Goal: Book appointment/travel/reservation

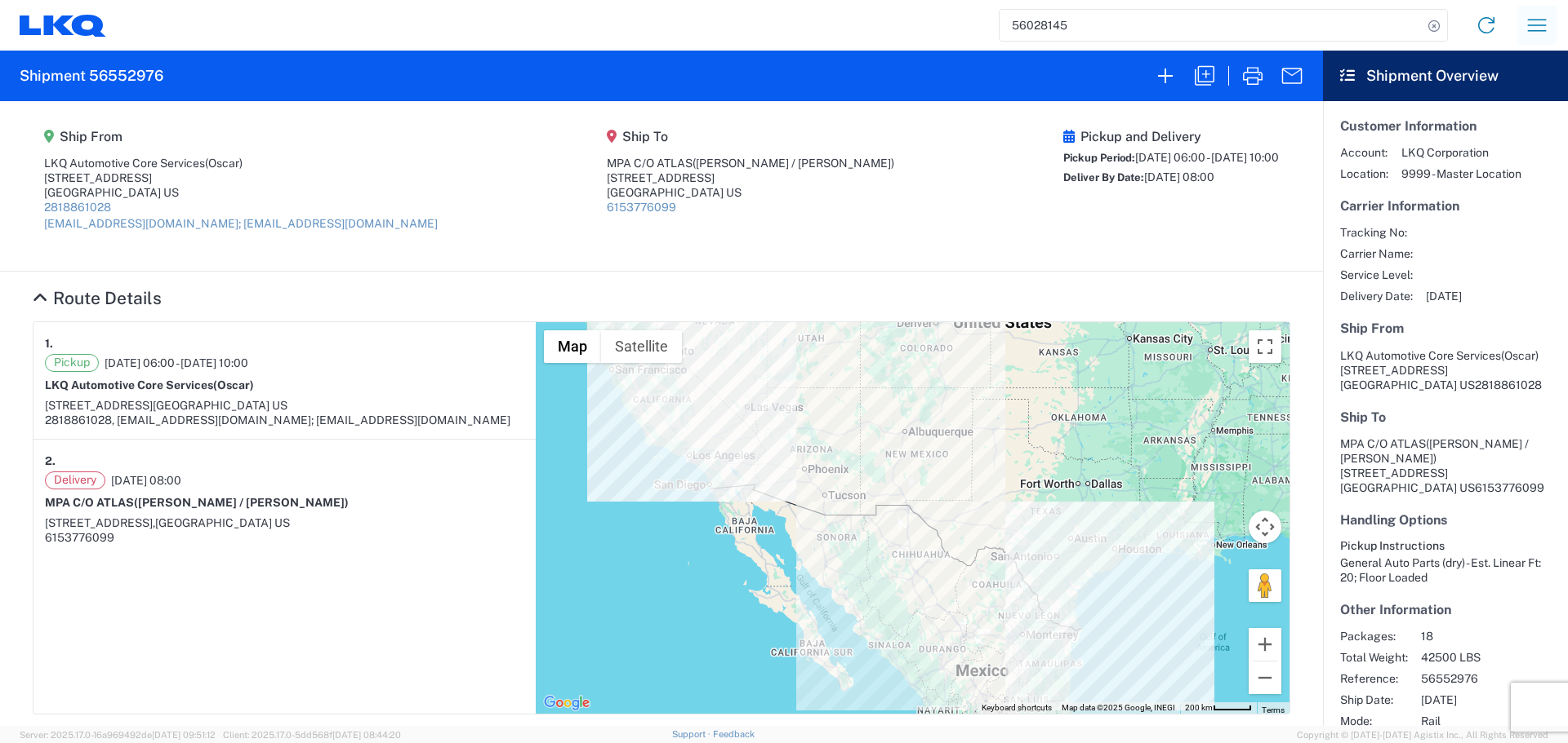
click at [1529, 10] on button "button" at bounding box center [1536, 25] width 39 height 39
click at [1494, 103] on link "Shipment request" at bounding box center [1476, 112] width 154 height 33
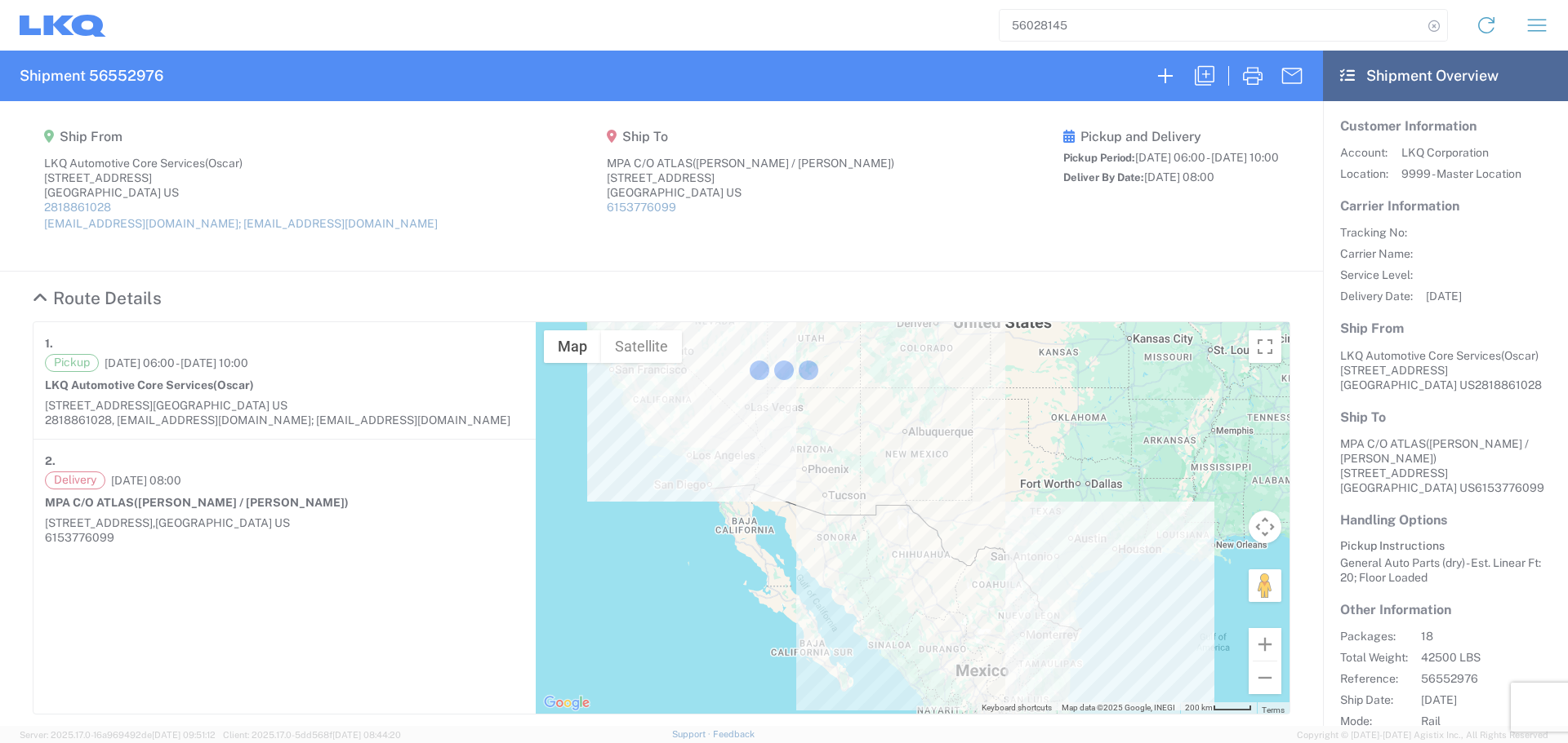
select select "FULL"
select select "US"
select select "LBS"
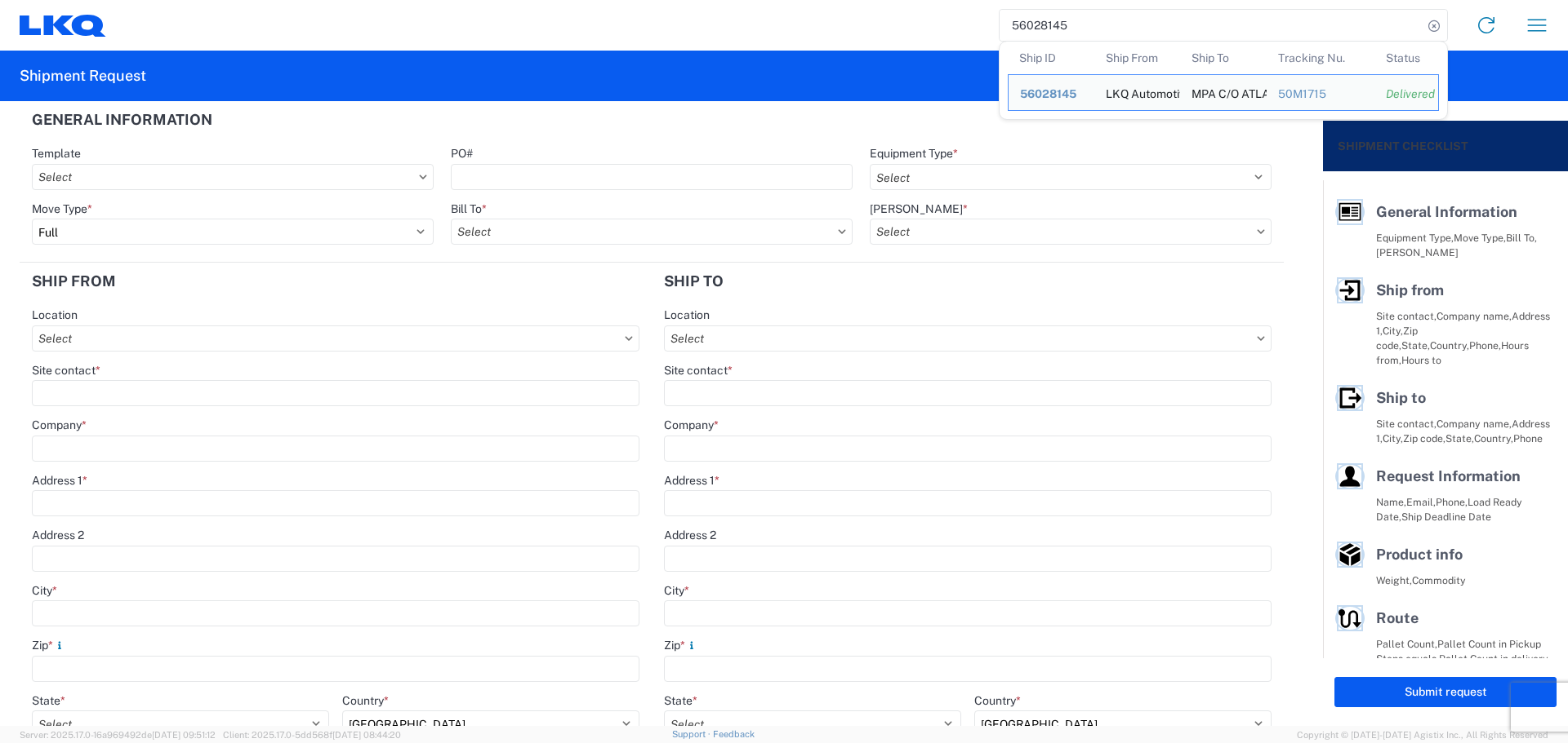
click at [1012, 34] on input "56028145" at bounding box center [1210, 25] width 423 height 31
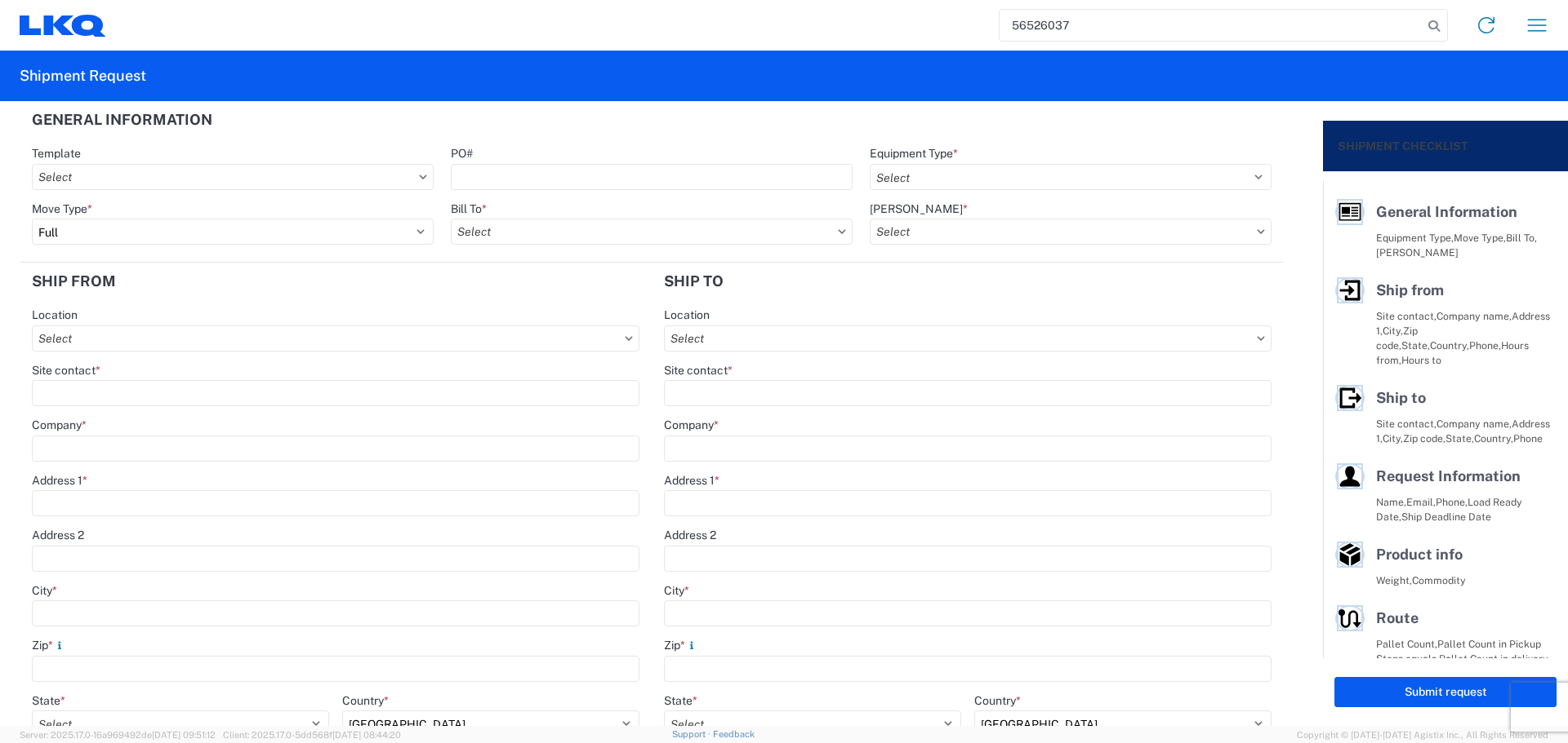
type input "56526037"
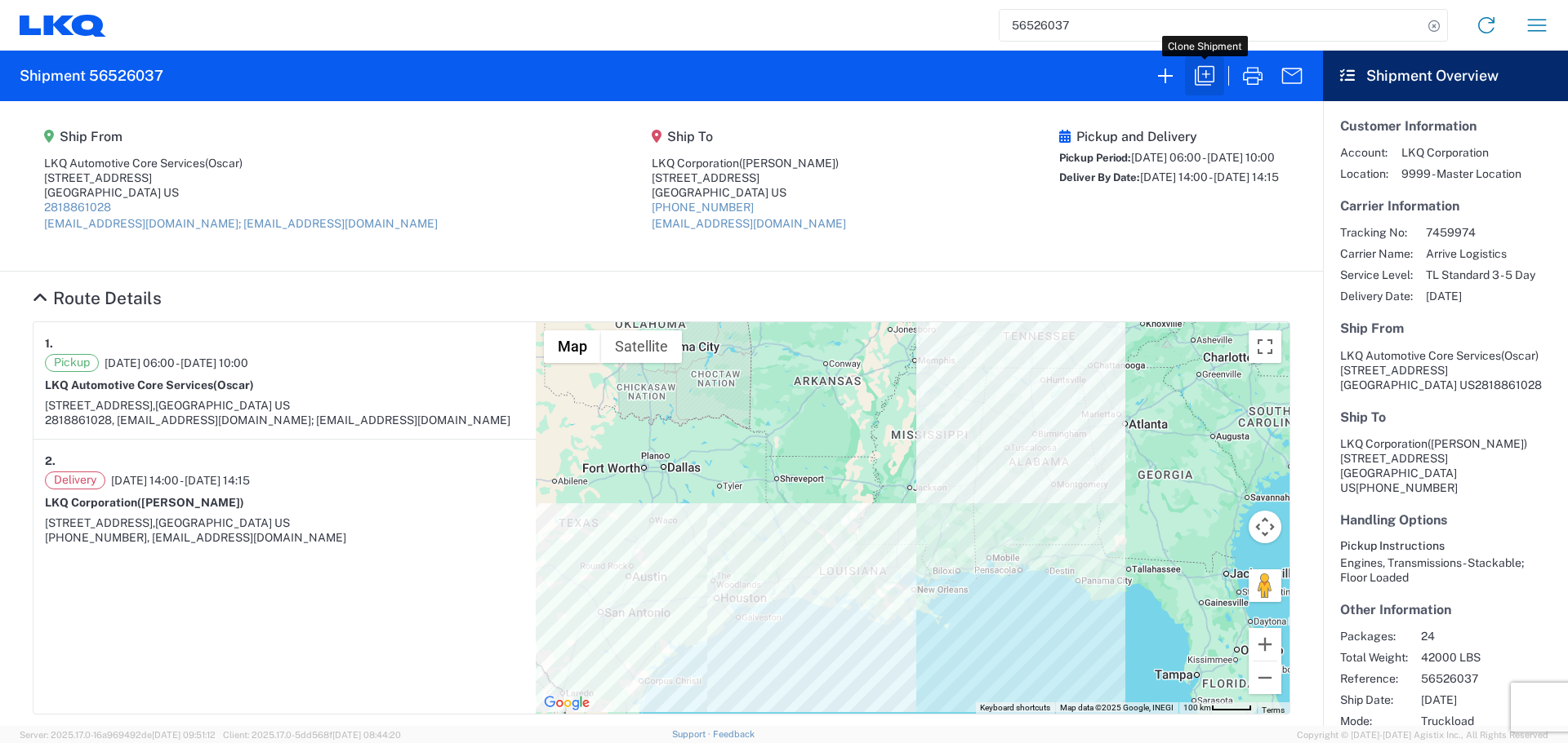
click at [1193, 79] on icon "button" at bounding box center [1204, 75] width 26 height 26
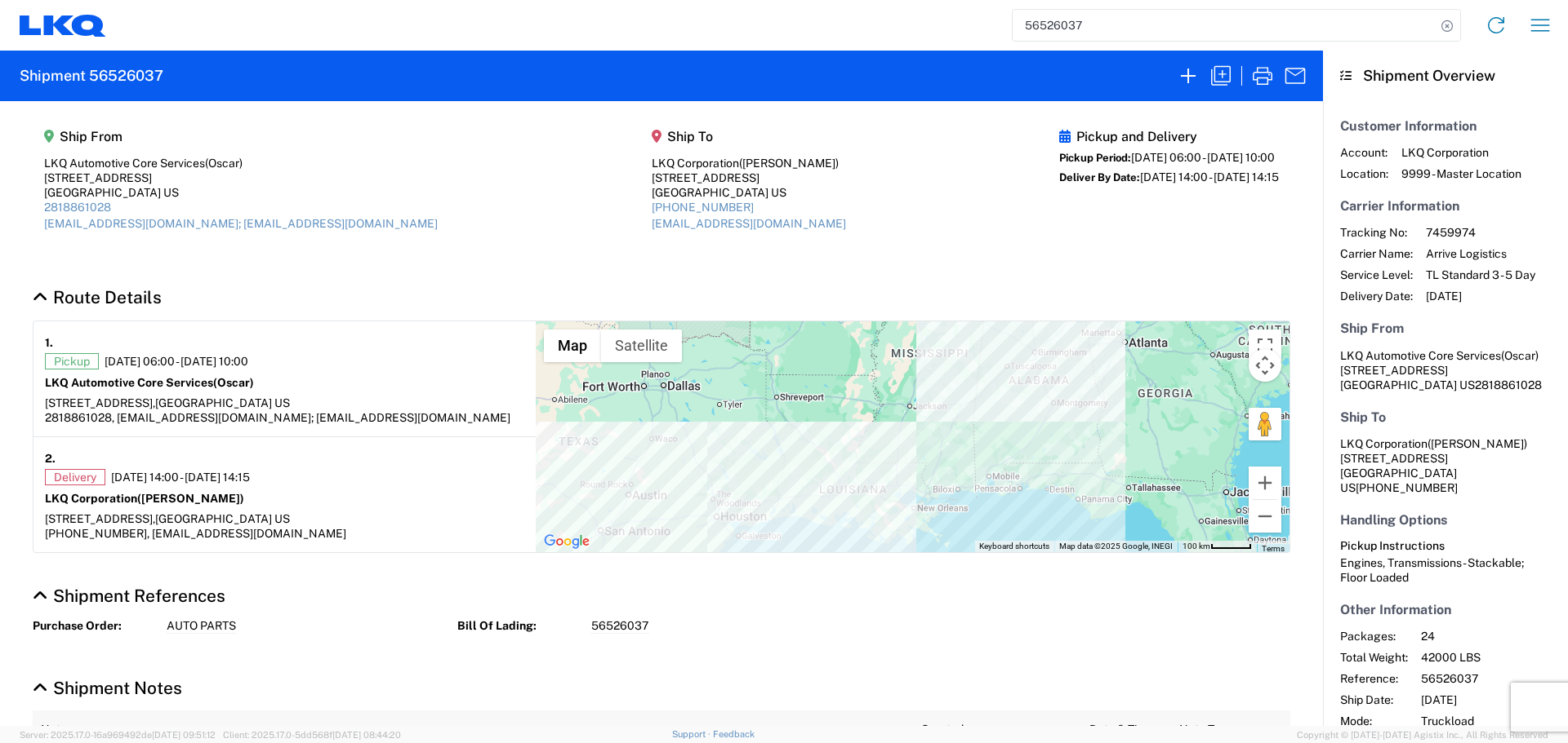
select select "FULL"
select select "LBS"
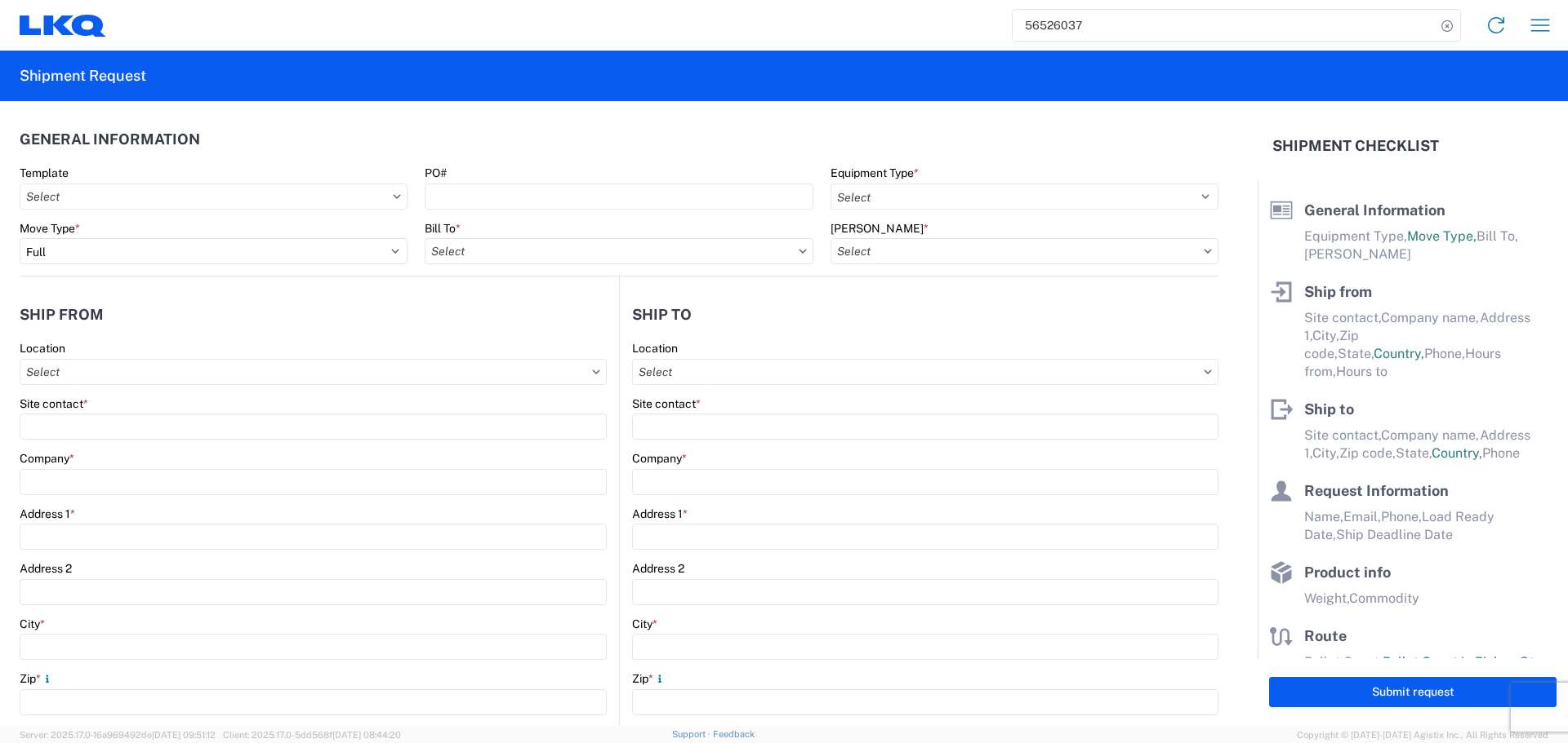
select select "STDV"
type input "Oscar"
type input "LKQ Automotive Core Services"
type input "1714 West Mount Houston Rd"
type input "Houston"
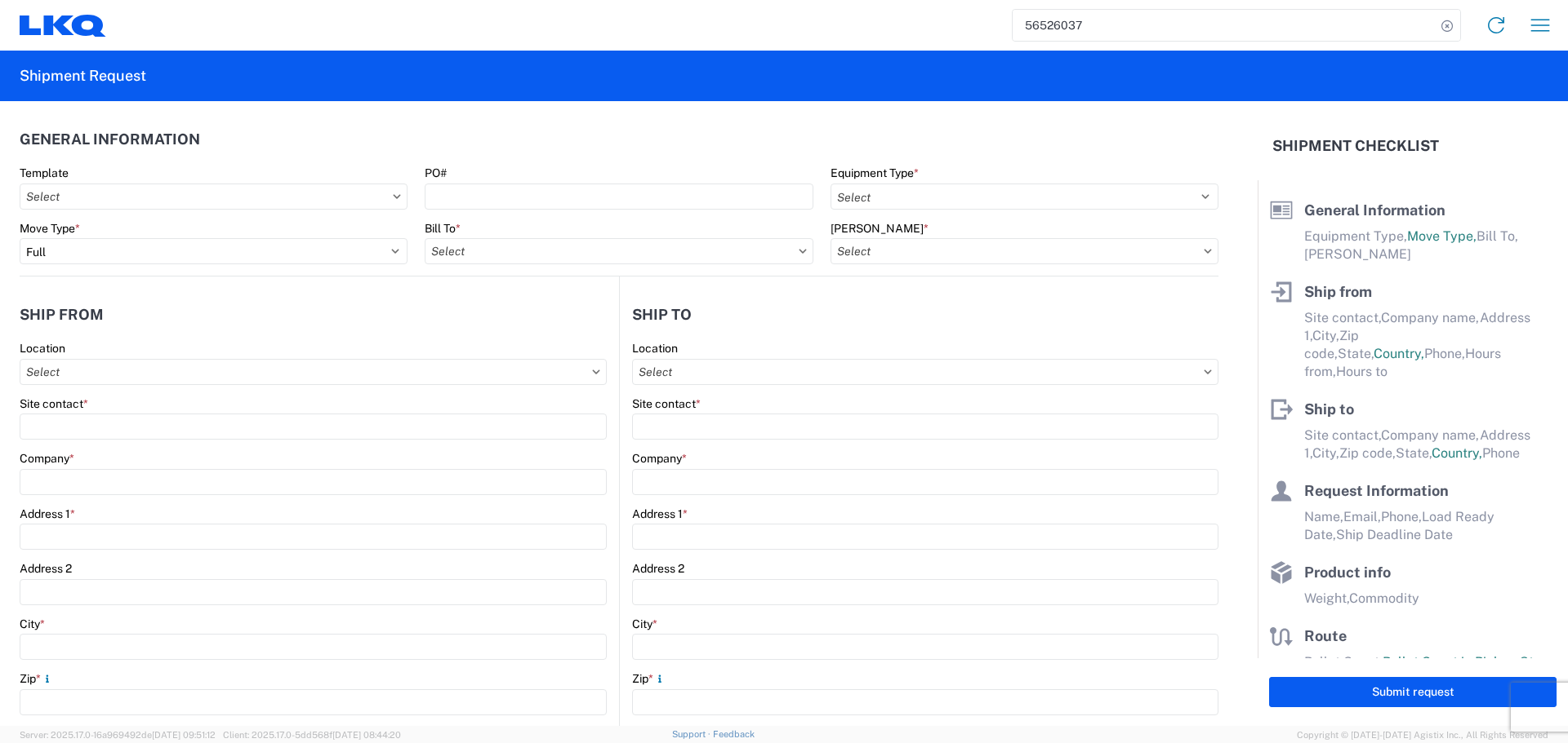
type input "77038"
type input "acgarcia@lkqcorp.com; oxdavila@lkqcorp.com"
type input "Brian Schmidt"
type input "LKQ Corporation"
type input "32 Dart Rd"
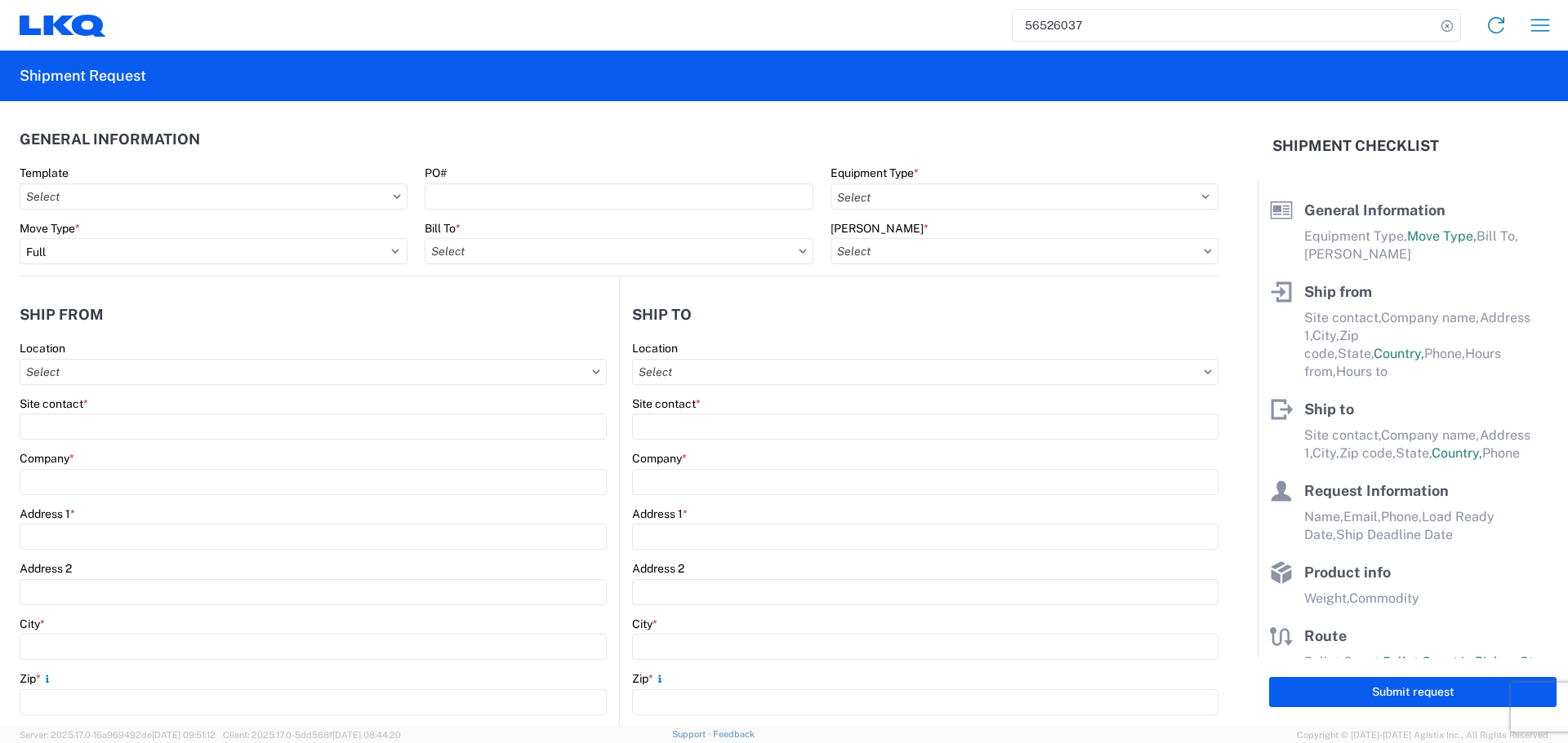
type input "Newnan"
type input "30265"
type input "jbschmidt@lkqcorp.com"
type input "Oscar"
type input "acgarcia@lkqcorp.com"
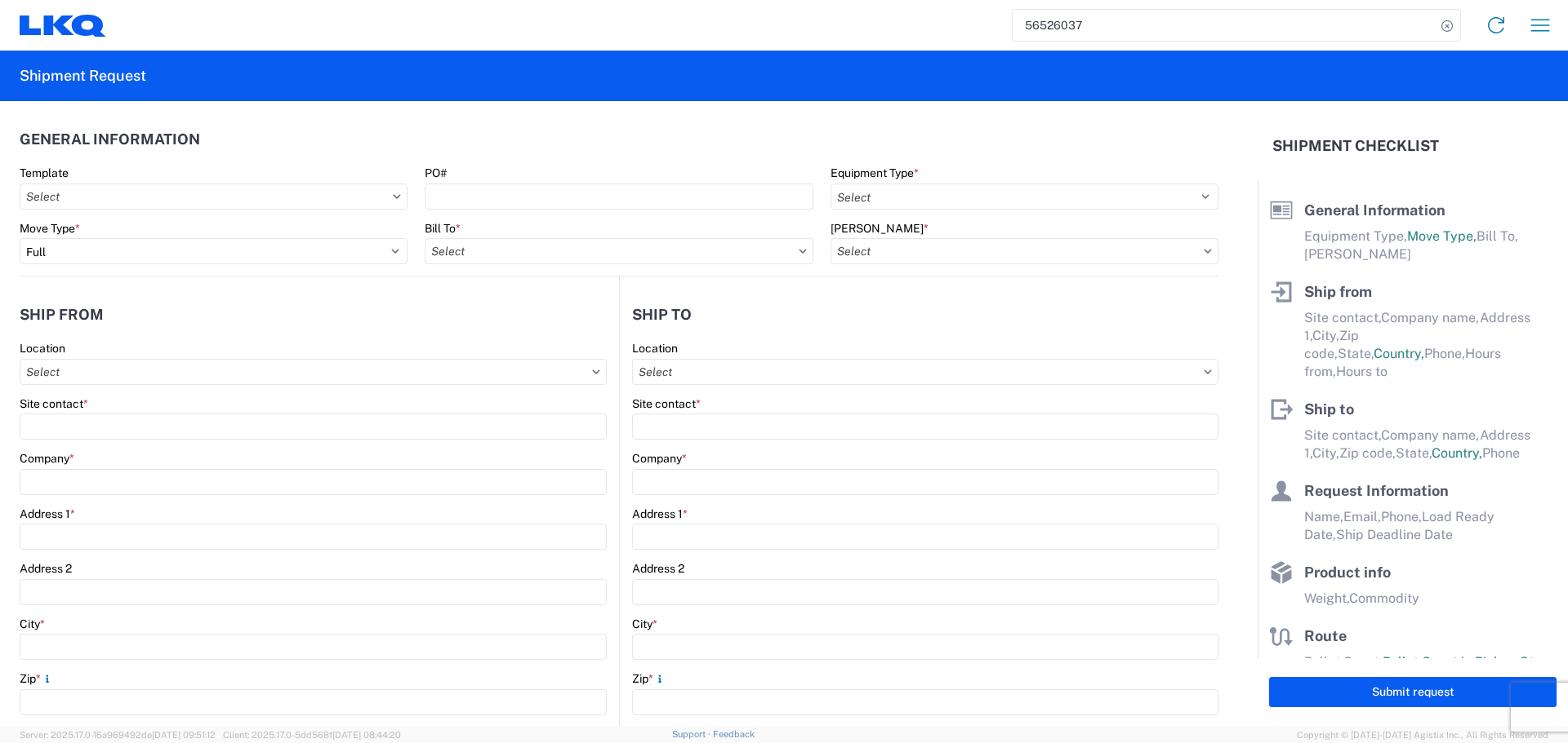
type input "2818861028"
type input "2025-08-20"
type input "2025-08-21"
type input "42000"
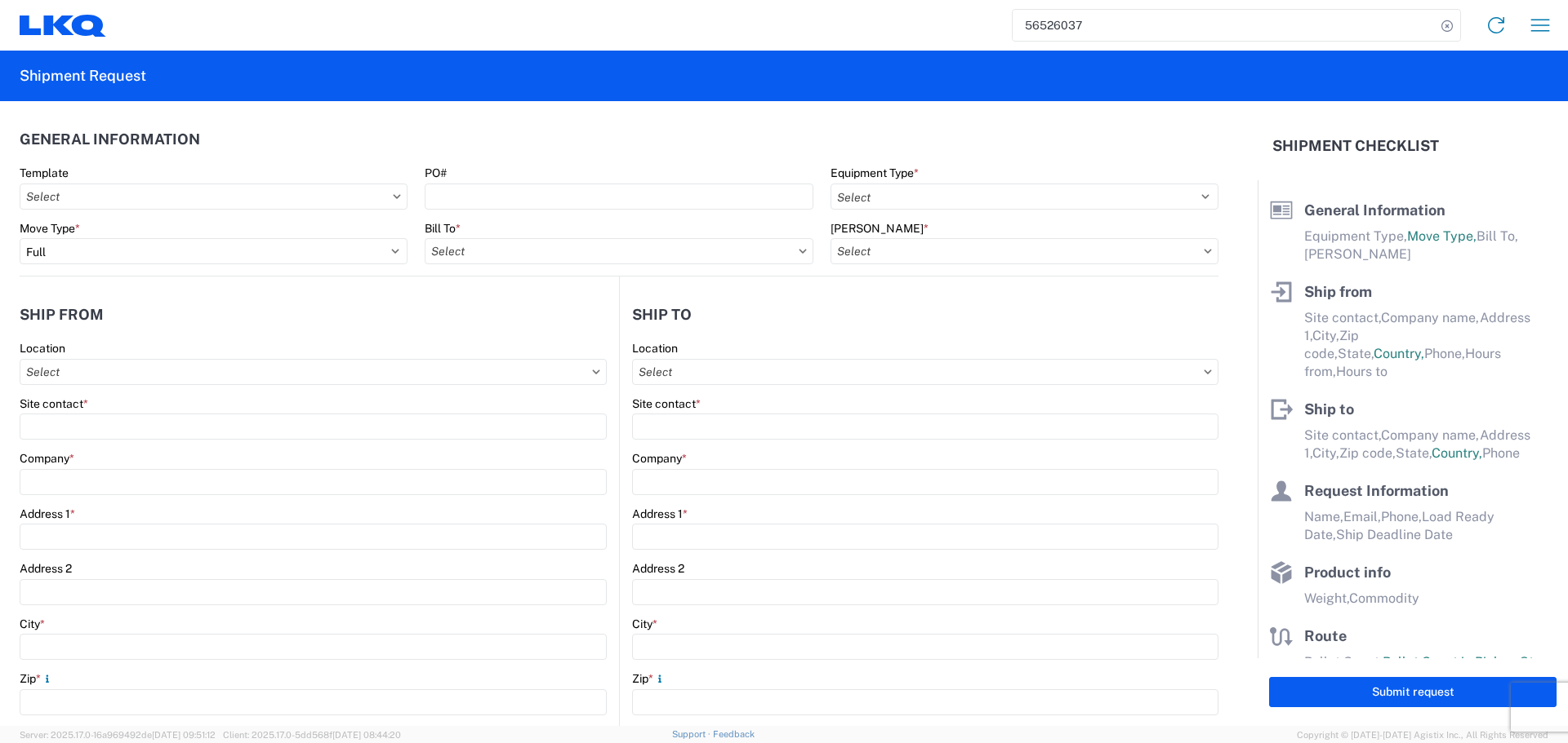
type input "Engines, Transmissions"
type input "24"
type input "0"
type input "40"
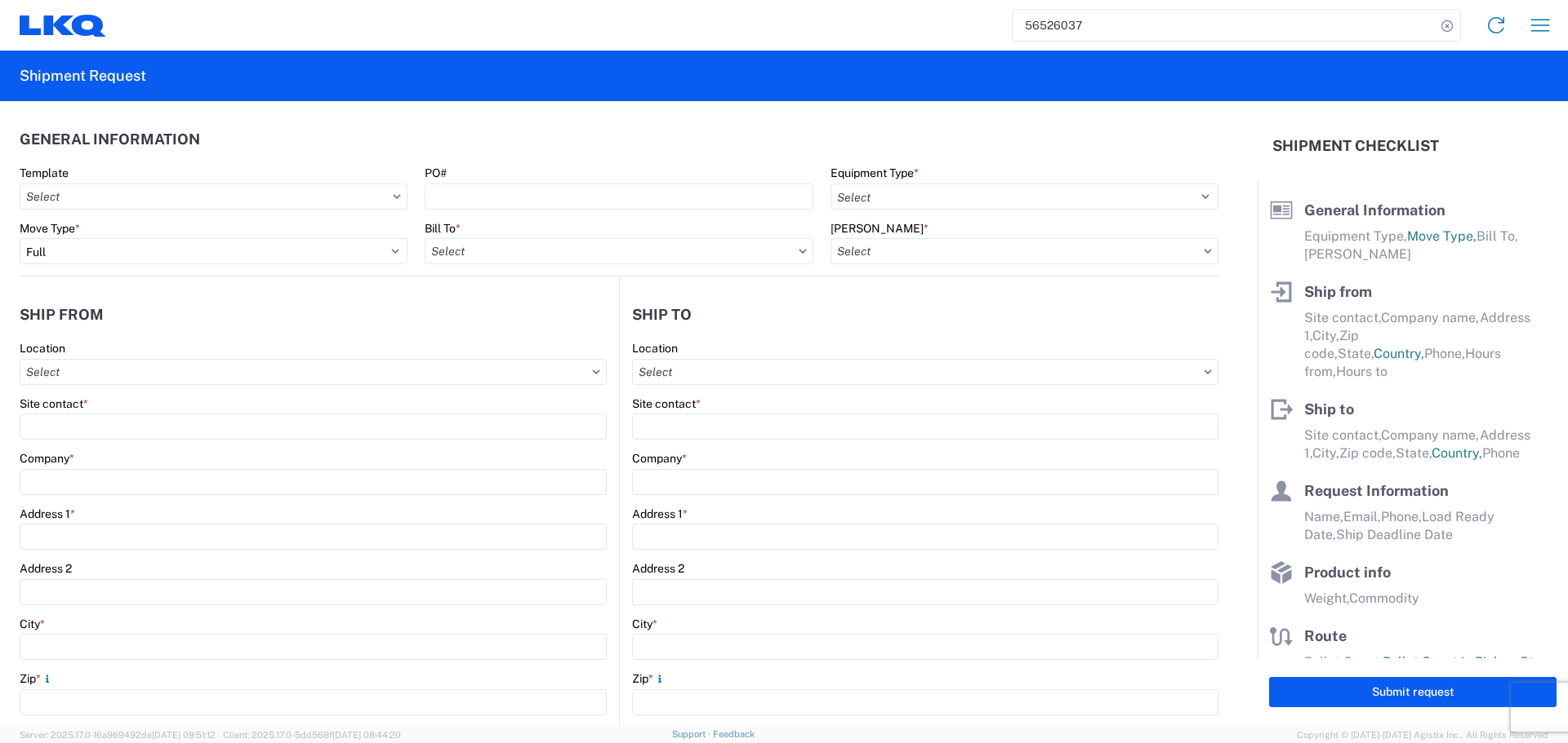
type input "36"
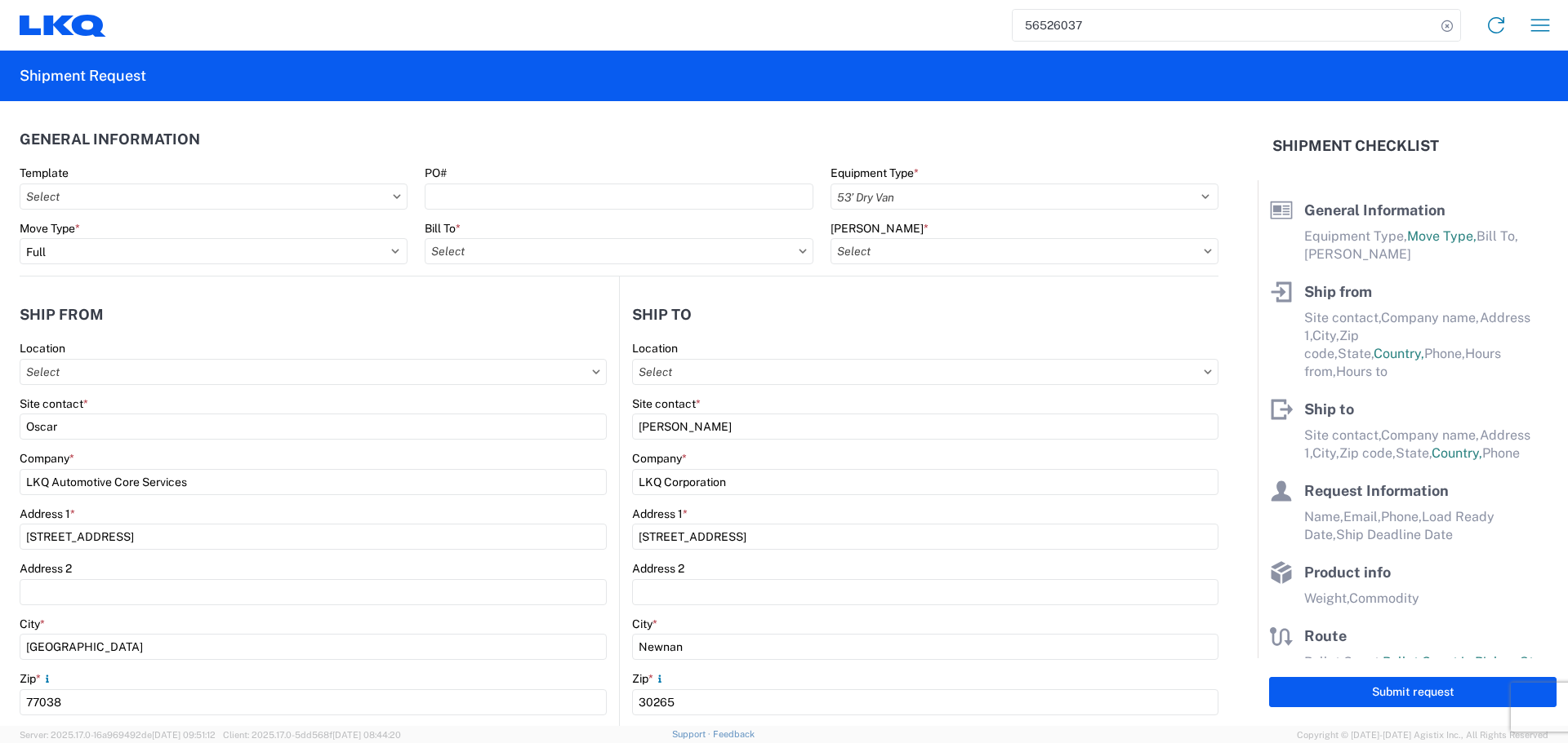
select select "US"
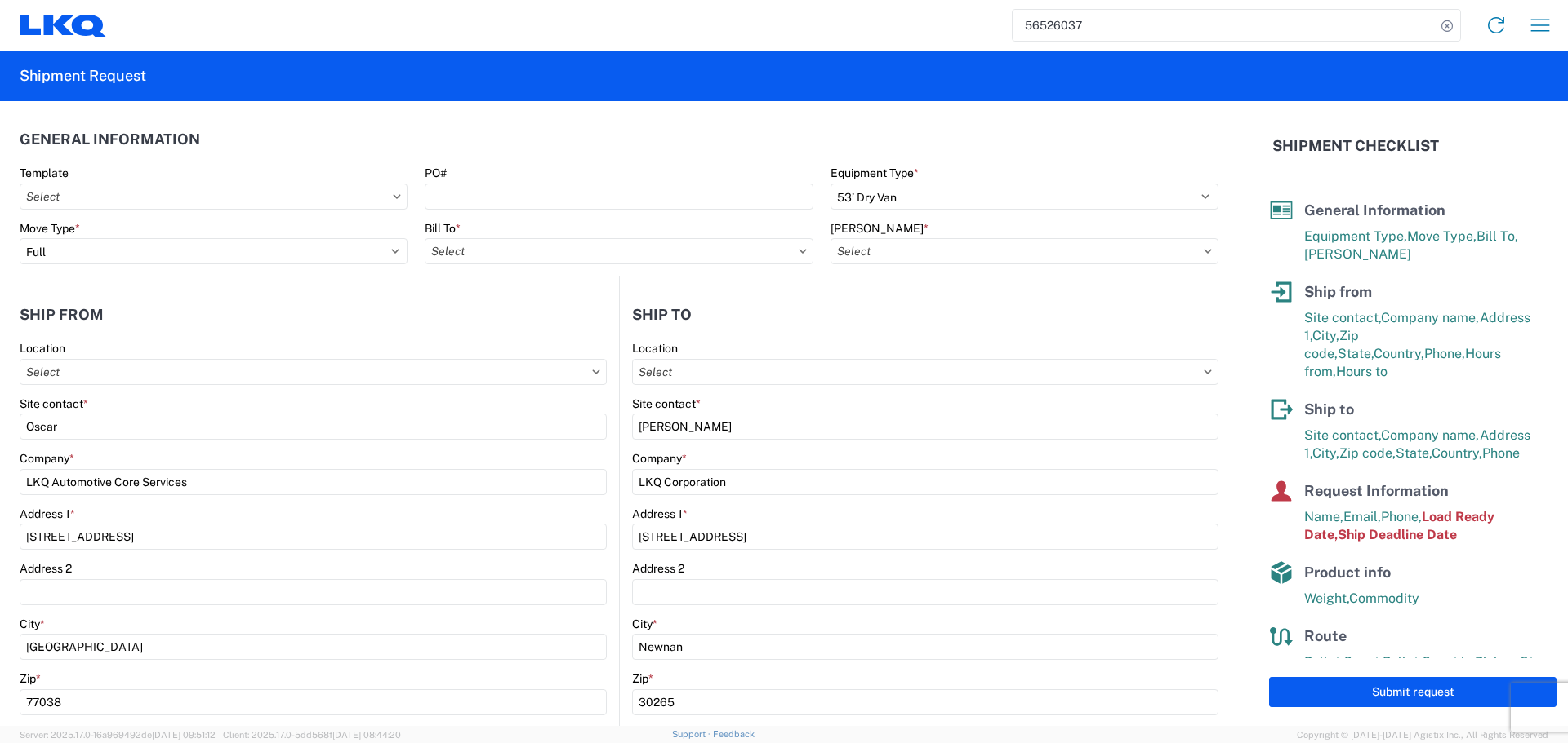
type input "1760 - LKQ Best Core"
type input "1772 - LKQ Atlanta Core Newnan"
type input "1760-1300-50180-0000 - 1760 Freight In - Cores"
type input "1760 - LKQ Best Core"
click at [547, 143] on header "General Information" at bounding box center [618, 139] width 1198 height 37
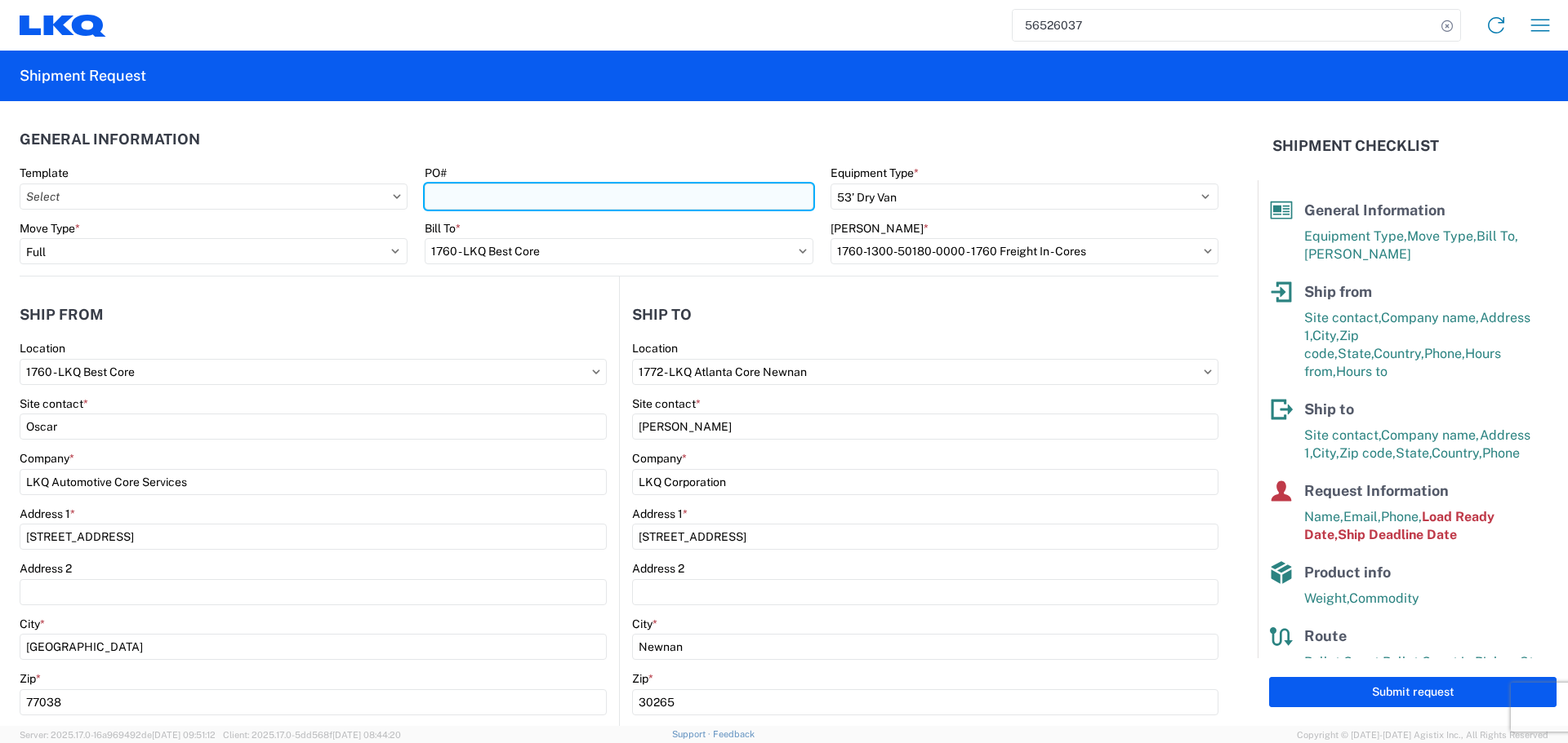
click at [551, 191] on input "PO#" at bounding box center [618, 196] width 388 height 26
type input "AUTO PARTS"
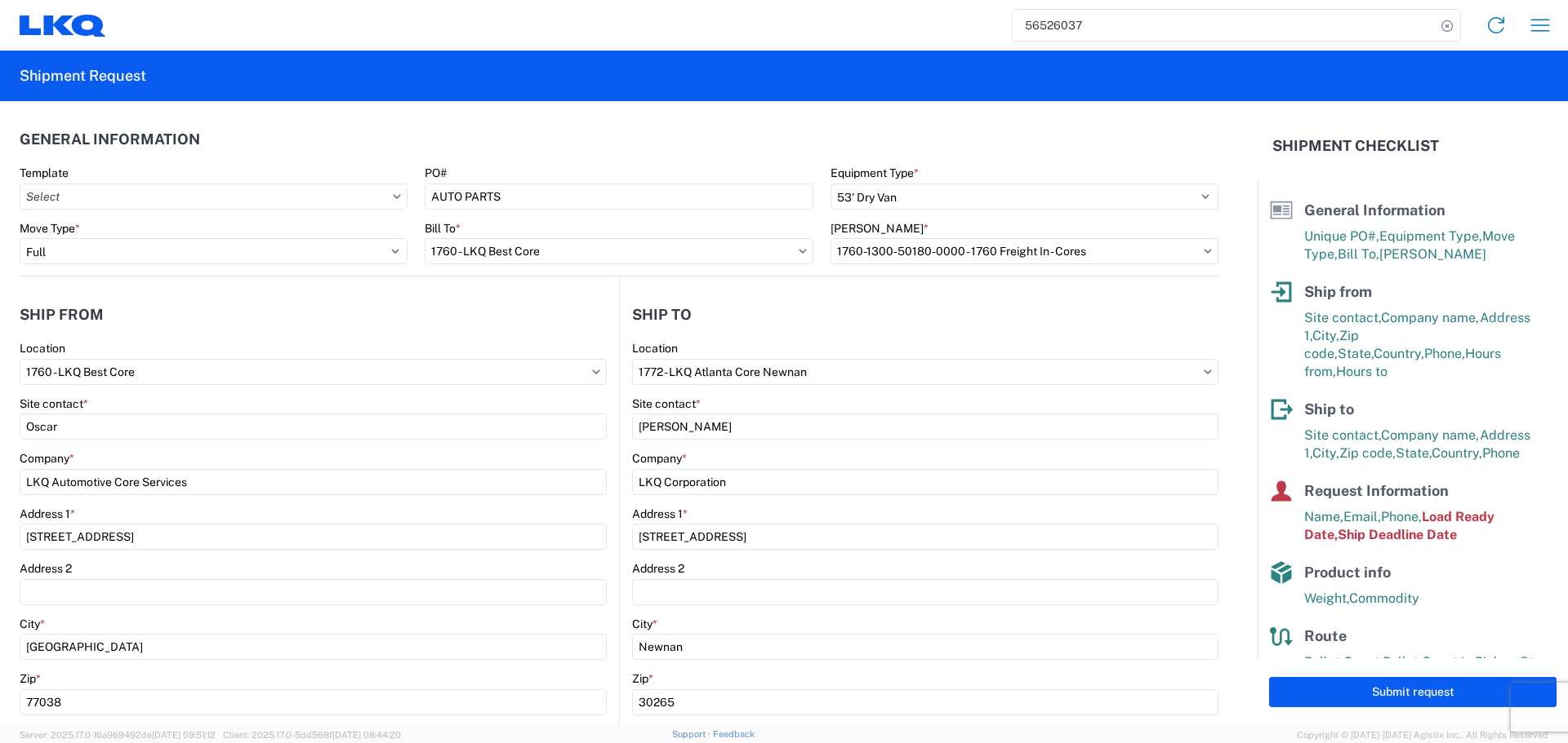
click at [547, 141] on header "General Information" at bounding box center [618, 139] width 1198 height 37
click at [449, 122] on header "General Information" at bounding box center [618, 139] width 1198 height 37
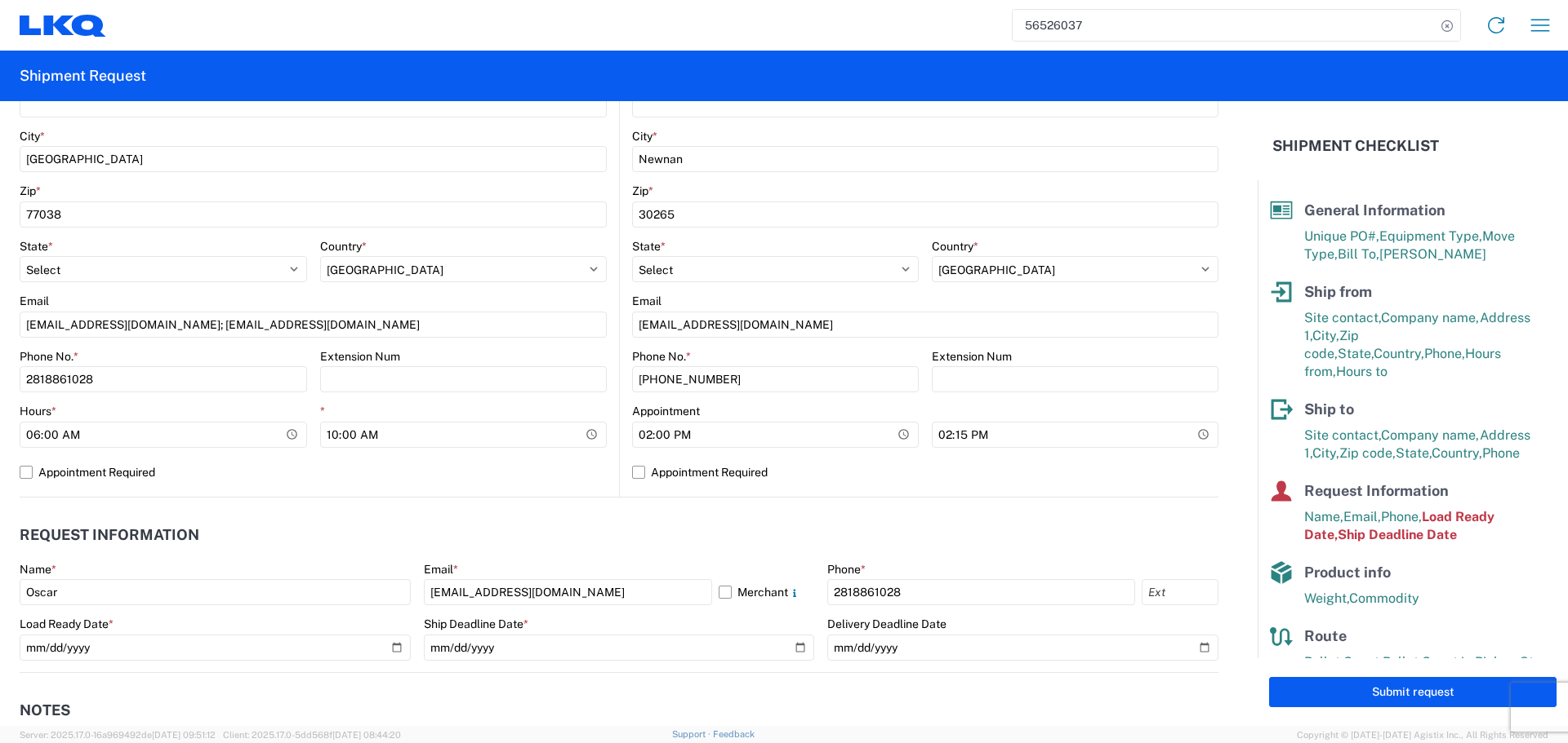
scroll to position [490, 0]
click at [307, 435] on input "14:00:00" at bounding box center [163, 432] width 287 height 26
type input "18:00"
click at [905, 471] on label "Appointment Required" at bounding box center [925, 470] width 587 height 26
click at [0, 0] on input "Appointment Required" at bounding box center [0, 0] width 0 height 0
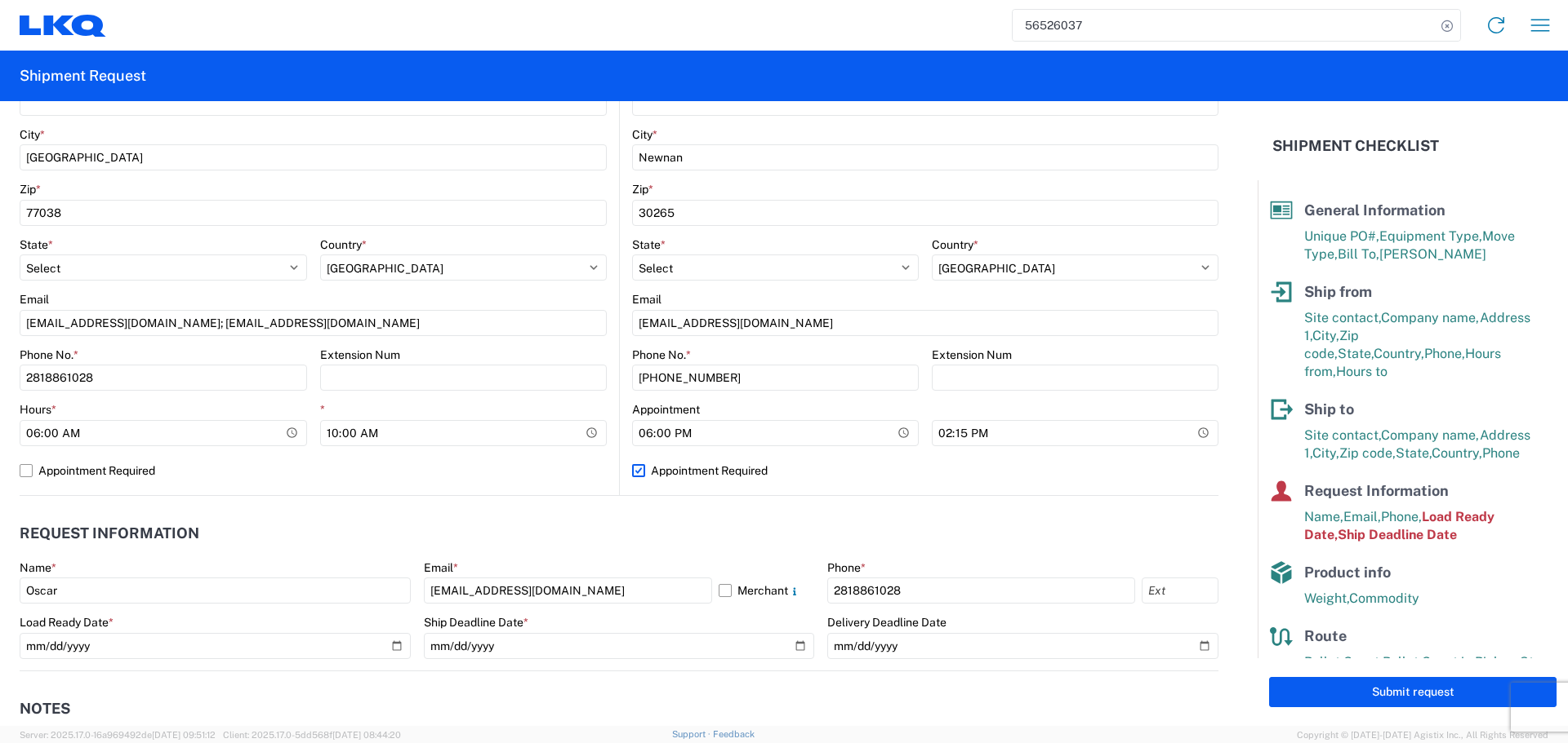
select select "US"
click at [905, 471] on label "Appointment Required" at bounding box center [925, 470] width 587 height 26
click at [0, 0] on input "Appointment Required" at bounding box center [0, 0] width 0 height 0
select select "US"
click at [898, 434] on input "18:00" at bounding box center [775, 432] width 286 height 26
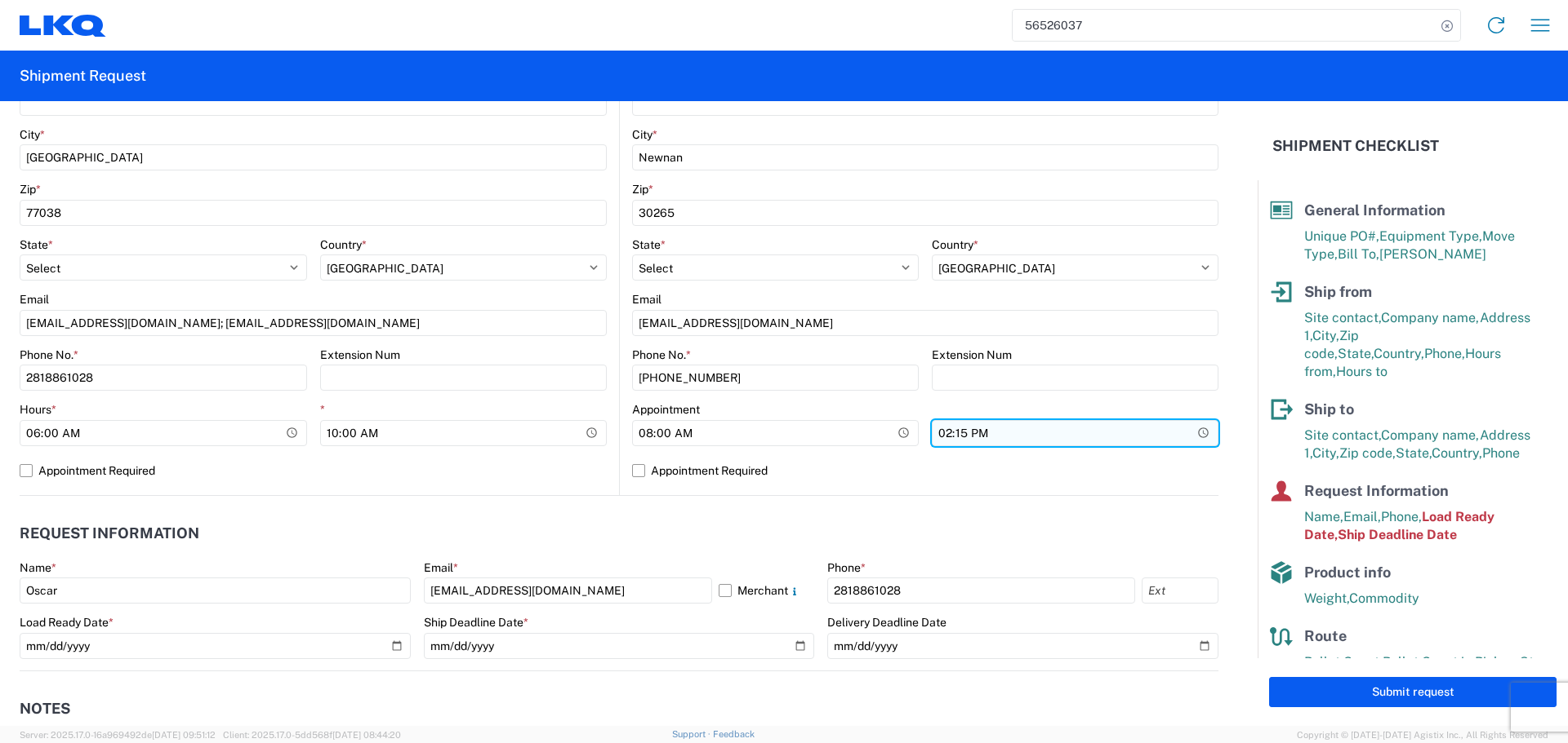
type input "08:00"
click at [1191, 434] on input "14:15:00" at bounding box center [1074, 432] width 286 height 26
type input "13:00"
click at [560, 511] on agx-request-info "Request Information Name * Oscar Email * acgarcia@lkqcorp.com Merchant Phone * …" at bounding box center [618, 583] width 1198 height 175
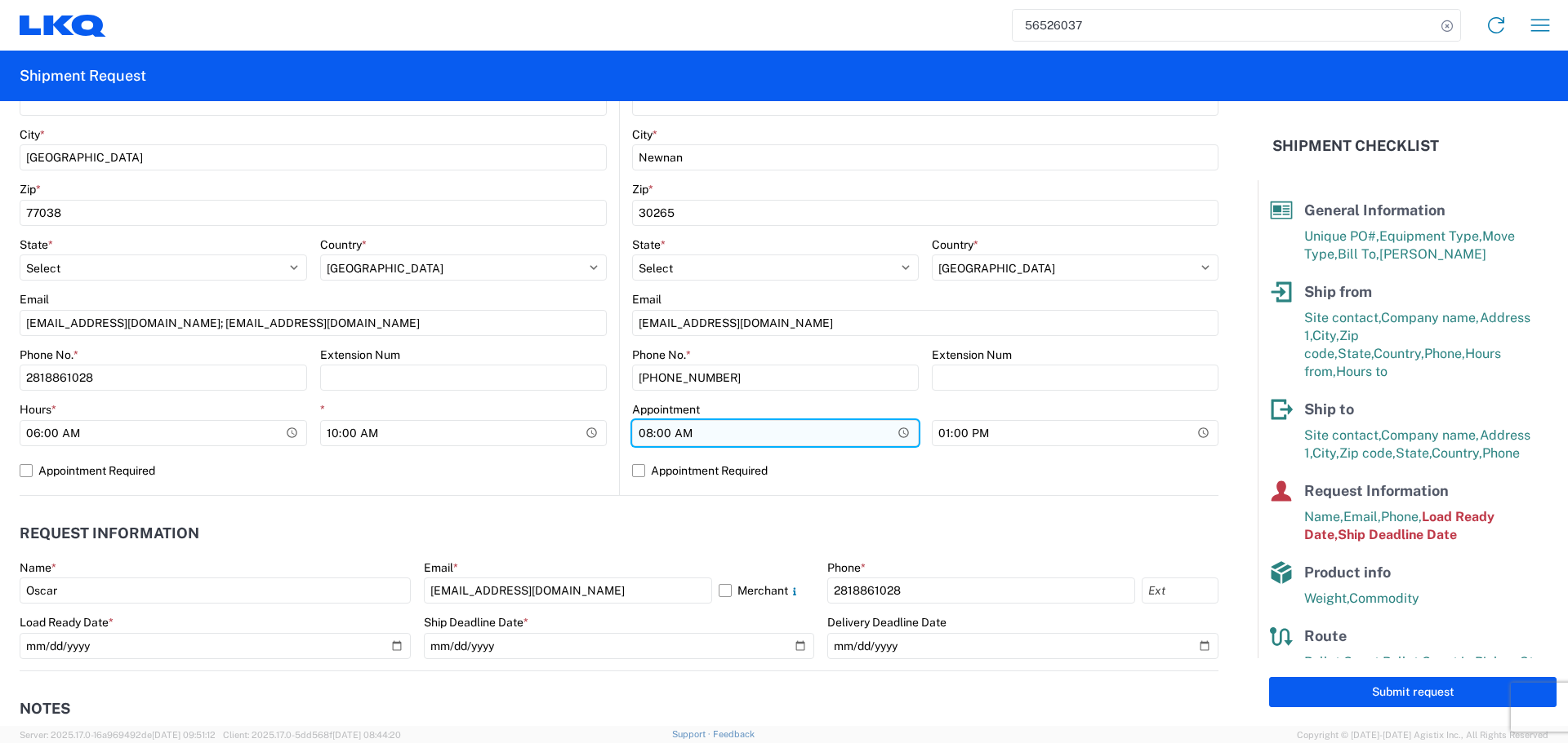
click at [885, 441] on input "08:00" at bounding box center [775, 432] width 286 height 26
click at [878, 458] on label "Appointment Required" at bounding box center [925, 470] width 587 height 26
click at [0, 0] on input "Appointment Required" at bounding box center [0, 0] width 0 height 0
select select "US"
click at [858, 466] on label "Appointment Required" at bounding box center [925, 470] width 587 height 26
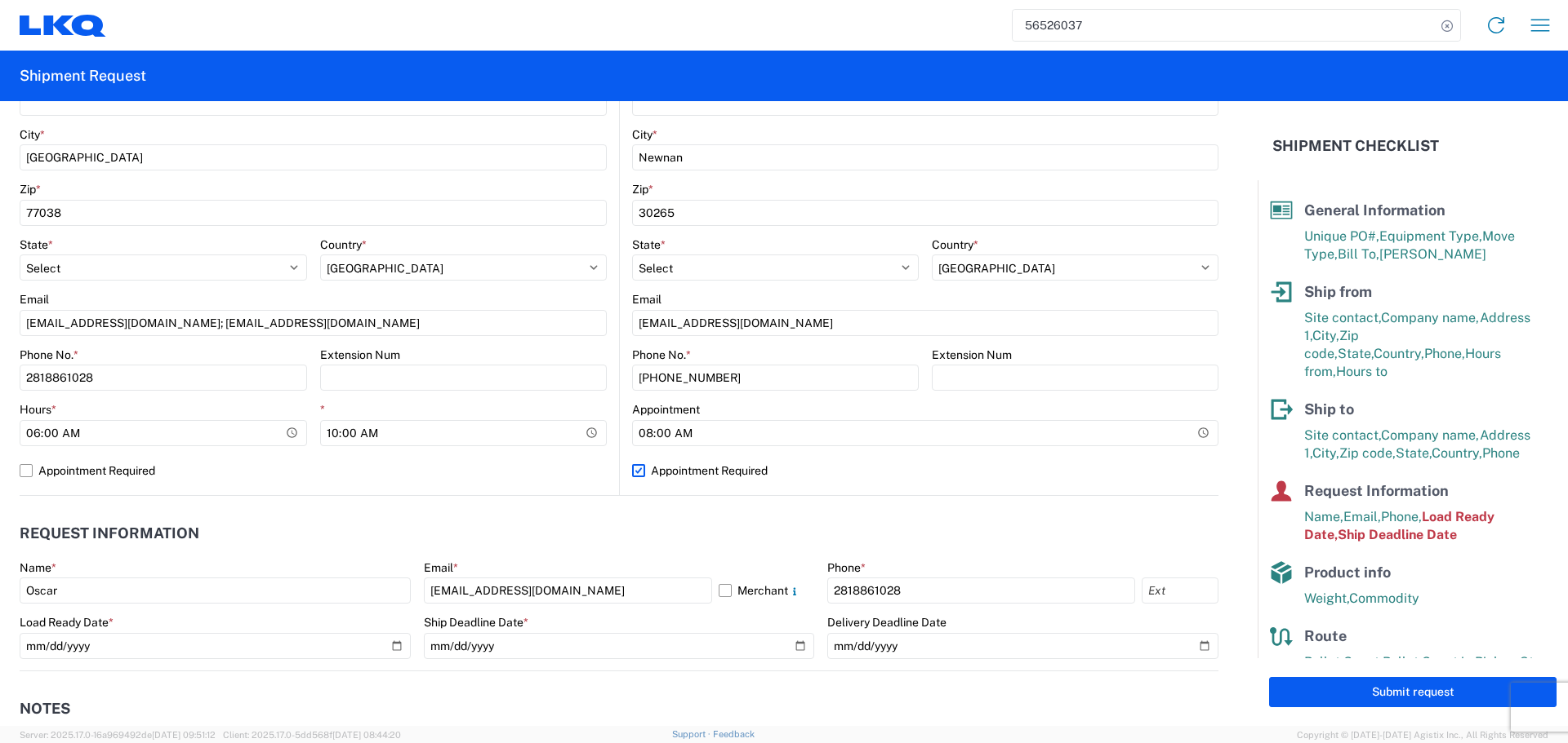
click at [0, 0] on input "Appointment Required" at bounding box center [0, 0] width 0 height 0
select select "US"
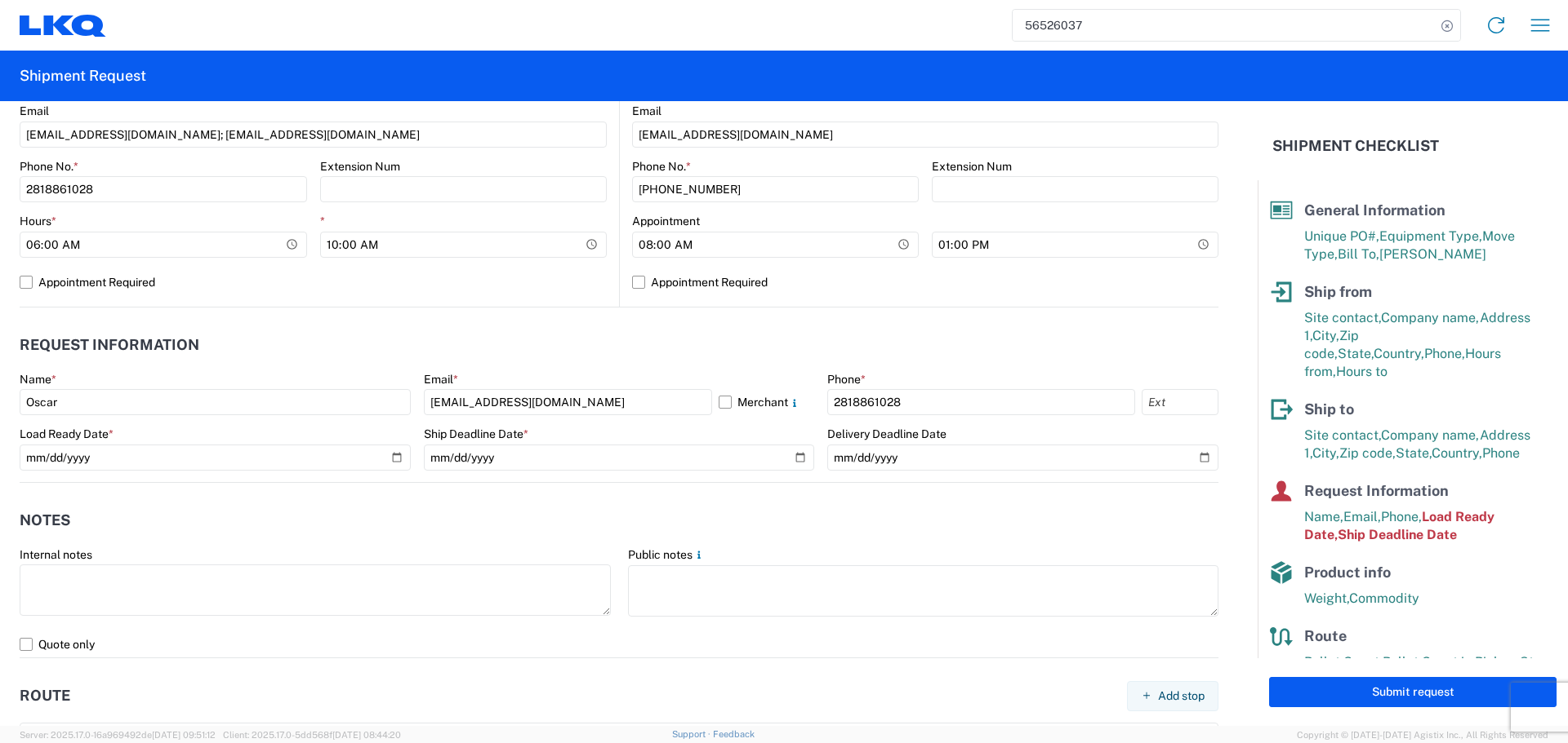
scroll to position [734, 0]
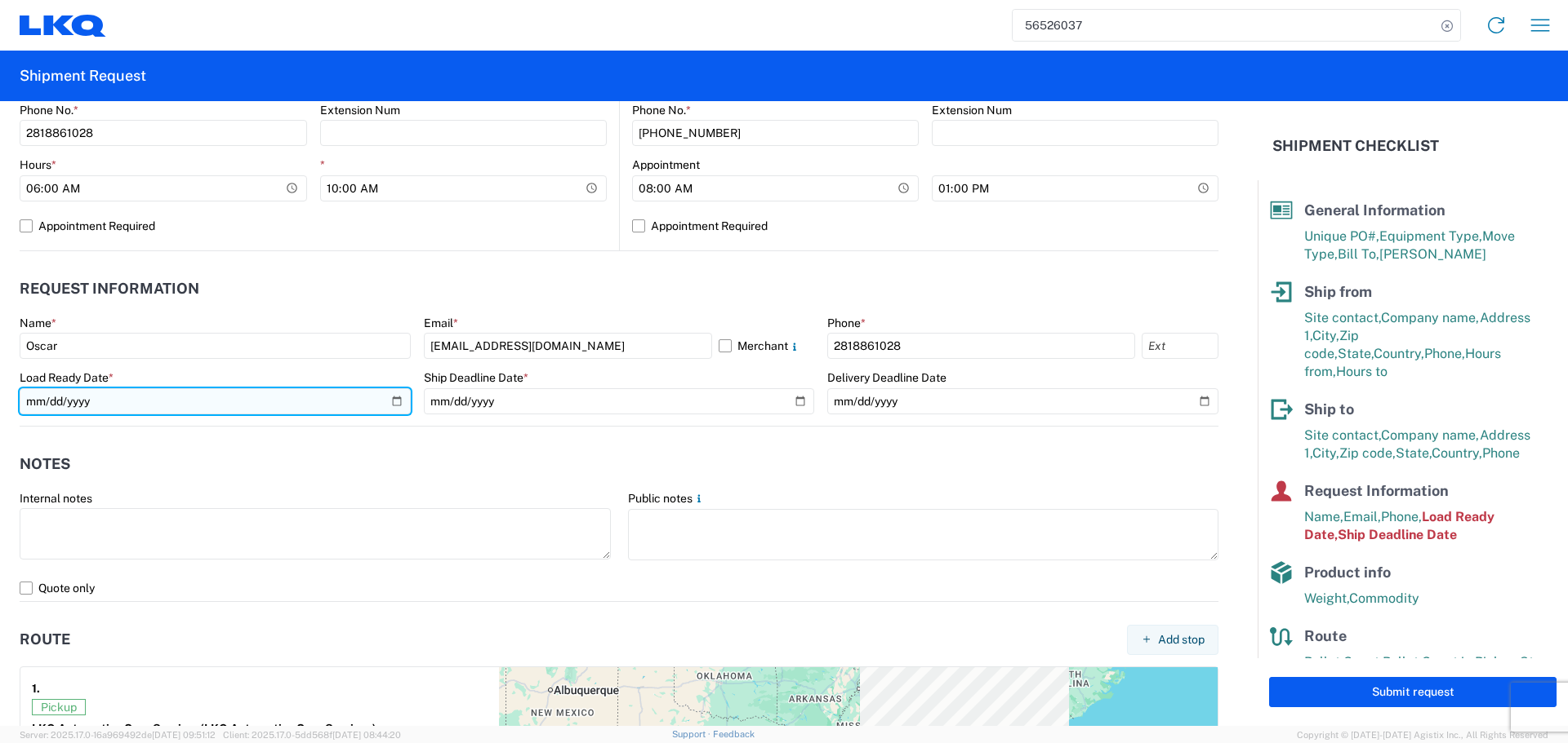
click at [391, 399] on input "2025-08-20" at bounding box center [215, 401] width 391 height 26
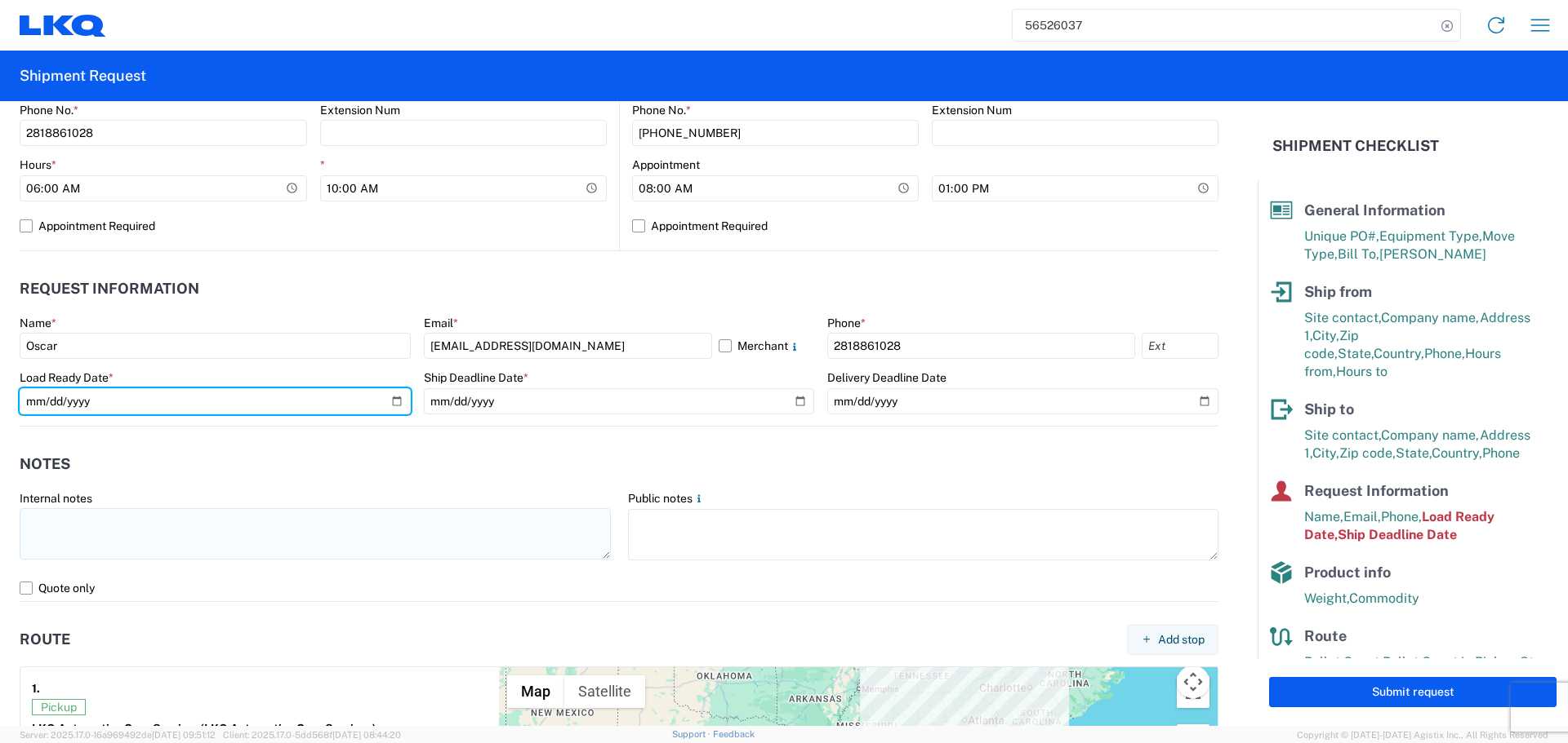
type input "2025-08-21"
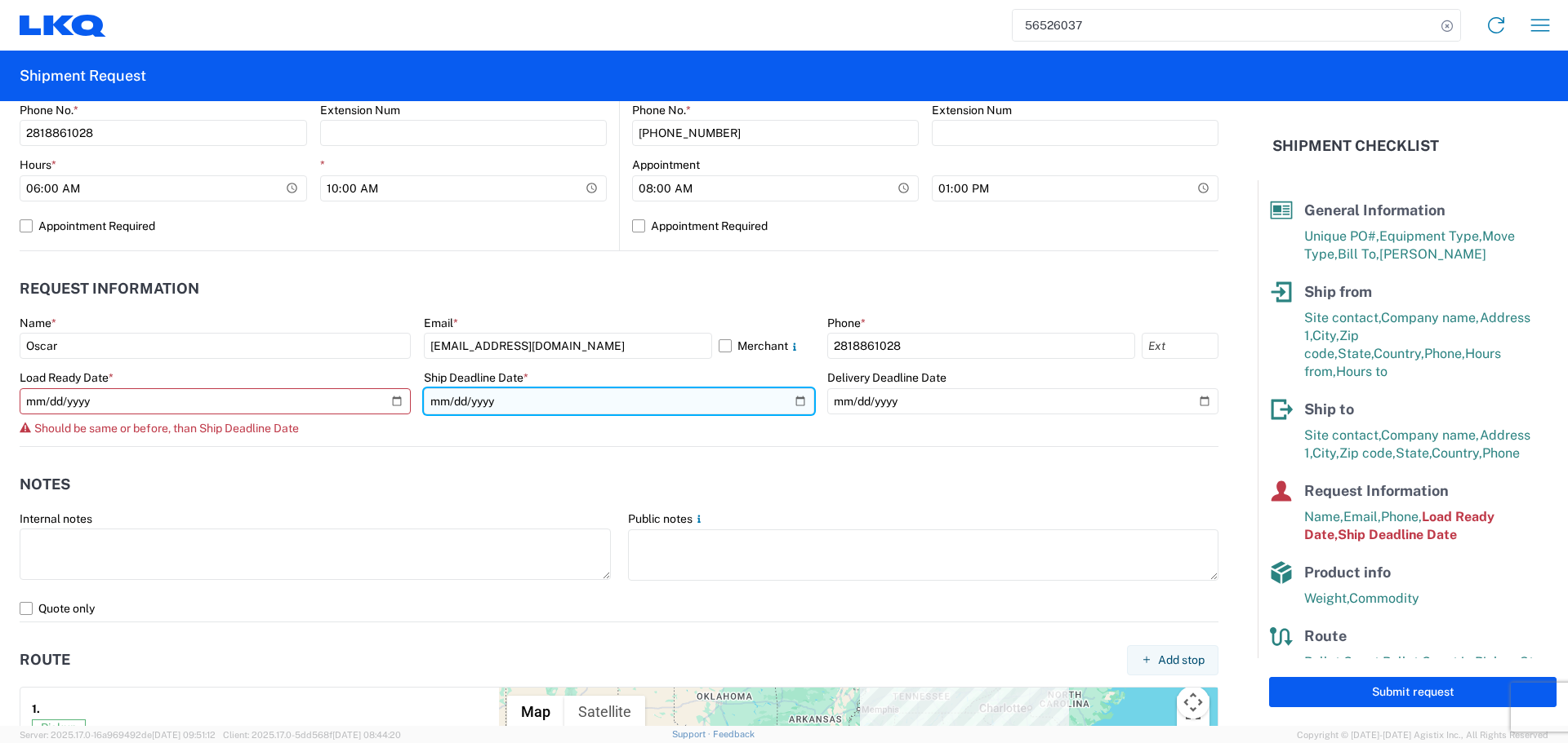
click at [794, 399] on input "2025-08-20" at bounding box center [619, 401] width 391 height 26
type input "2025-08-21"
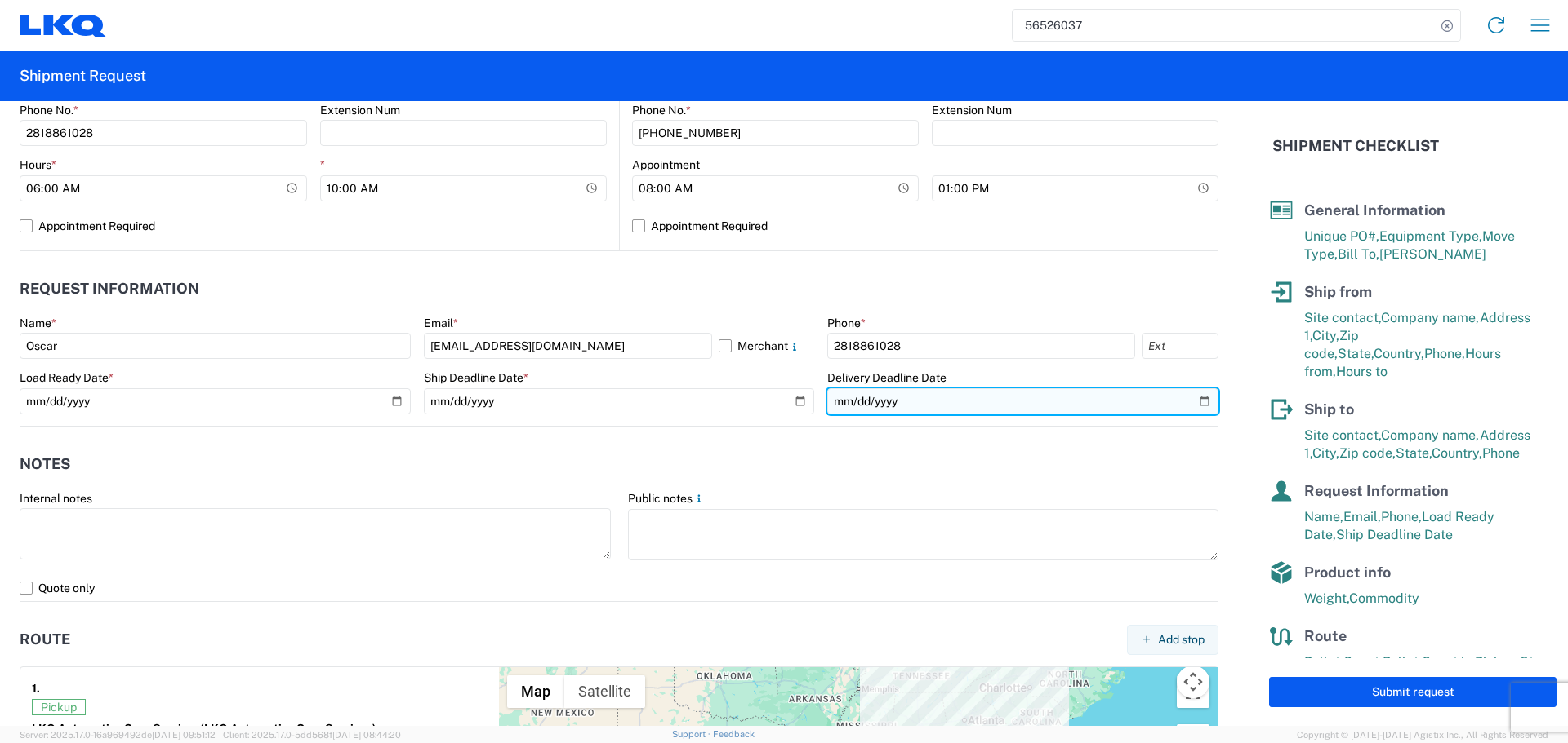
click at [1191, 409] on input "2025-08-21" at bounding box center [1022, 401] width 391 height 26
click at [1196, 404] on input "2025-08-21" at bounding box center [1022, 401] width 391 height 26
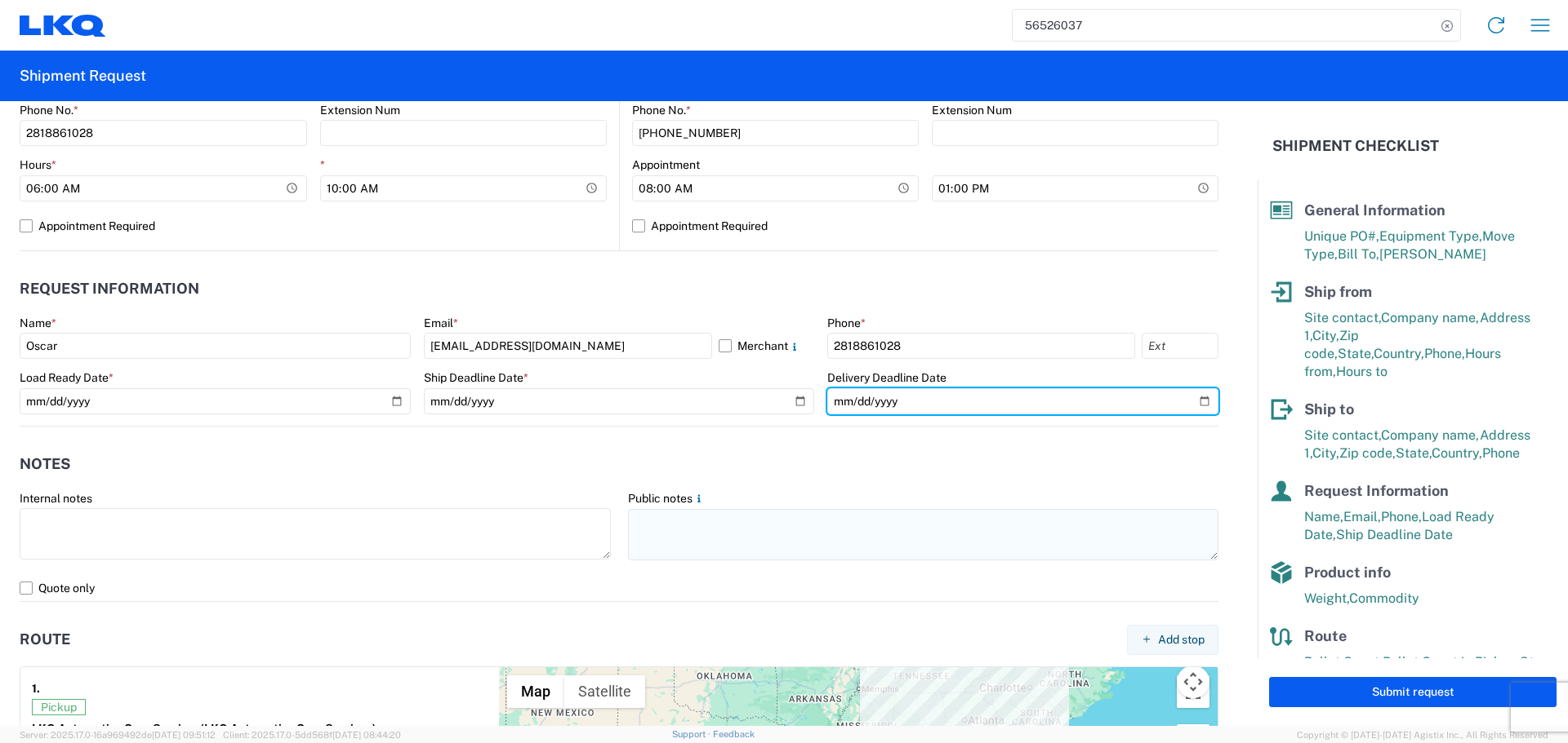
type input "2025-08-22"
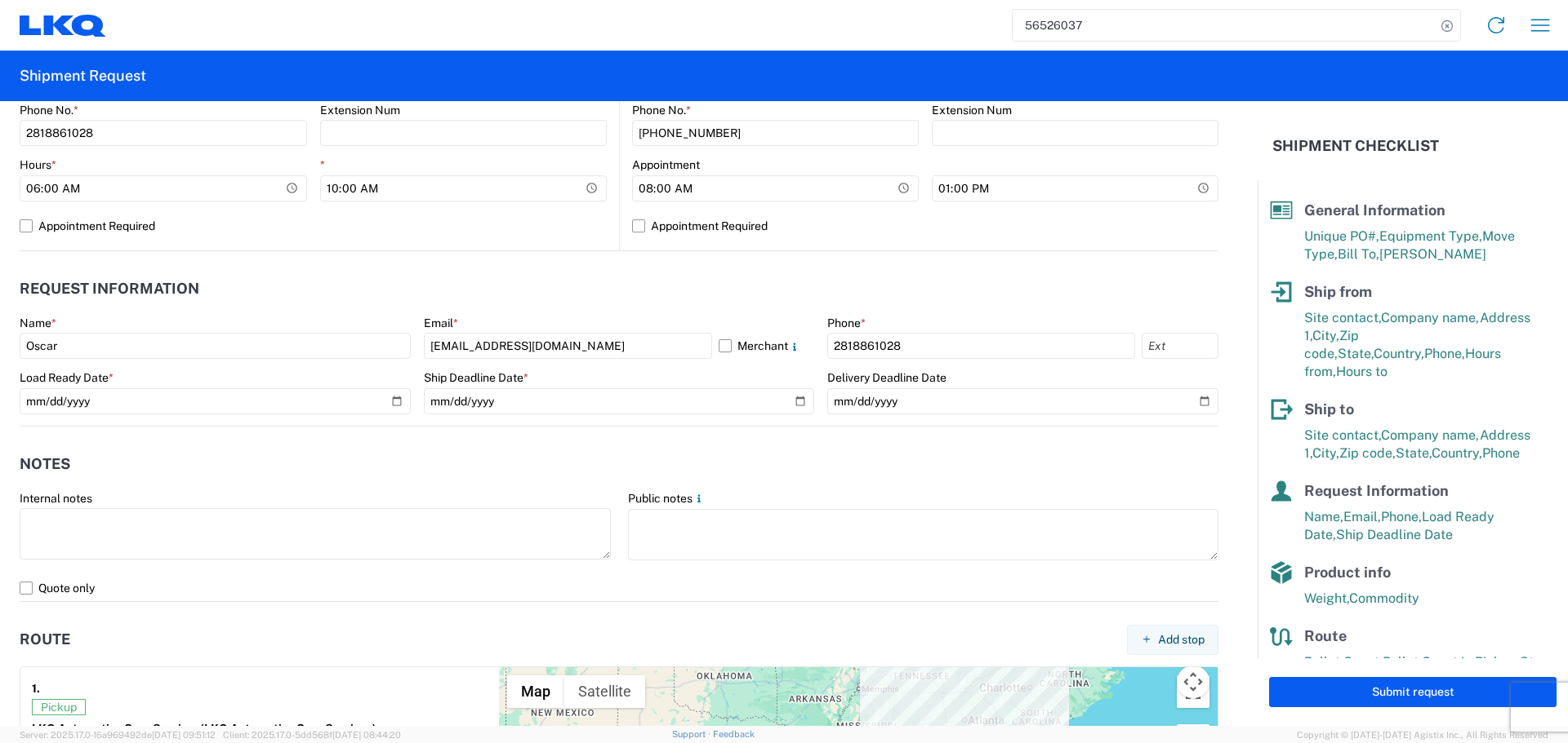
click at [405, 435] on agx-notes "Notes Internal notes Public notes Quote only" at bounding box center [618, 514] width 1198 height 175
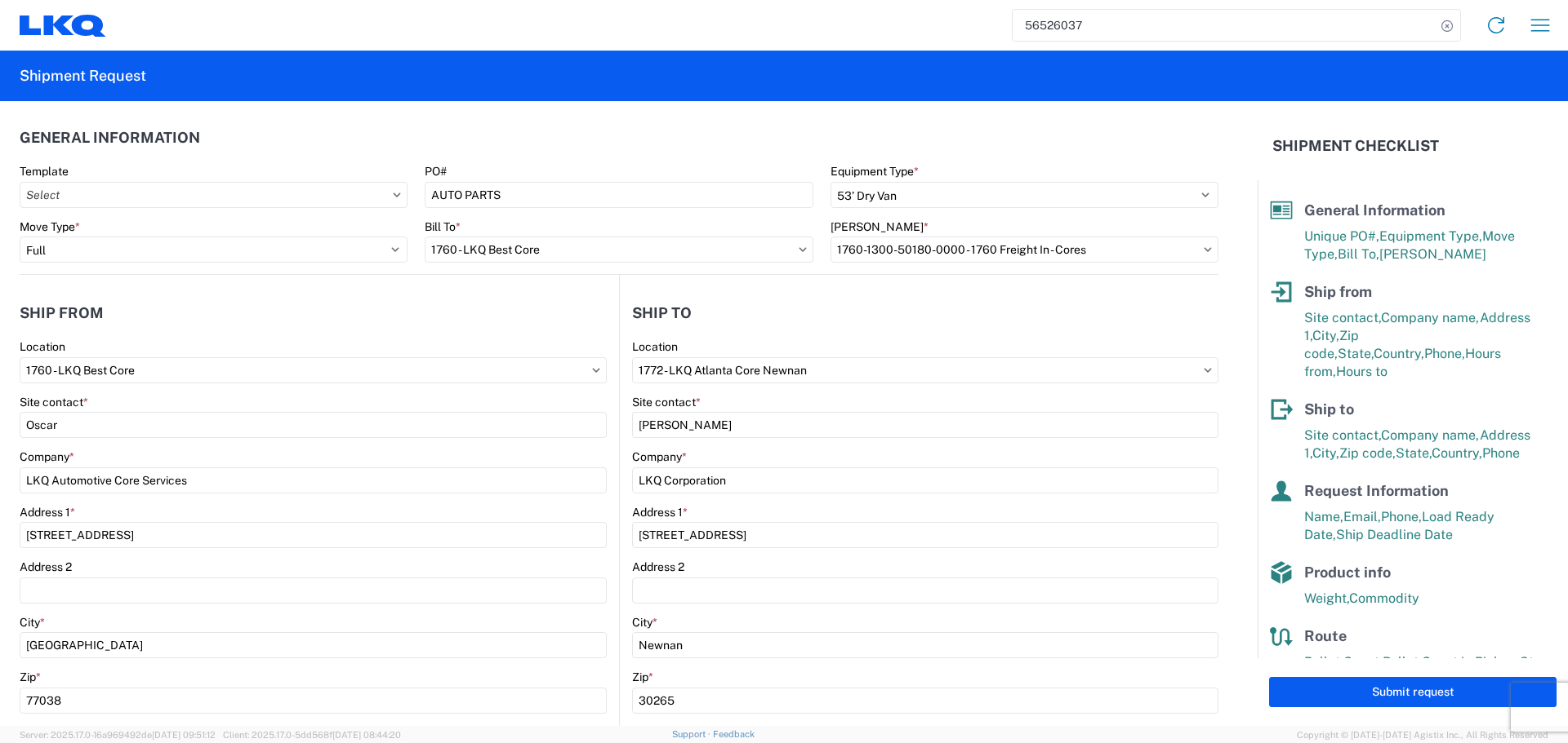
scroll to position [0, 0]
click at [1413, 689] on button "Submit request" at bounding box center [1412, 692] width 287 height 30
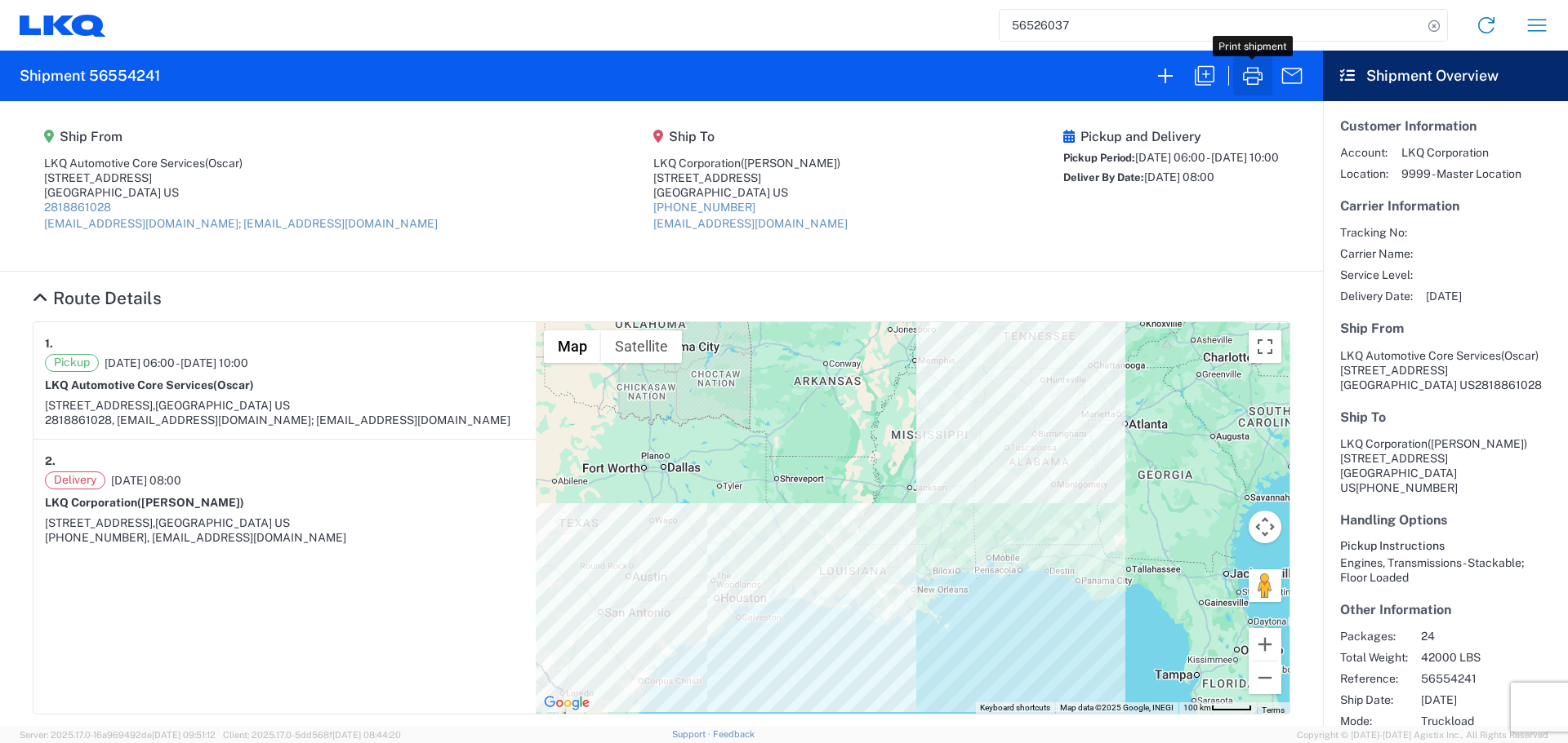
click at [1259, 73] on icon "button" at bounding box center [1252, 75] width 19 height 18
click at [128, 78] on h2 "Shipment 56554241" at bounding box center [89, 75] width 140 height 19
copy h2 "56554241"
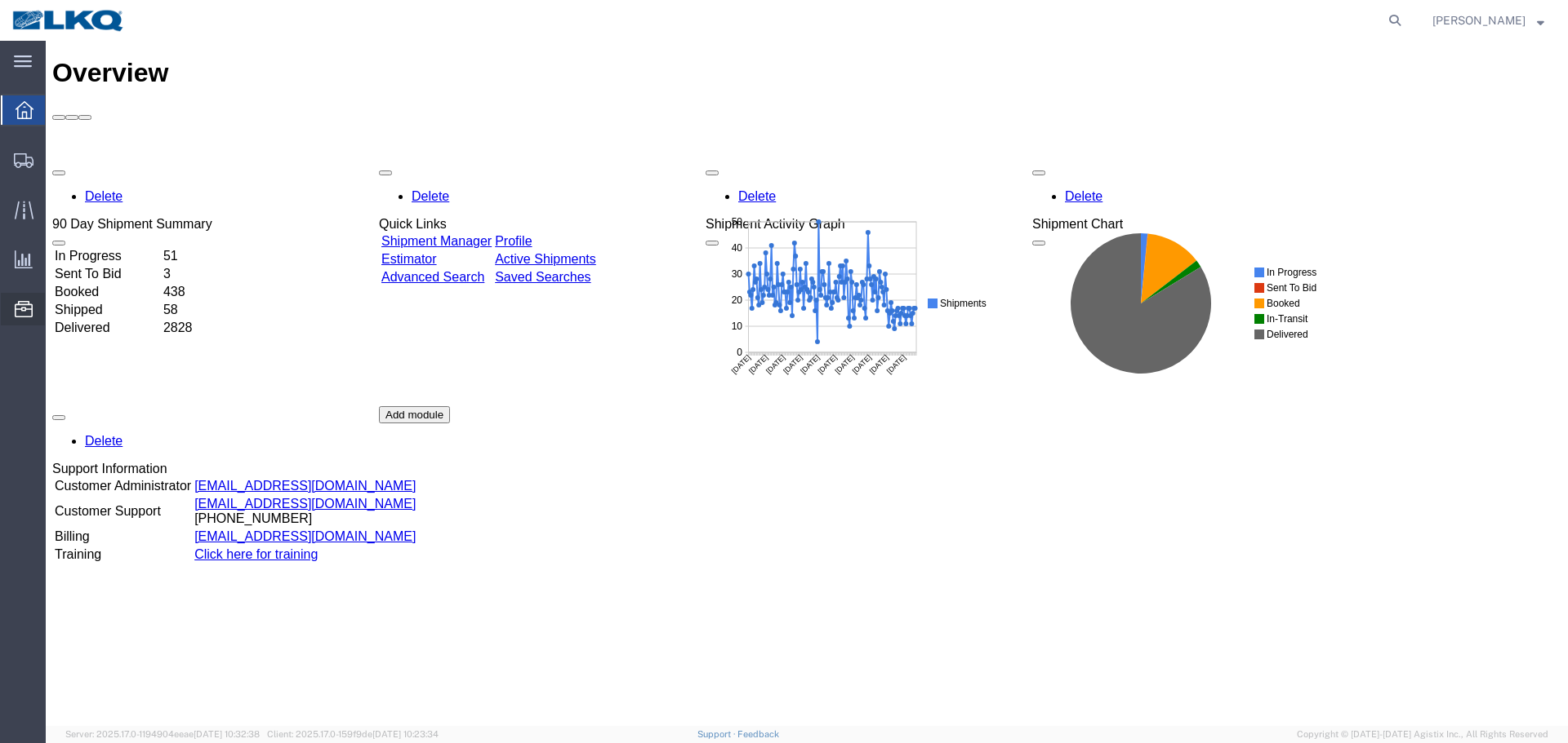
click at [0, 0] on span "Location Appointment" at bounding box center [0, 0] width 0 height 0
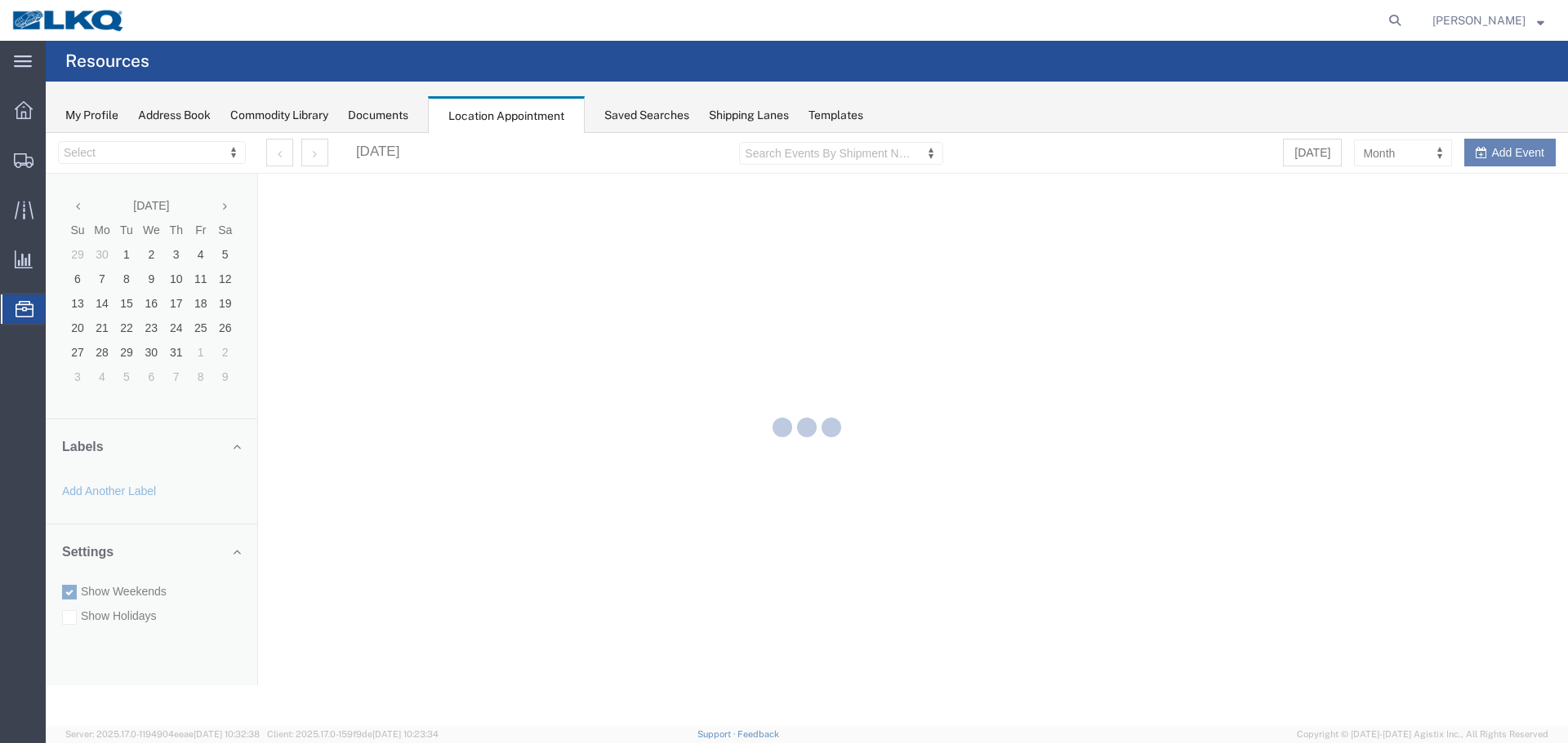
select select "27634"
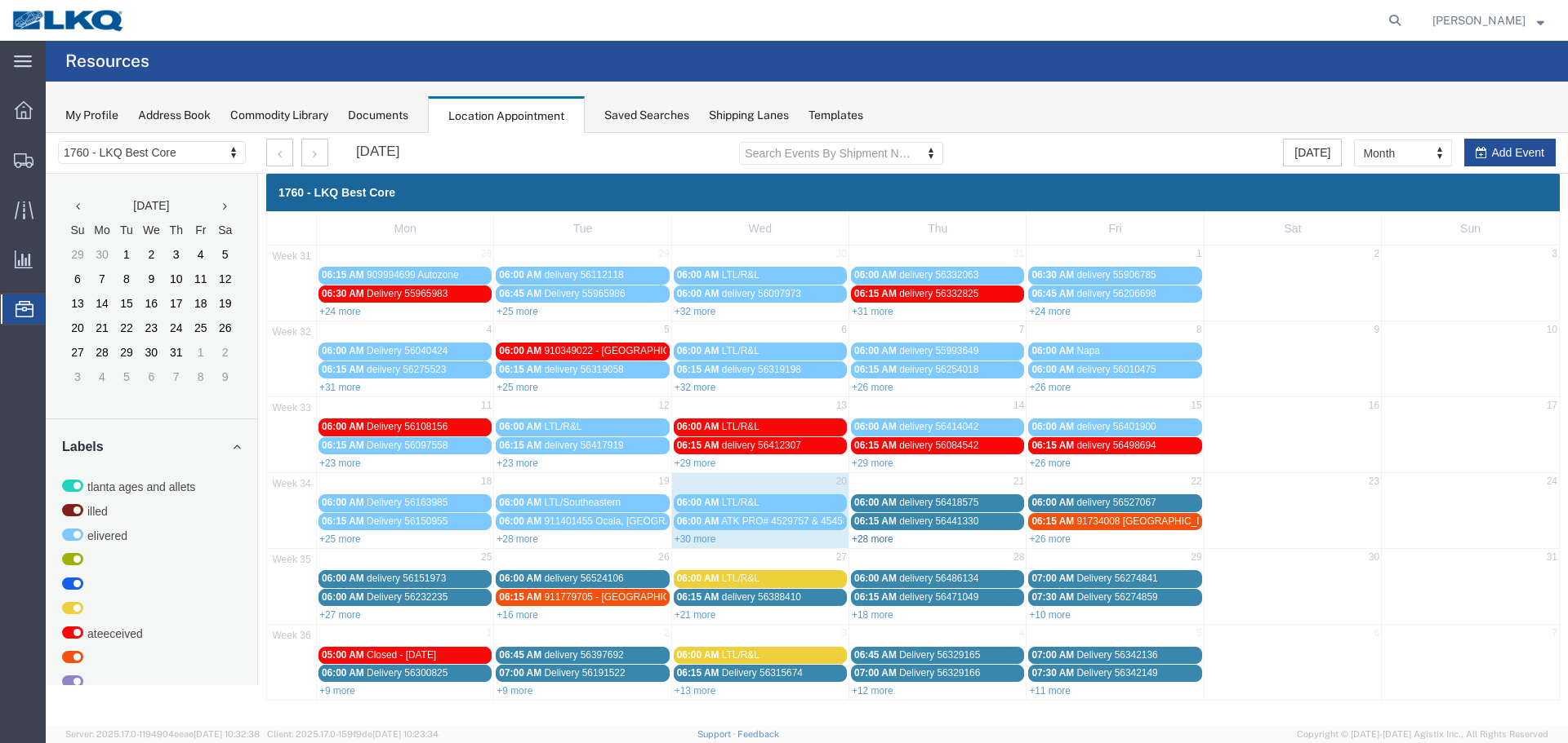
click at [877, 542] on link "+28 more" at bounding box center [872, 540] width 42 height 12
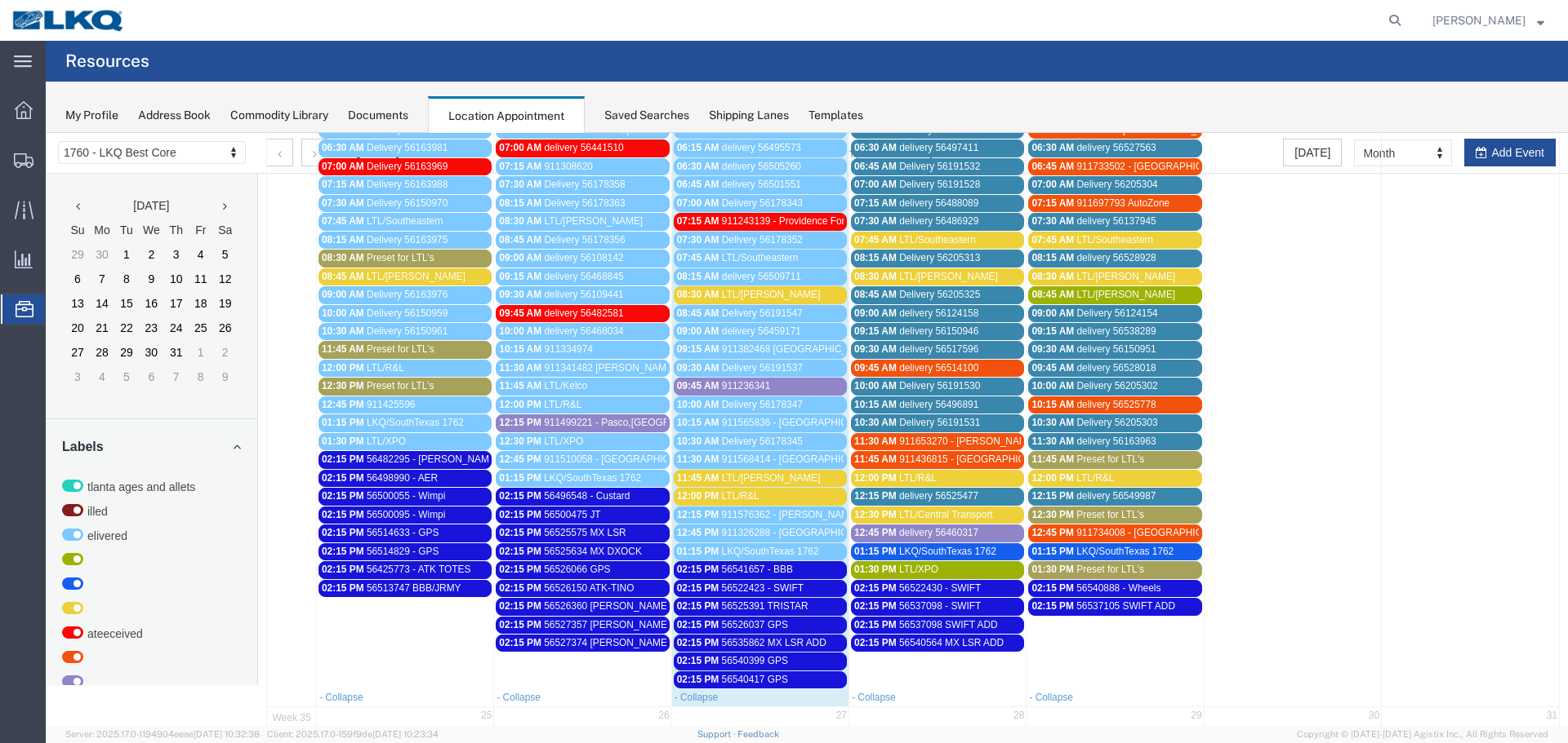
scroll to position [379, 0]
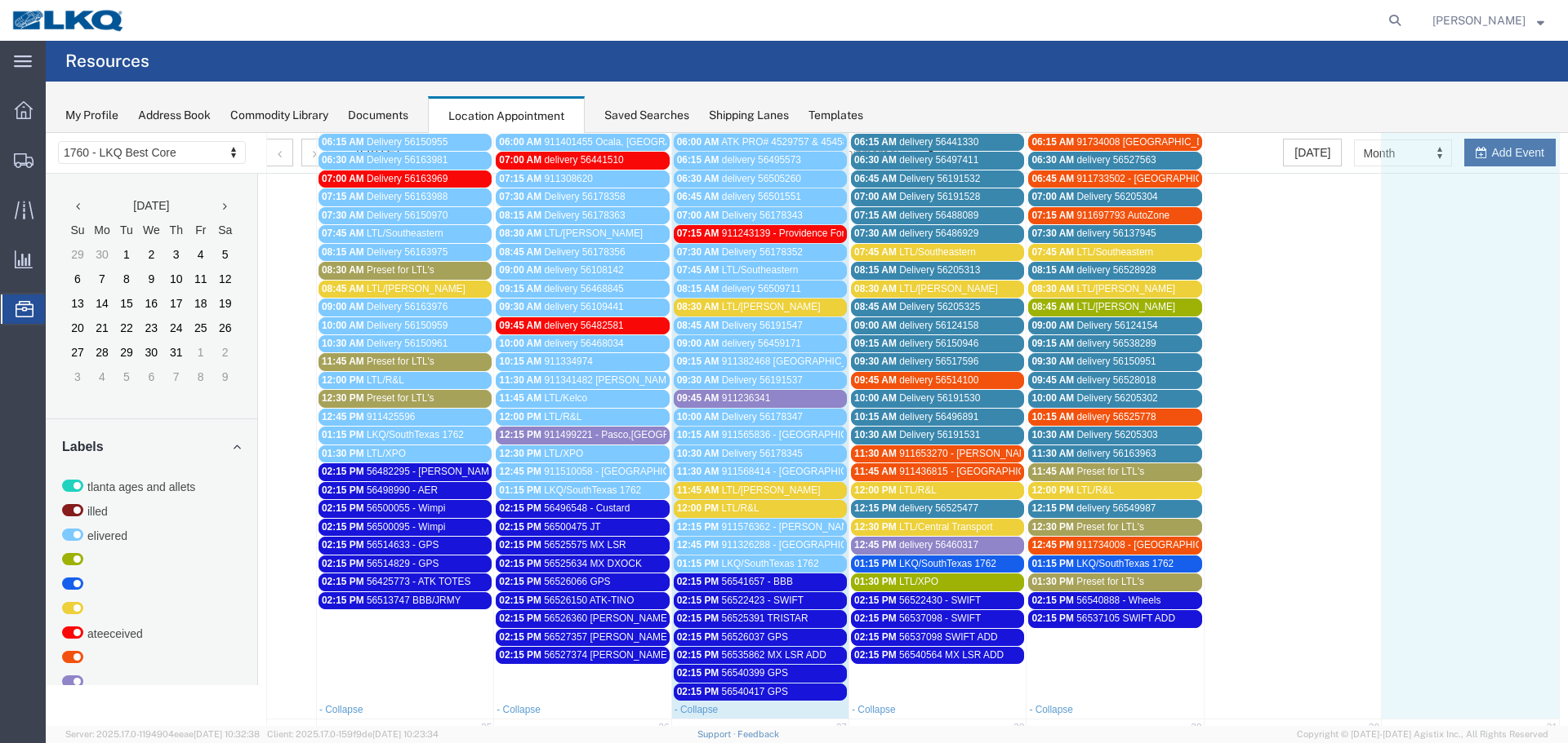
click at [1490, 149] on td at bounding box center [1469, 406] width 177 height 587
select select "1"
select select
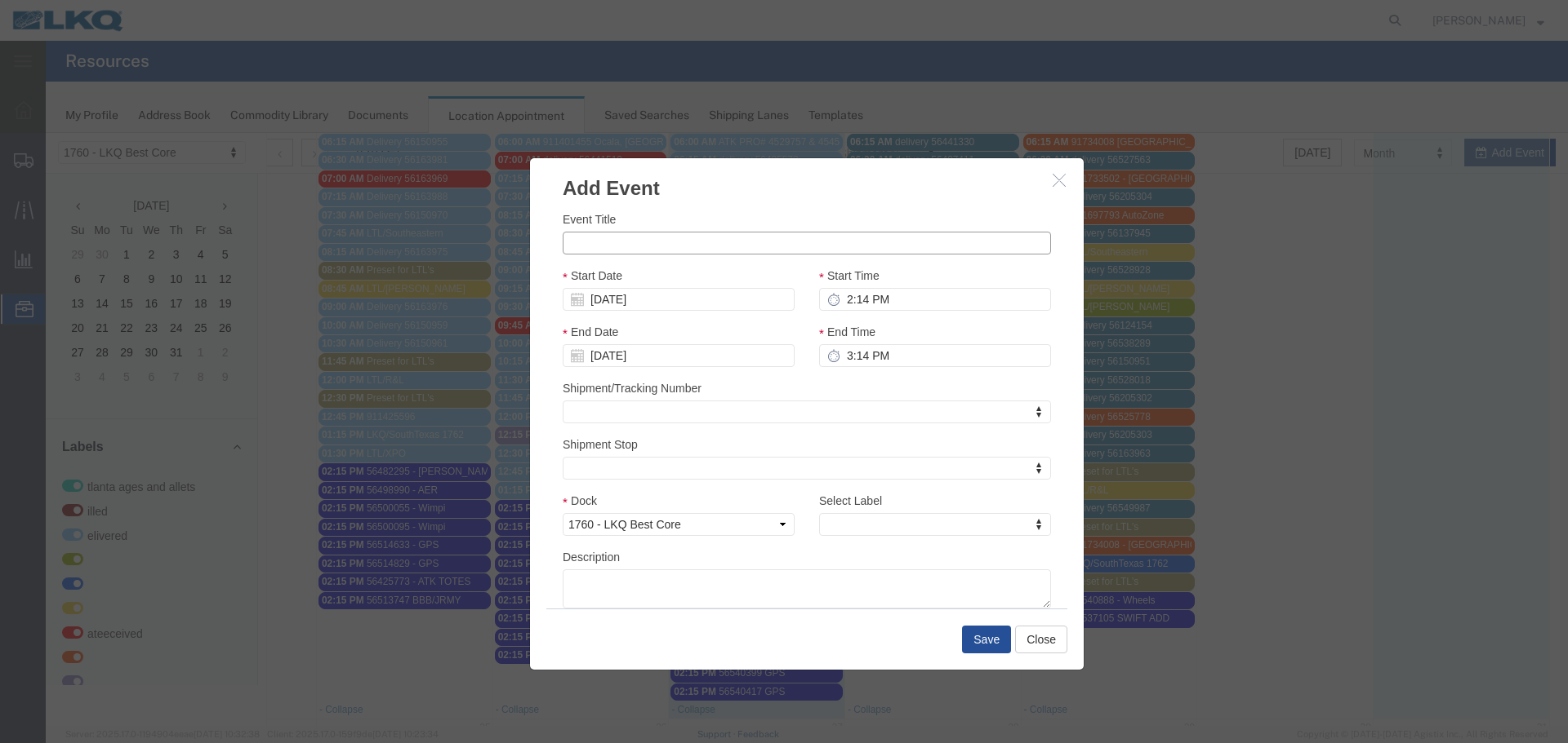
click at [671, 247] on input "Event Title" at bounding box center [806, 244] width 488 height 23
type input "56552976 MPA/JRMY"
click at [688, 269] on div "Start Date 08/24/2025" at bounding box center [678, 289] width 232 height 45
click at [613, 306] on input "08/24/2025" at bounding box center [678, 300] width 232 height 23
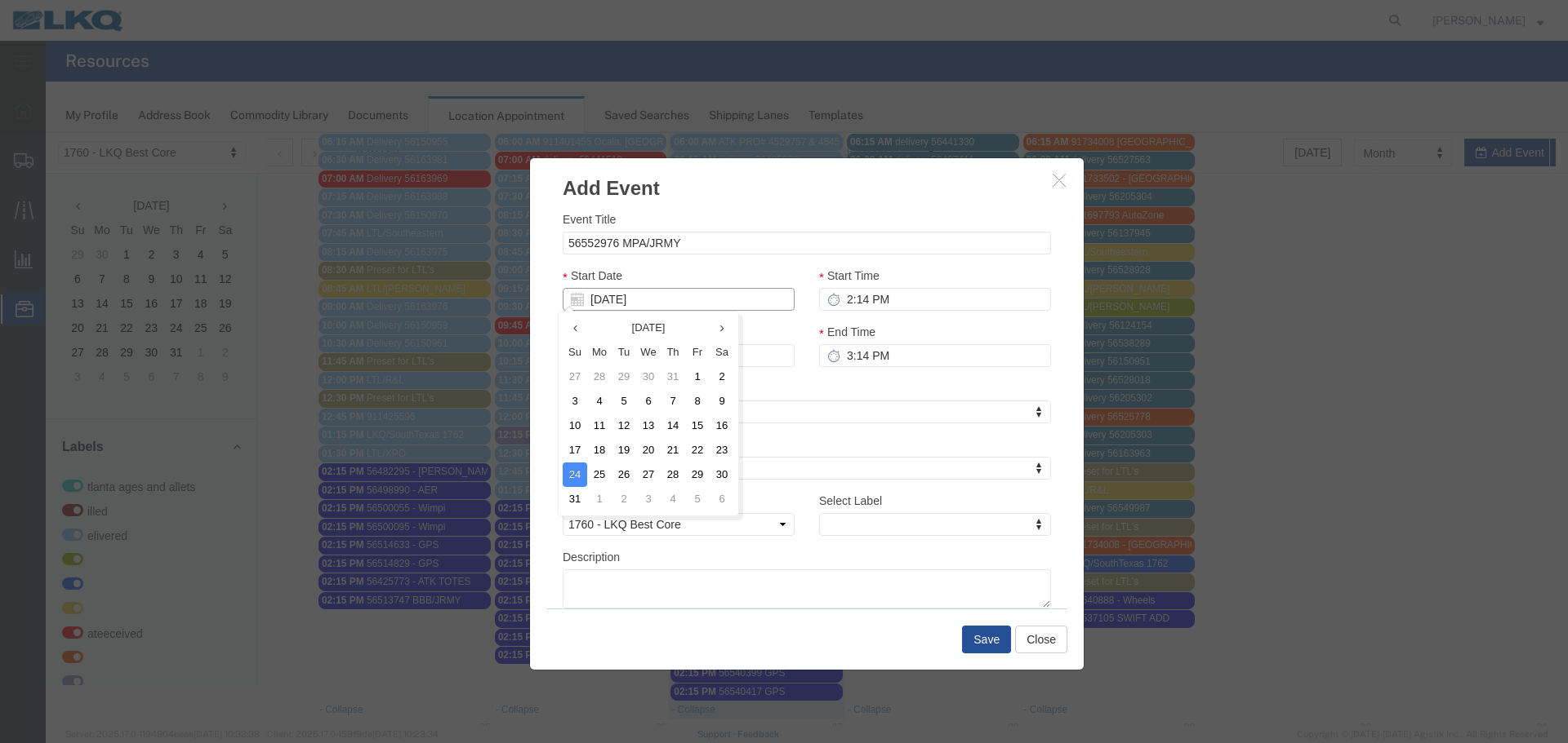
click at [613, 306] on input "08/24/2025" at bounding box center [678, 300] width 232 height 23
click at [618, 299] on input "08/24/2025" at bounding box center [678, 300] width 232 height 23
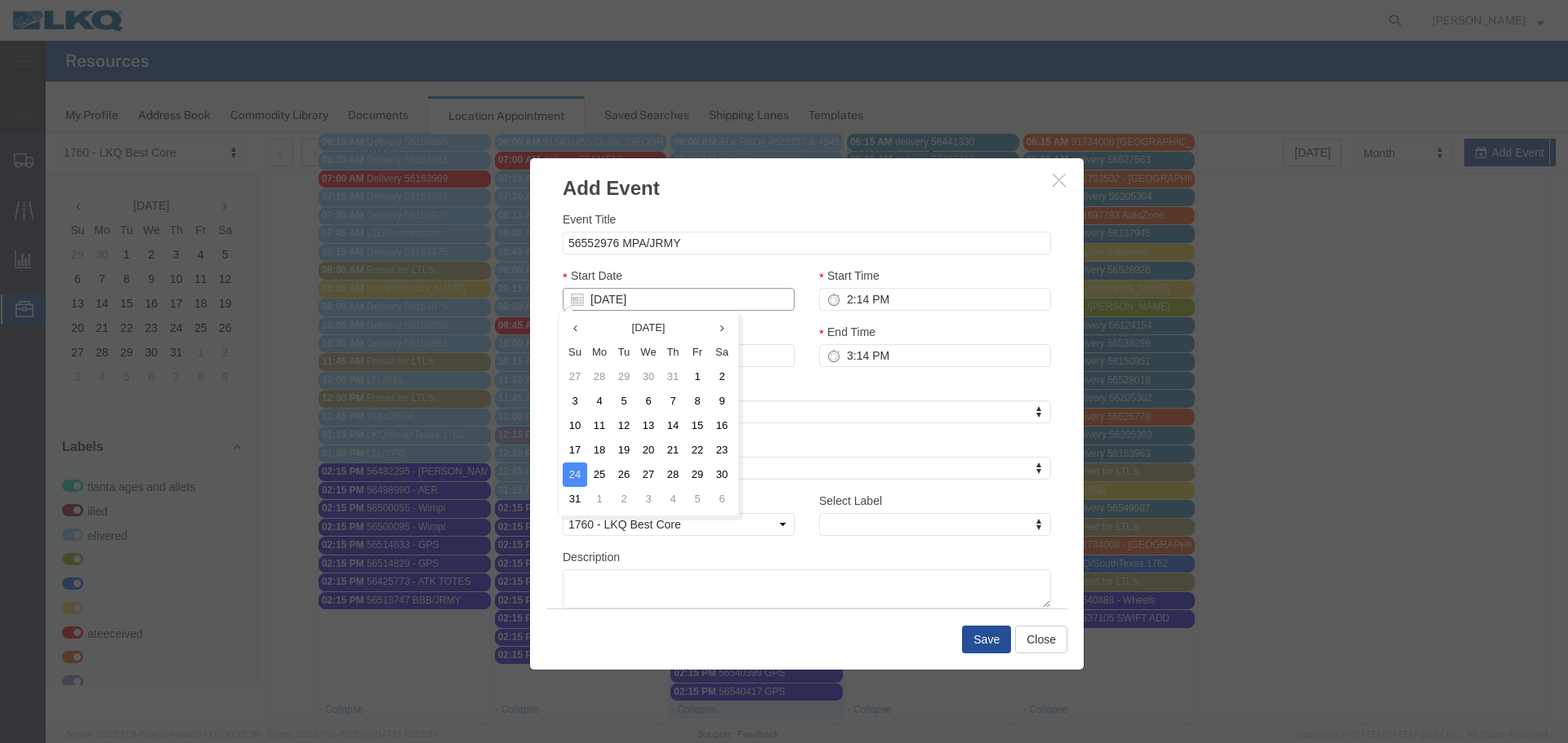
click at [618, 299] on input "08/24/2025" at bounding box center [678, 300] width 232 height 23
type input "8"
type input "08/20/2025"
type input "8/21/2"
type input "08/21/2"
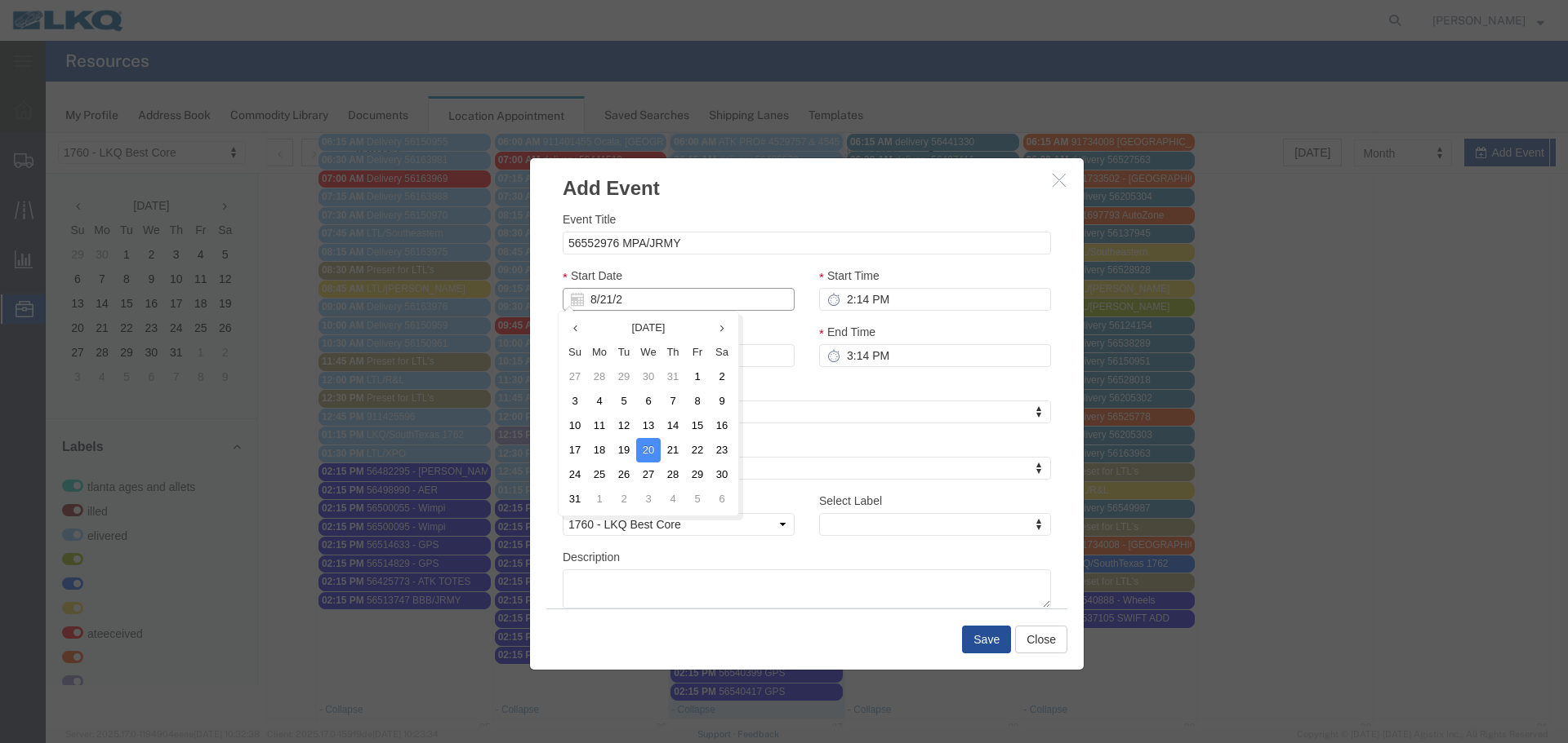
type input "8/21/25"
type input "08/21/25"
click at [674, 273] on div "Start Date 08/21/25" at bounding box center [678, 289] width 232 height 45
click at [868, 306] on input "2:14 PM" at bounding box center [935, 300] width 232 height 23
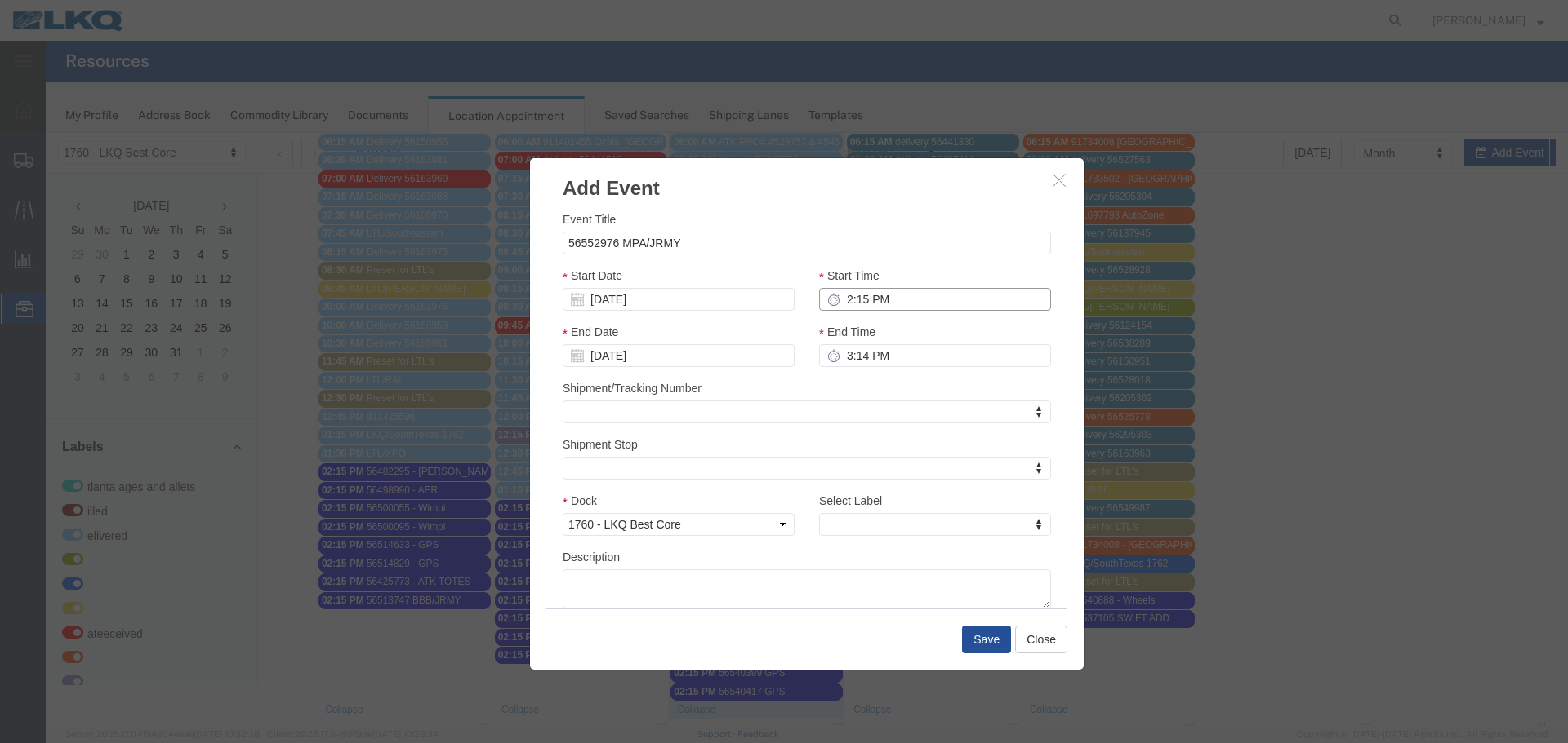
type input "2:15 PM"
click at [851, 351] on input "3:15 PM" at bounding box center [935, 356] width 232 height 23
type input "2:15 PM"
type input "OU"
select select "80"
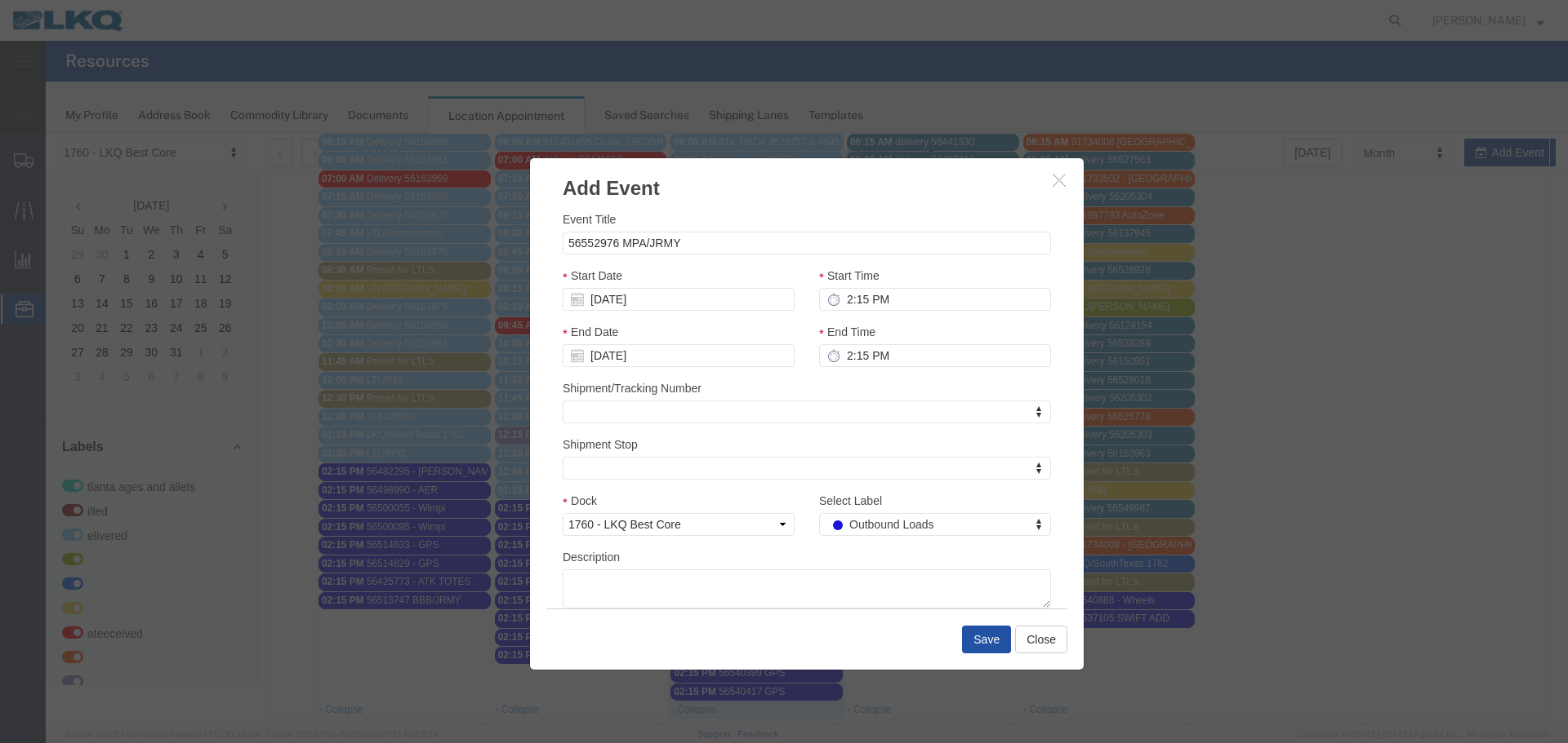
click at [979, 634] on button "Save" at bounding box center [986, 639] width 49 height 28
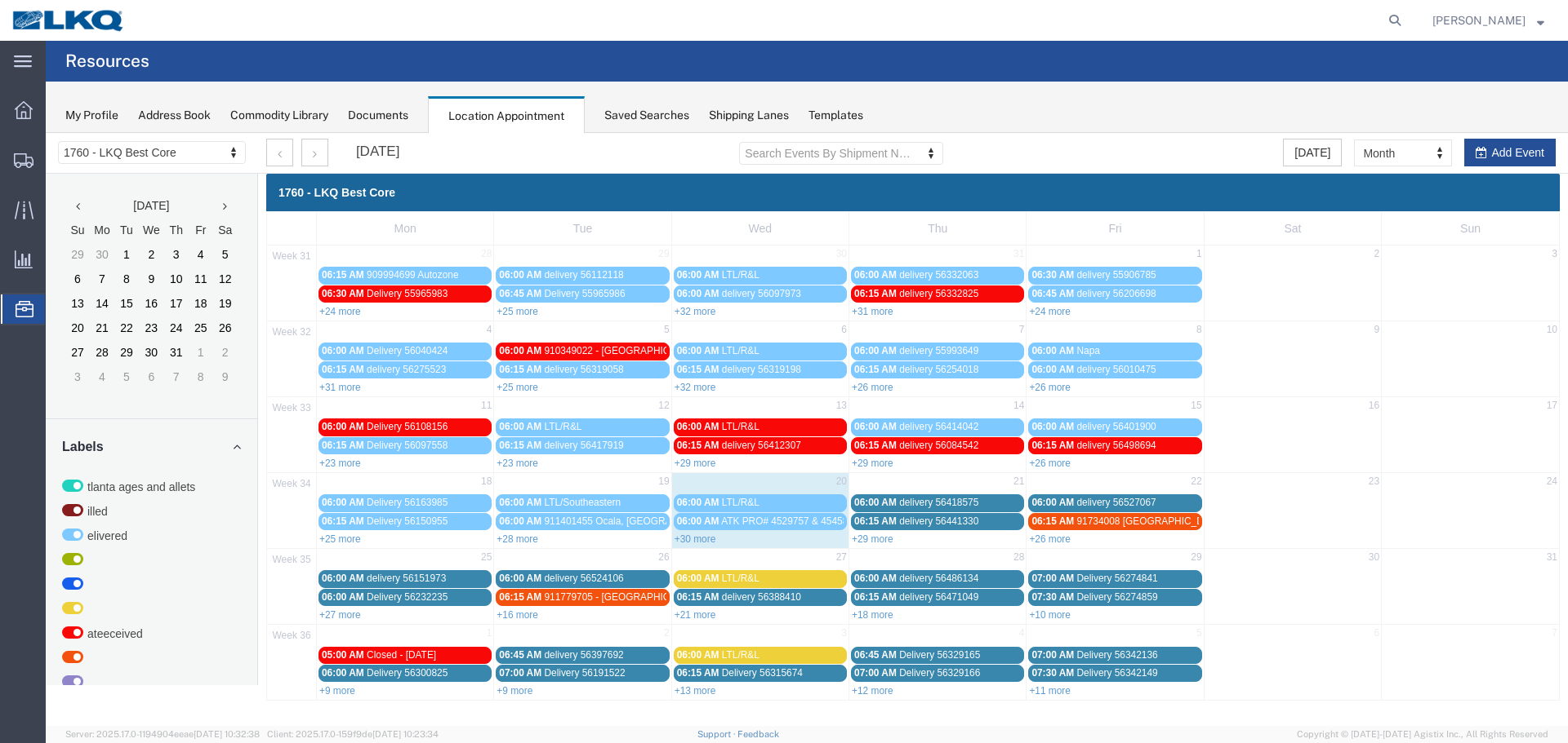
scroll to position [0, 0]
click at [875, 535] on link "+29 more" at bounding box center [872, 540] width 42 height 12
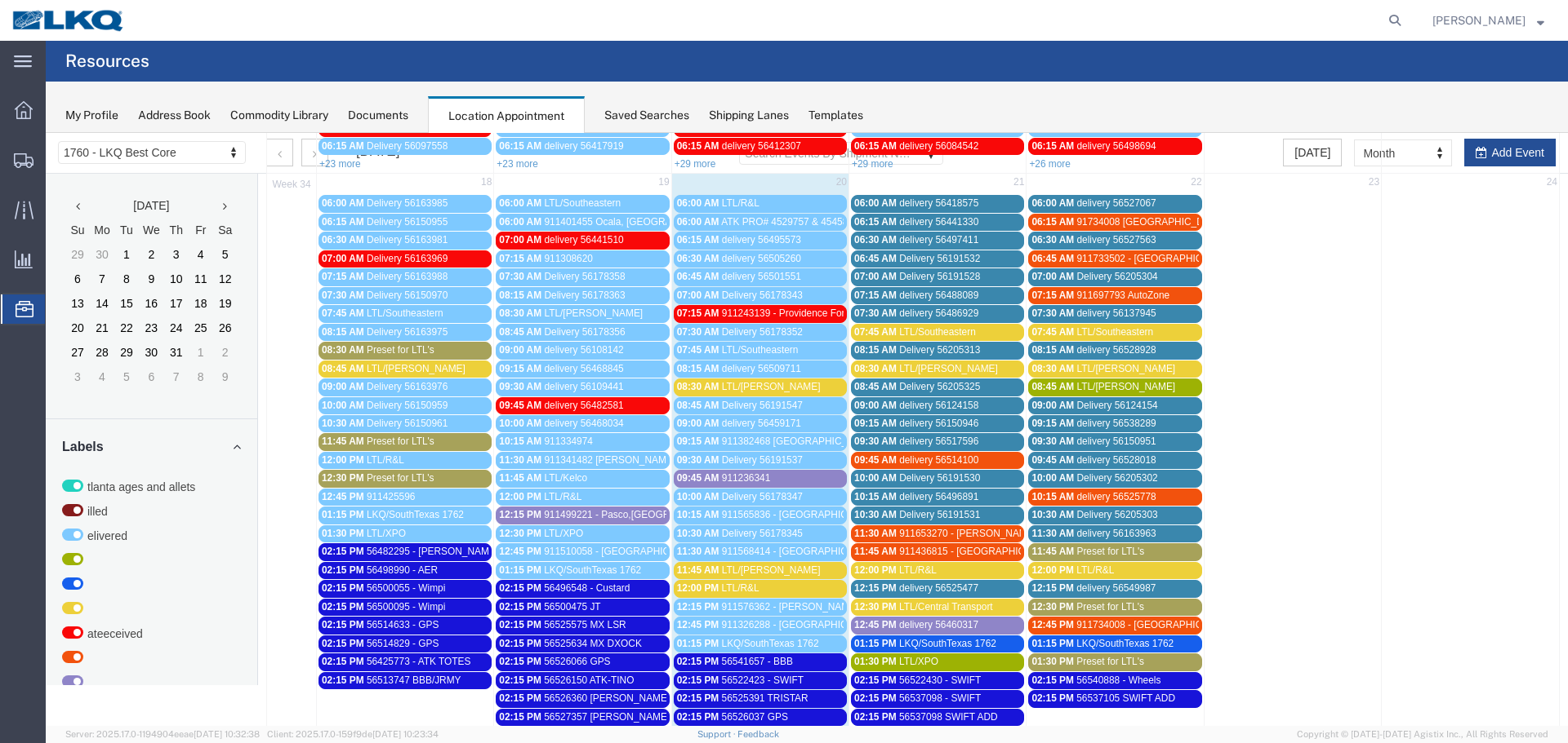
scroll to position [298, 0]
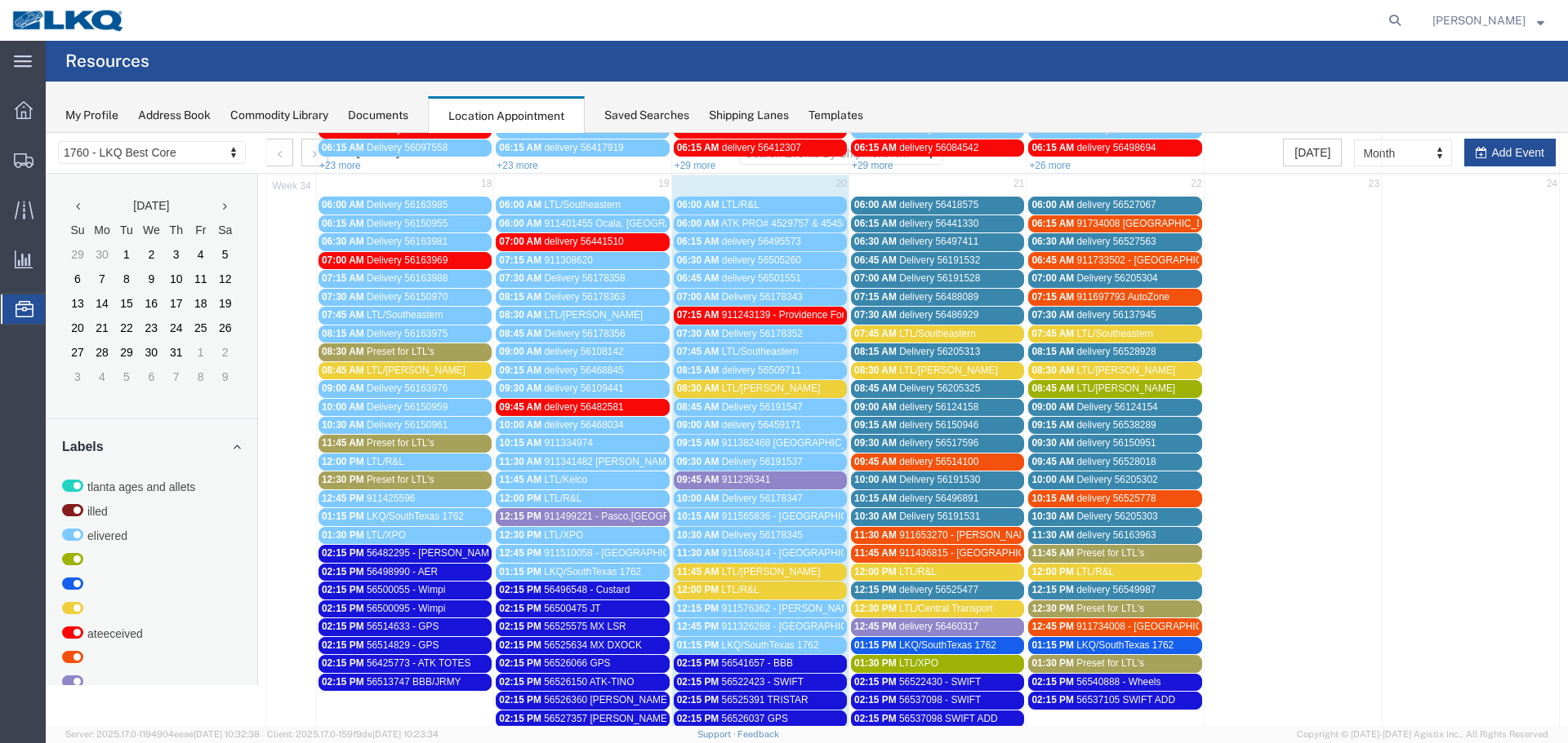
drag, startPoint x: 1515, startPoint y: 159, endPoint x: 1483, endPoint y: 161, distance: 32.1
click at [1523, 162] on td at bounding box center [1469, 146] width 177 height 54
select select "1"
select select
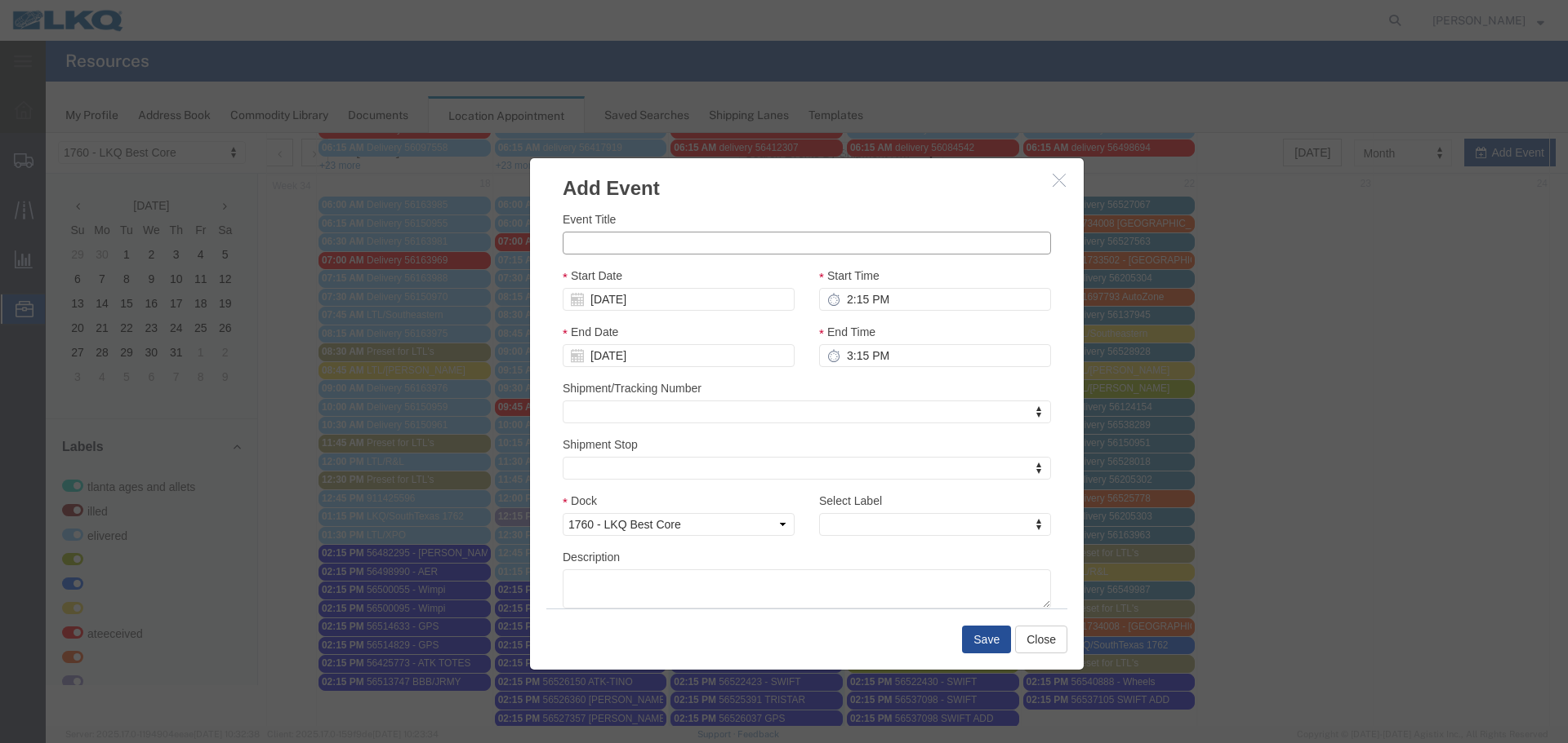
click at [770, 253] on input "Event Title" at bounding box center [806, 244] width 488 height 23
type input "56551392 MX SWIFT"
click at [739, 204] on div "Event Title 56551392 MX SWIFT Start Date 08/17/2025 Start Time 2:15 PM End Date…" at bounding box center [806, 405] width 554 height 406
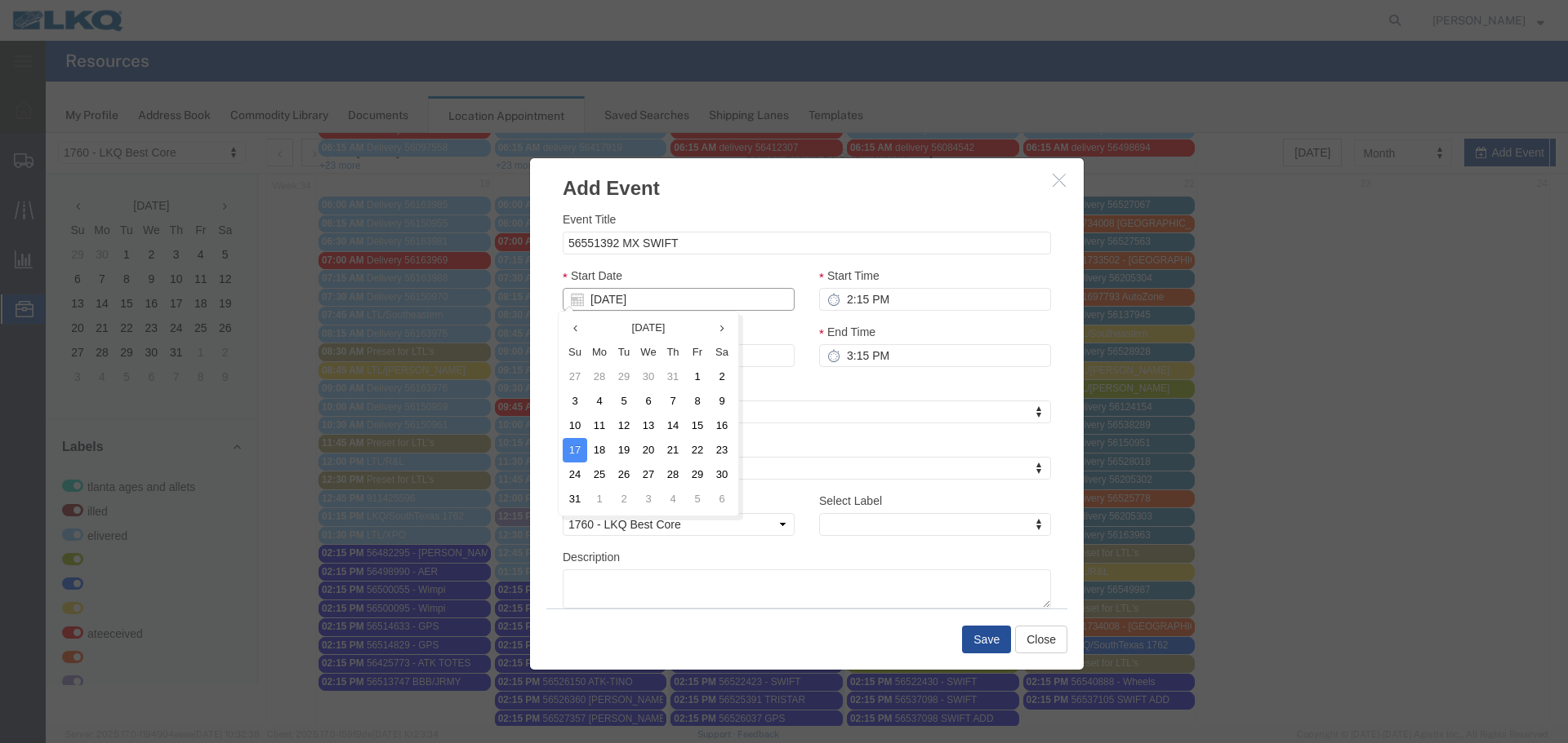
click at [618, 289] on input "08/17/2025" at bounding box center [678, 300] width 232 height 23
type input "8"
type input "08/20/2025"
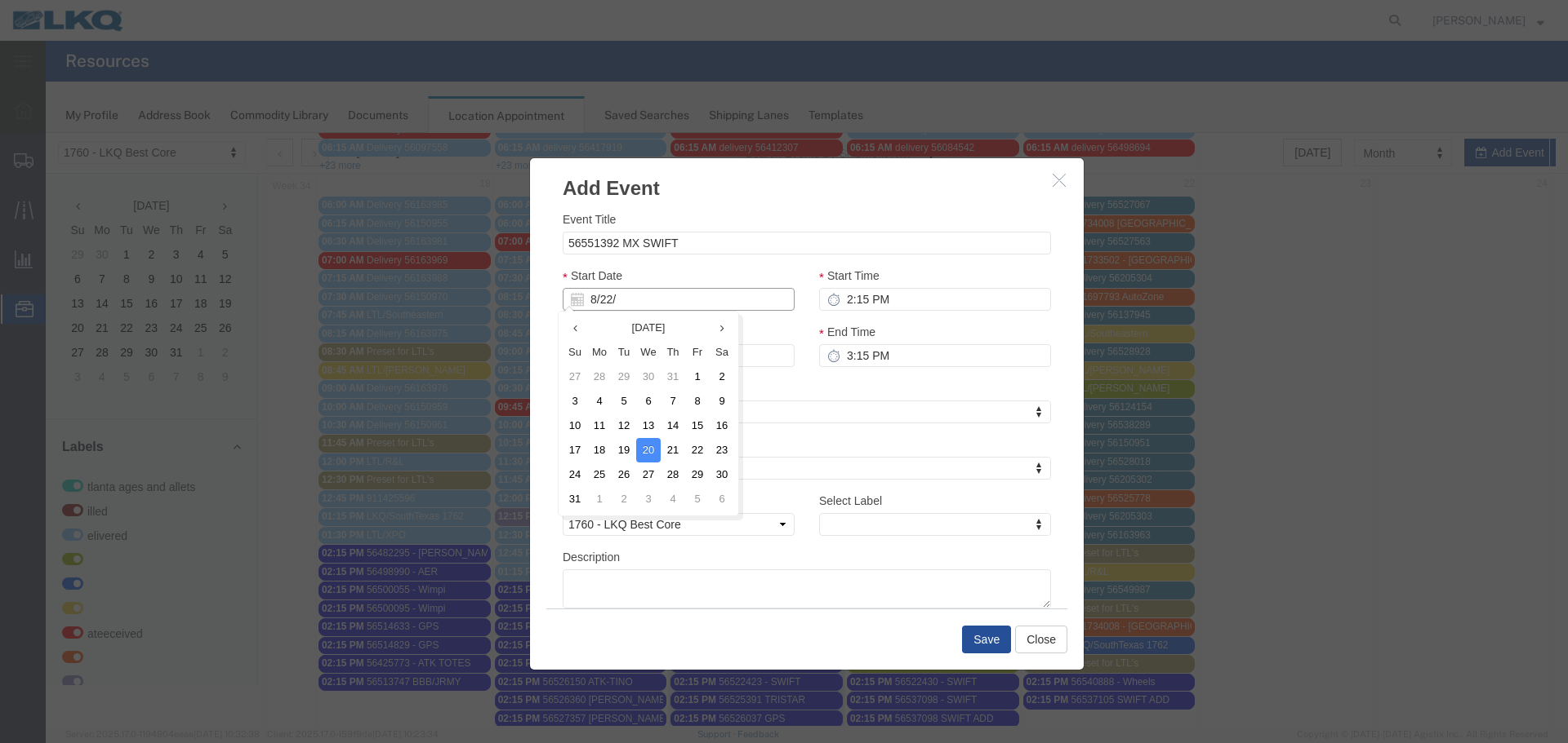
type input "8/22/2"
type input "08/22/2"
type input "8/22/25"
type input "08/22/25"
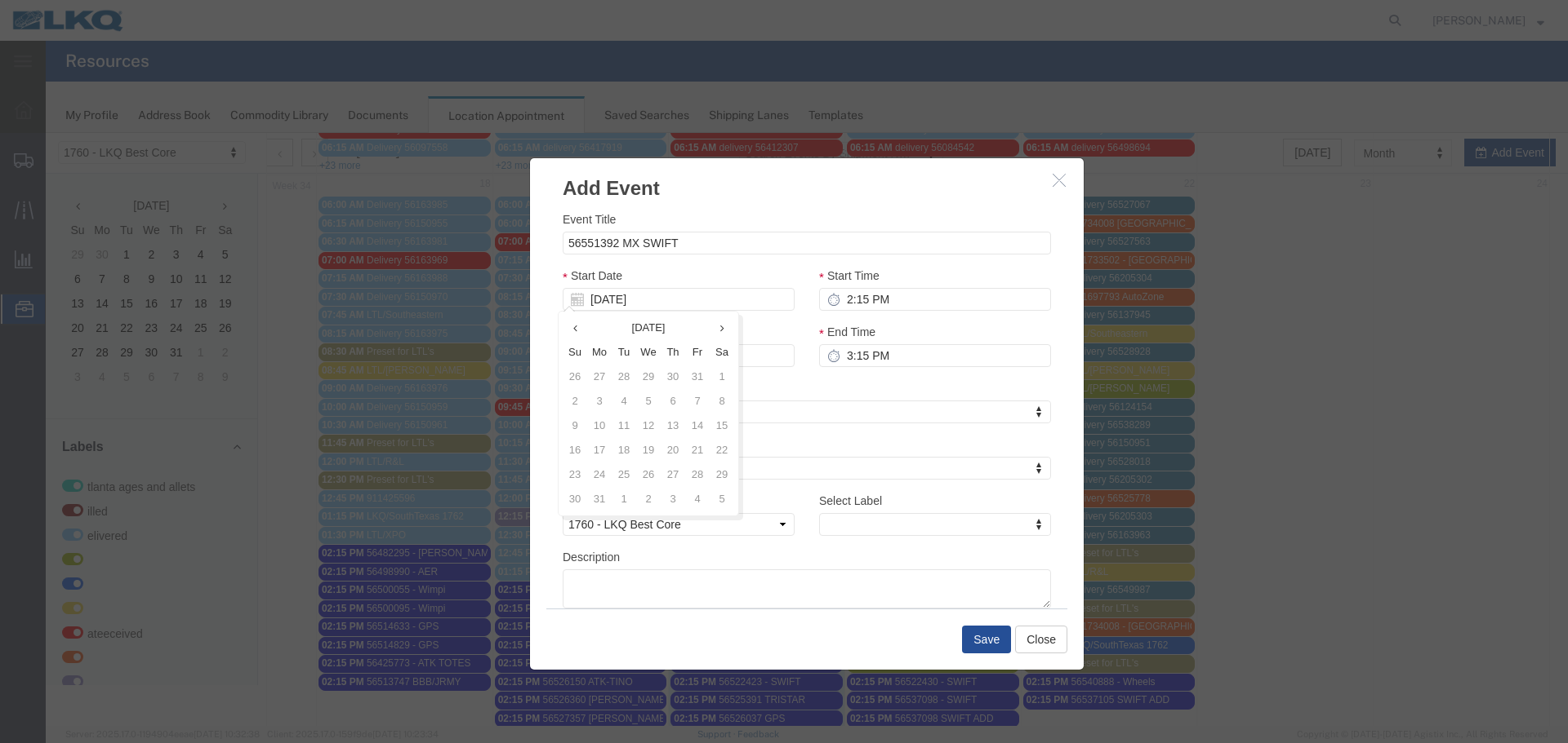
drag, startPoint x: 691, startPoint y: 267, endPoint x: 813, endPoint y: 280, distance: 122.7
click at [697, 267] on div "Start Date 08/22/25" at bounding box center [678, 289] width 232 height 45
click at [864, 289] on input "2:15 PM" at bounding box center [935, 300] width 232 height 23
click at [850, 359] on input "3:15 PM" at bounding box center [935, 356] width 232 height 23
type input "2:15 PM"
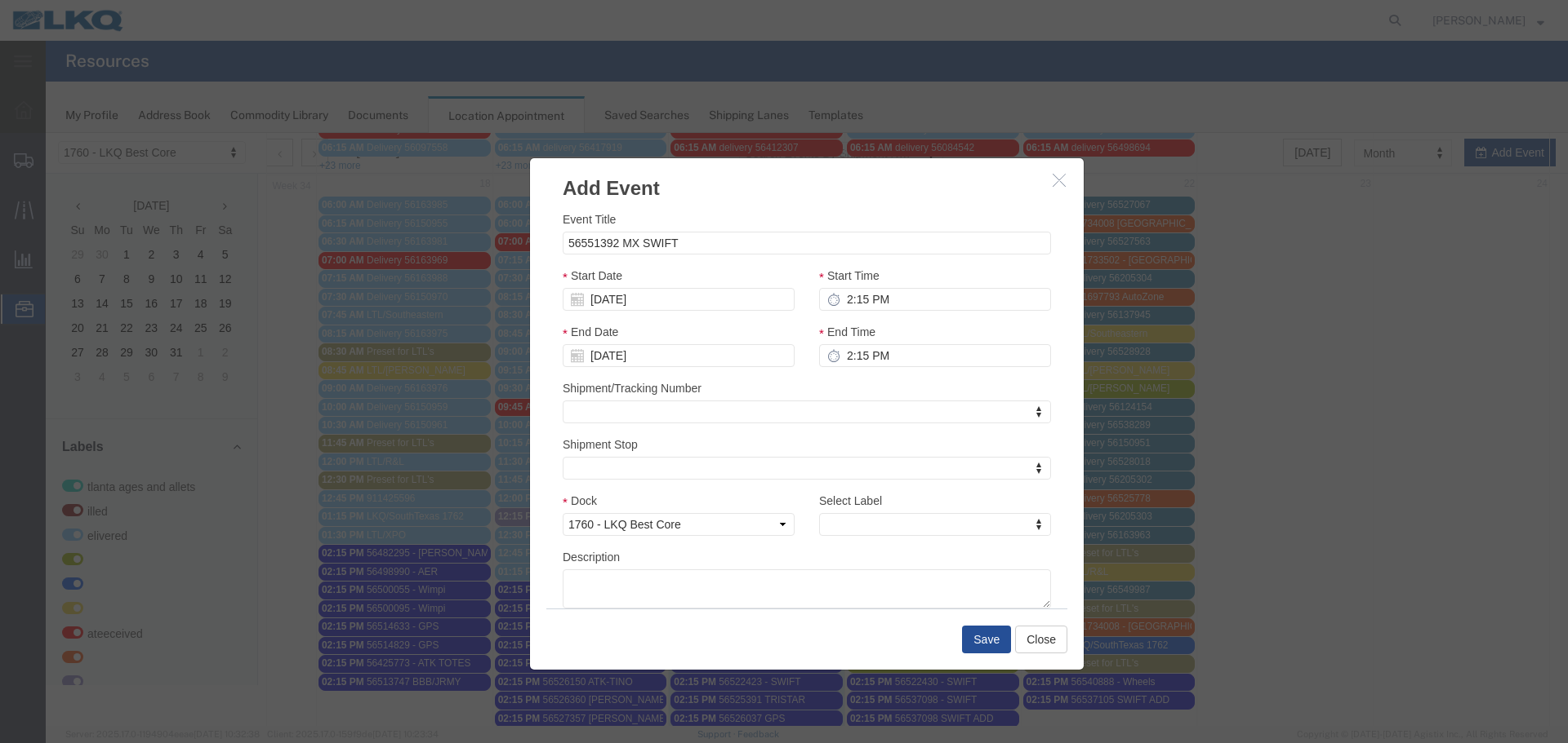
click at [816, 386] on div "Shipment/Tracking Number Shipment/Tracking Number Shipment/Tracking Number" at bounding box center [806, 401] width 488 height 45
click at [721, 535] on select "Select 1760 - LKQ Best Core 1760 - Outbound Loads" at bounding box center [678, 525] width 232 height 23
click at [562, 514] on select "Select 1760 - LKQ Best Core 1760 - Outbound Loads" at bounding box center [678, 525] width 232 height 23
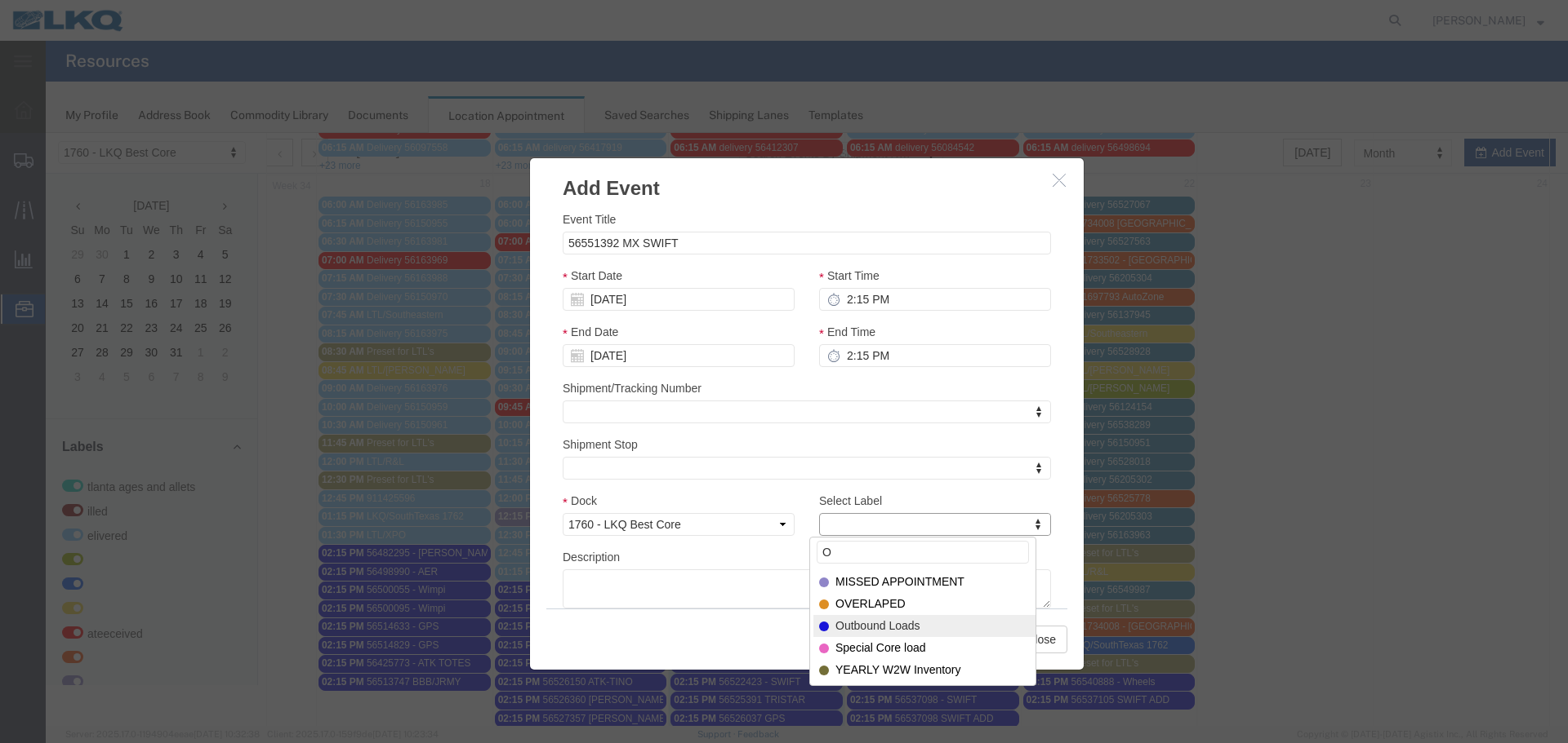
type input "O"
select select "80"
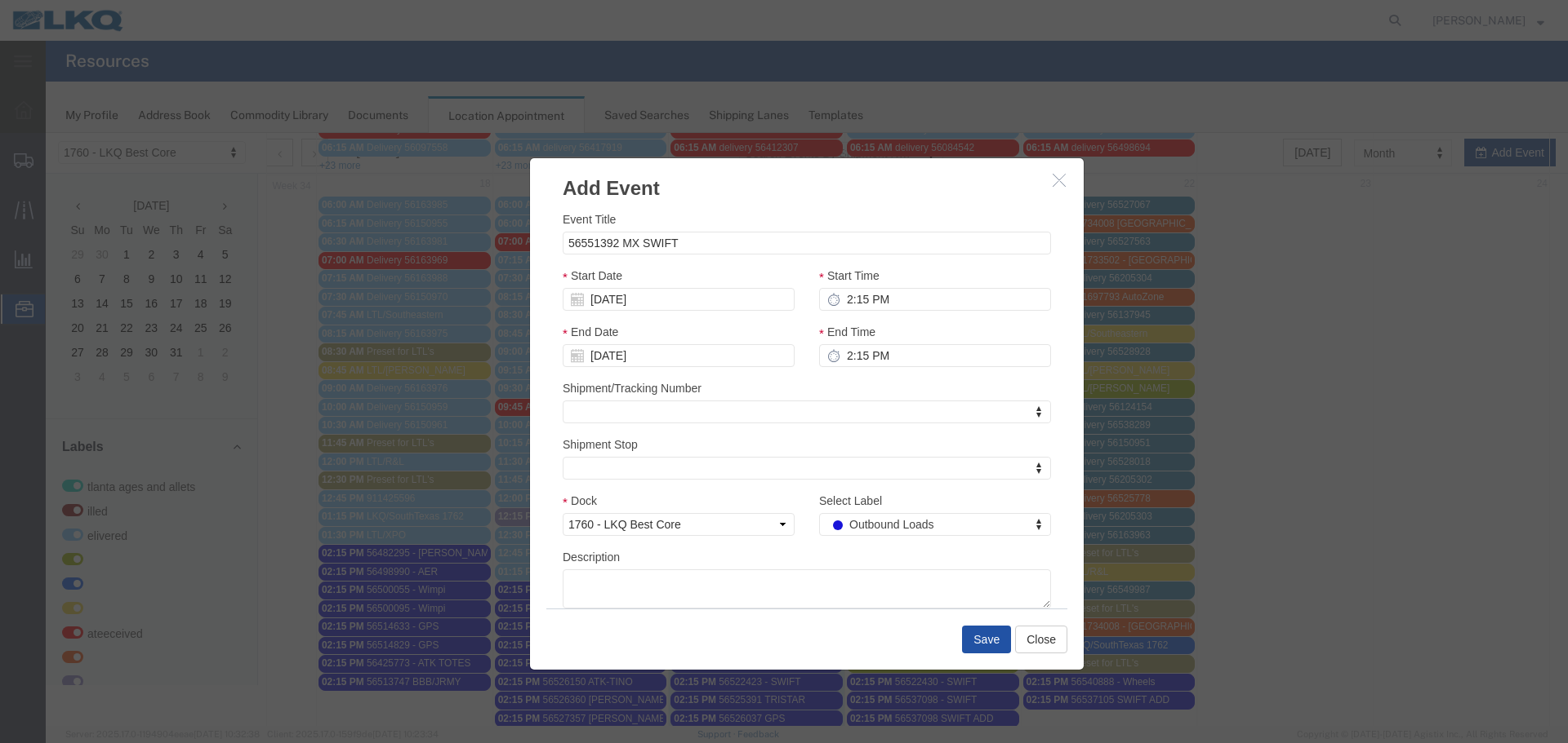
click at [964, 636] on button "Save" at bounding box center [986, 639] width 49 height 28
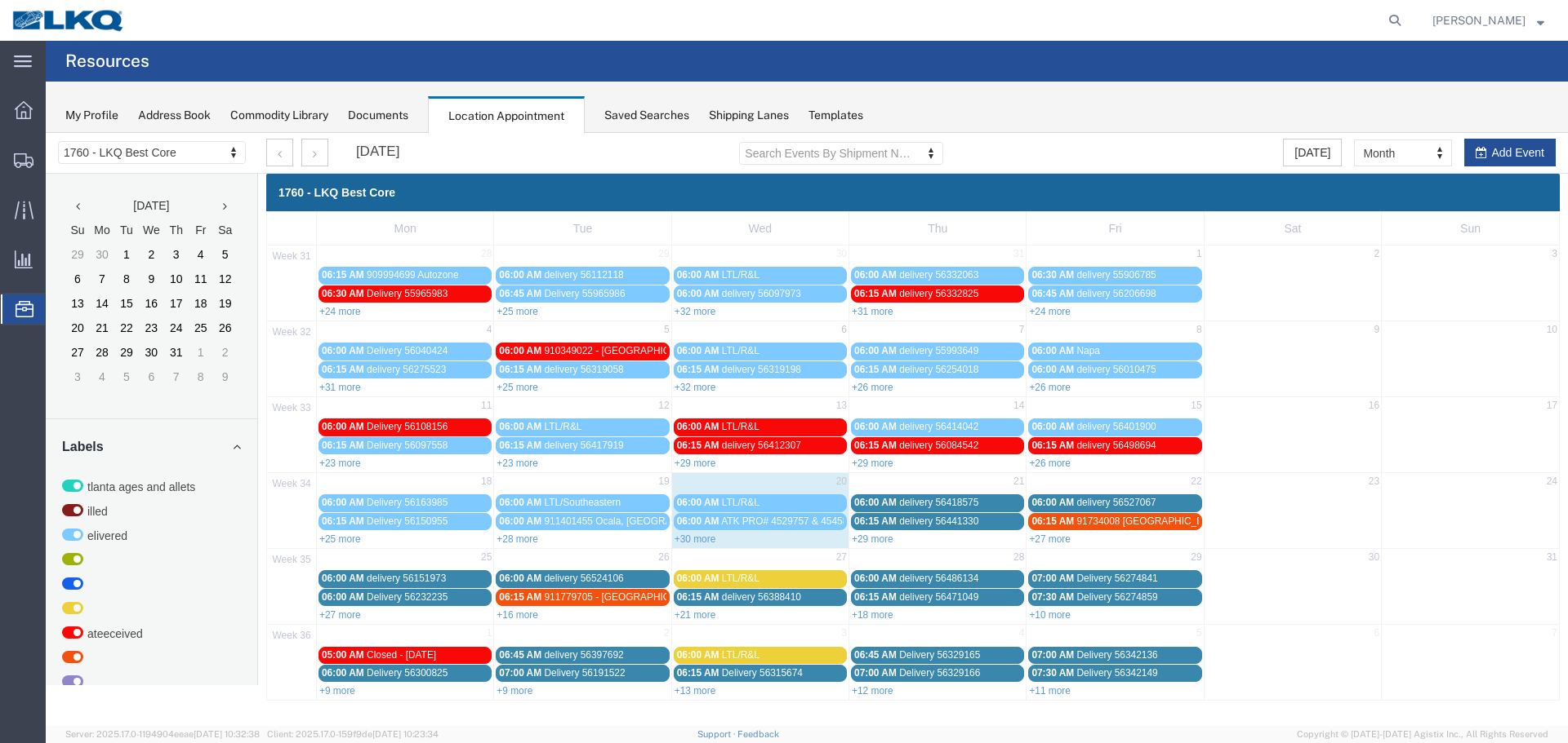
scroll to position [0, 0]
click at [895, 540] on div "+29 more" at bounding box center [937, 538] width 176 height 16
select select "1"
select select
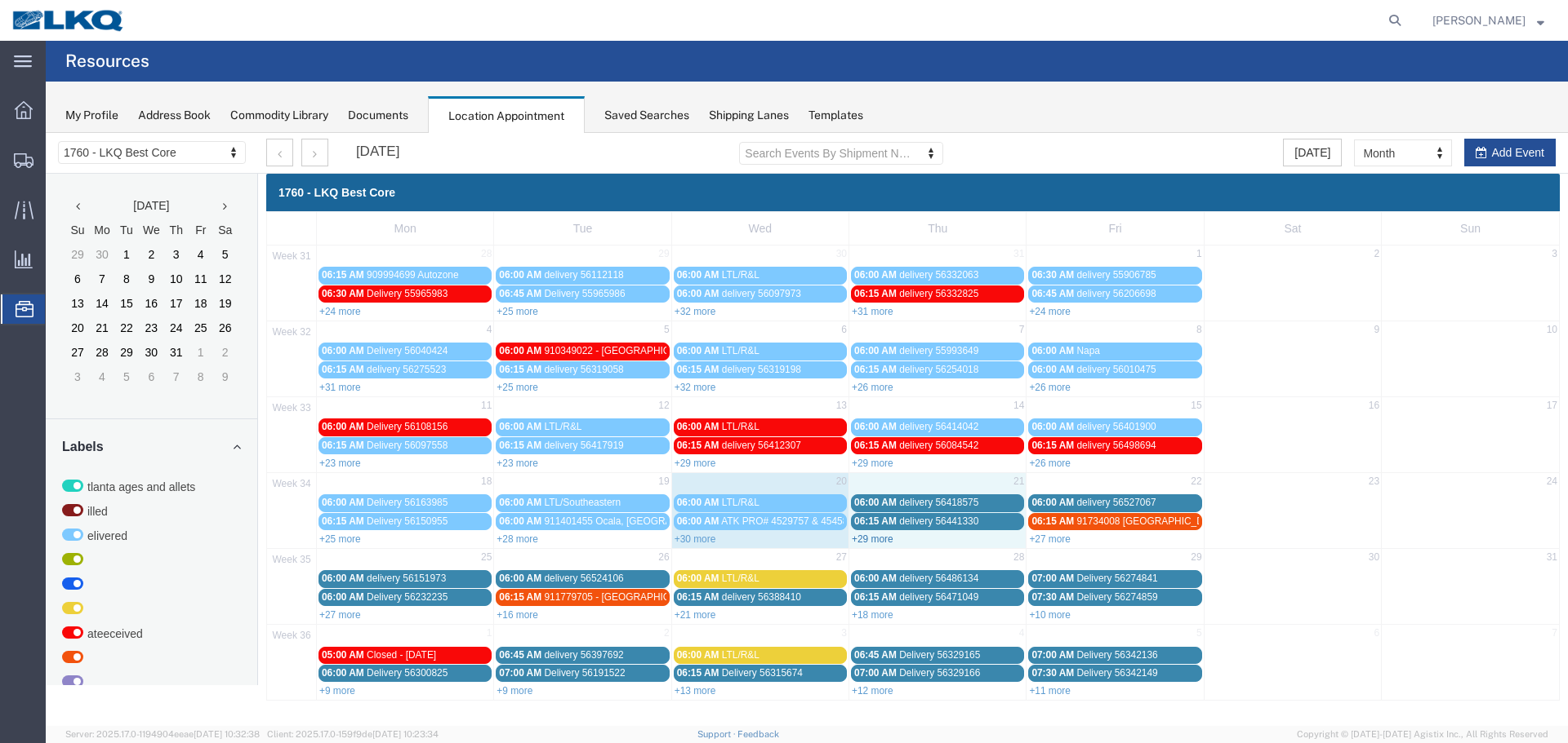
select select
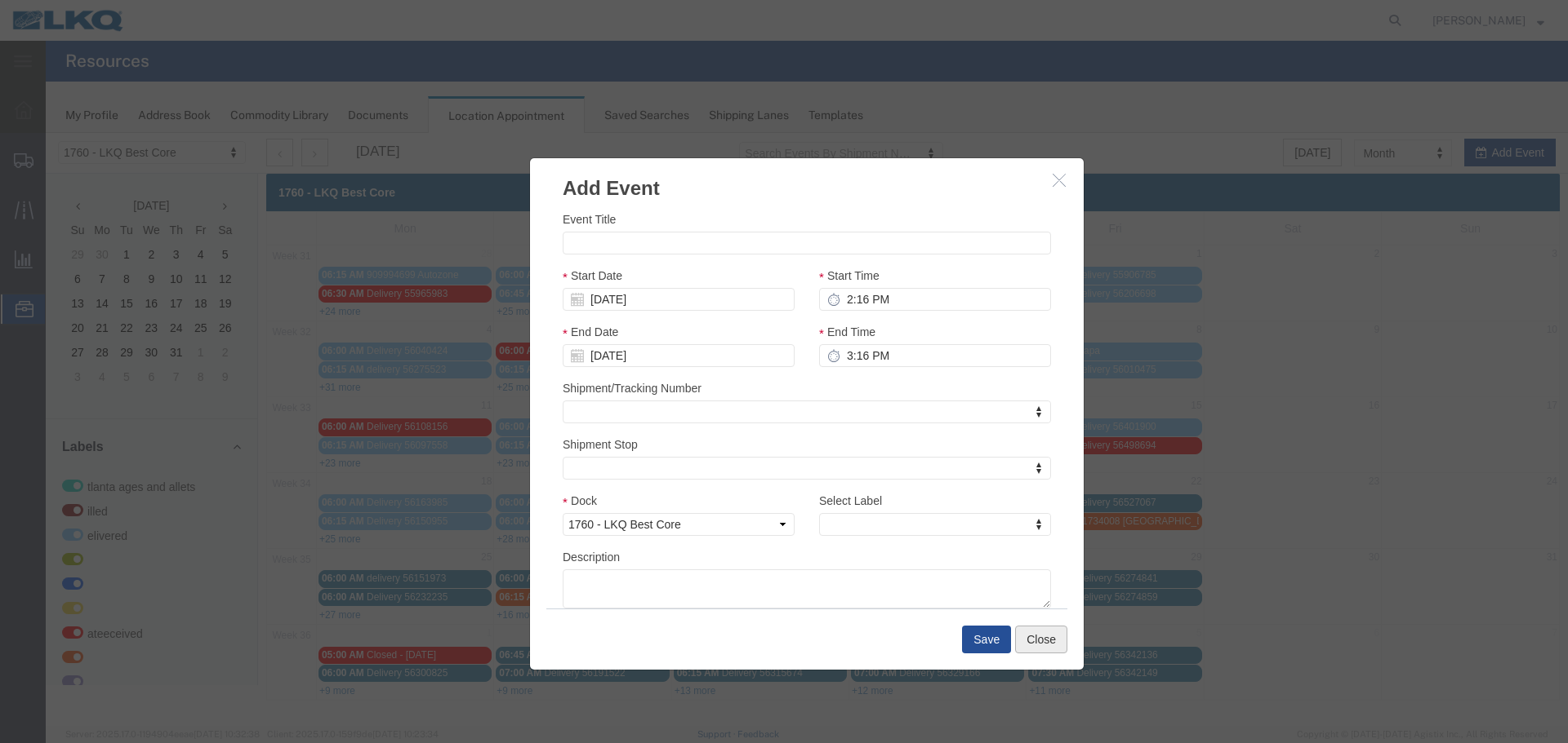
click at [1031, 644] on button "Close" at bounding box center [1040, 639] width 52 height 28
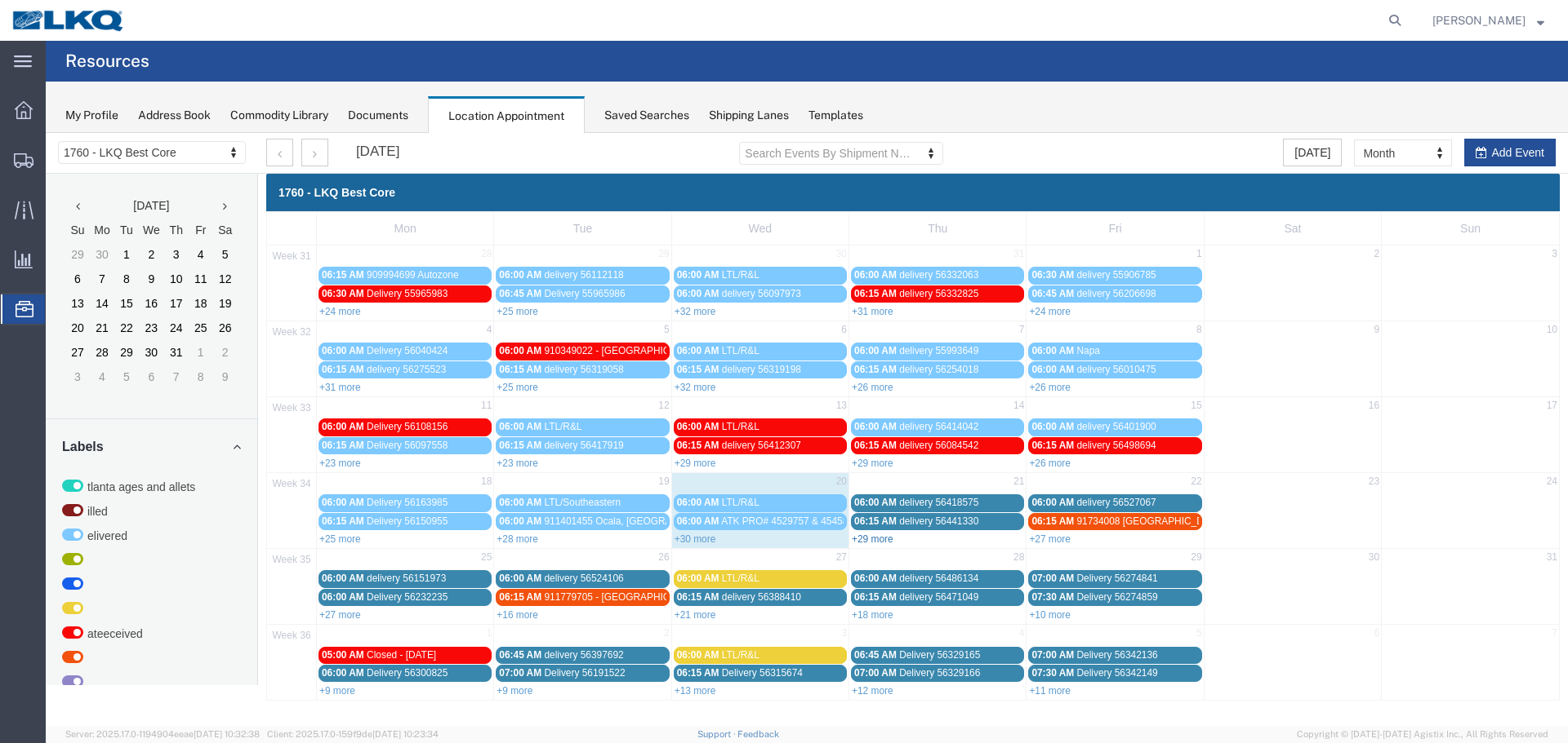
click at [876, 540] on link "+29 more" at bounding box center [872, 540] width 42 height 12
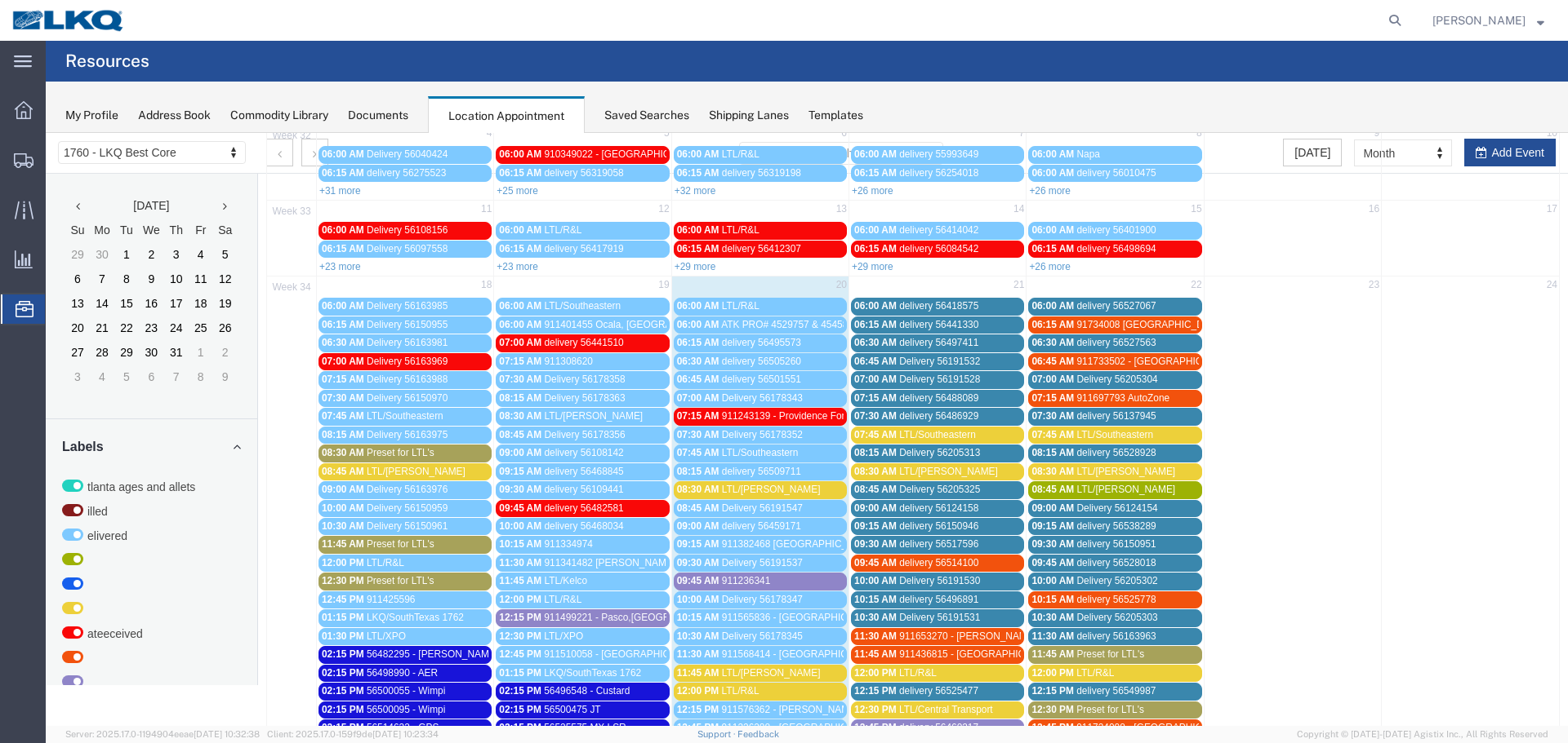
scroll to position [163, 0]
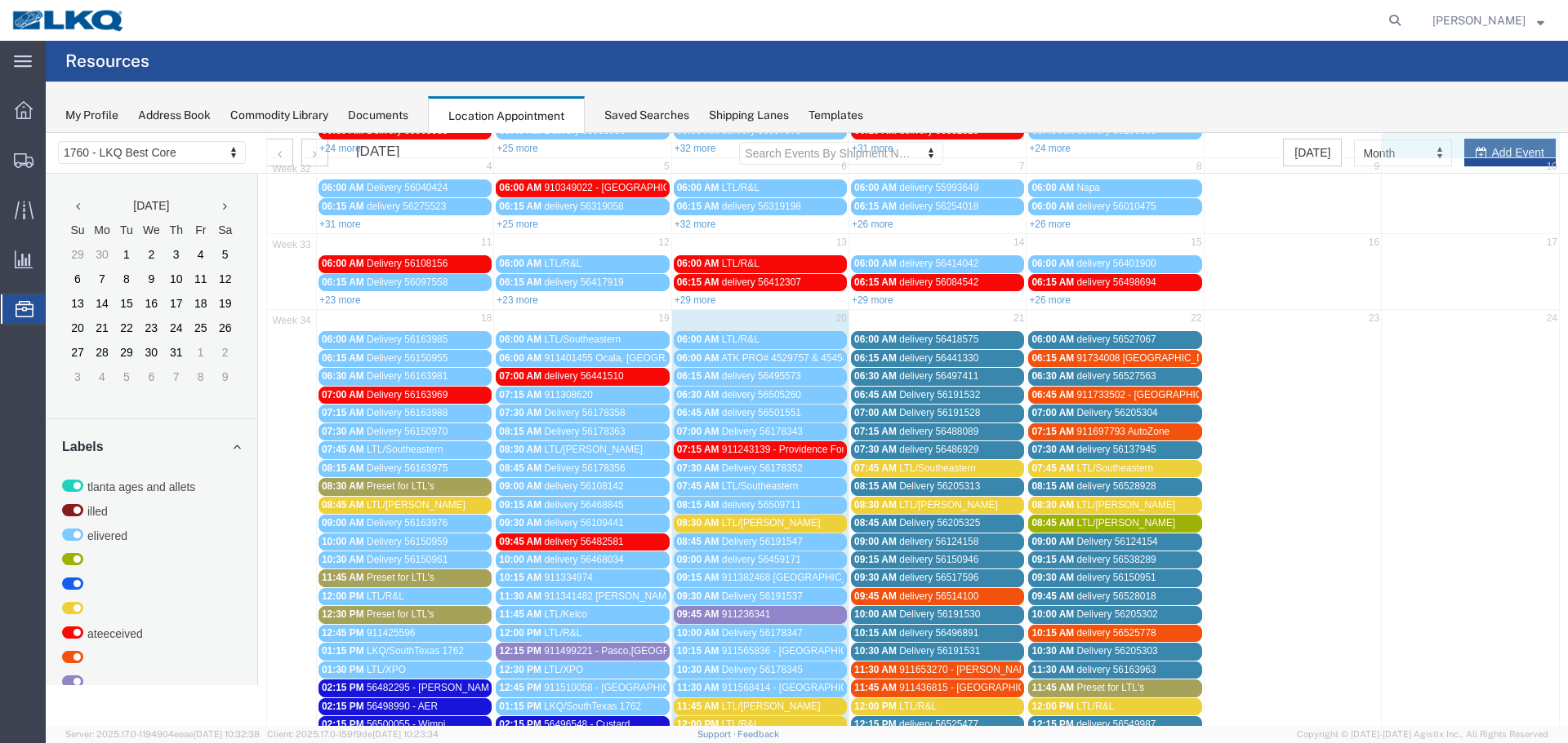
click at [1481, 155] on td at bounding box center [1469, 129] width 177 height 54
select select "1"
select select
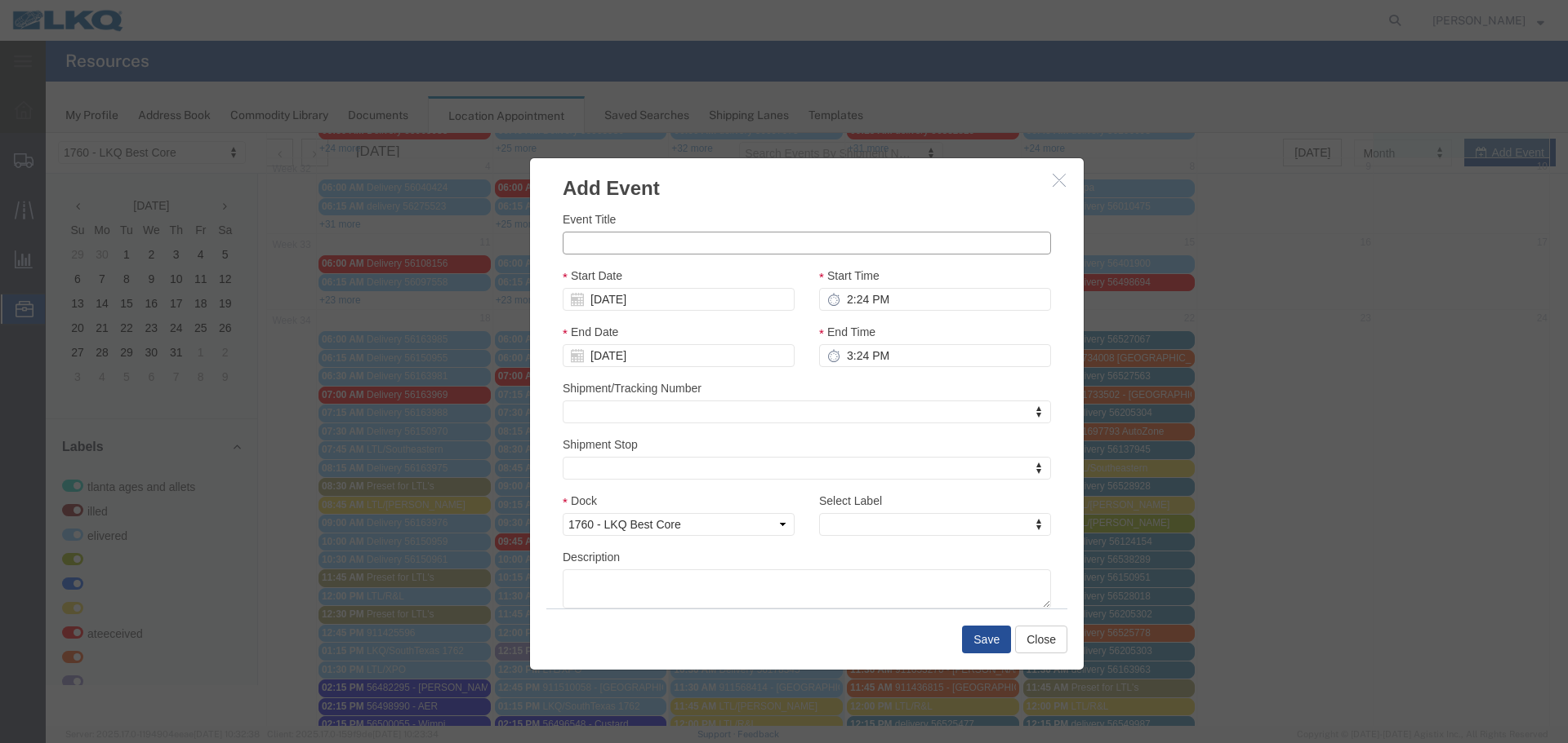
click at [593, 244] on input "Event Title" at bounding box center [806, 244] width 488 height 23
paste input "56554241"
click at [683, 204] on div "Event Title 56554241 Start Date 08/03/2025 Start Time 2:24 PM End Date 08/03/20…" at bounding box center [806, 405] width 554 height 406
click at [650, 242] on input "56554241" at bounding box center [806, 244] width 488 height 23
type input "56554241 GPS"
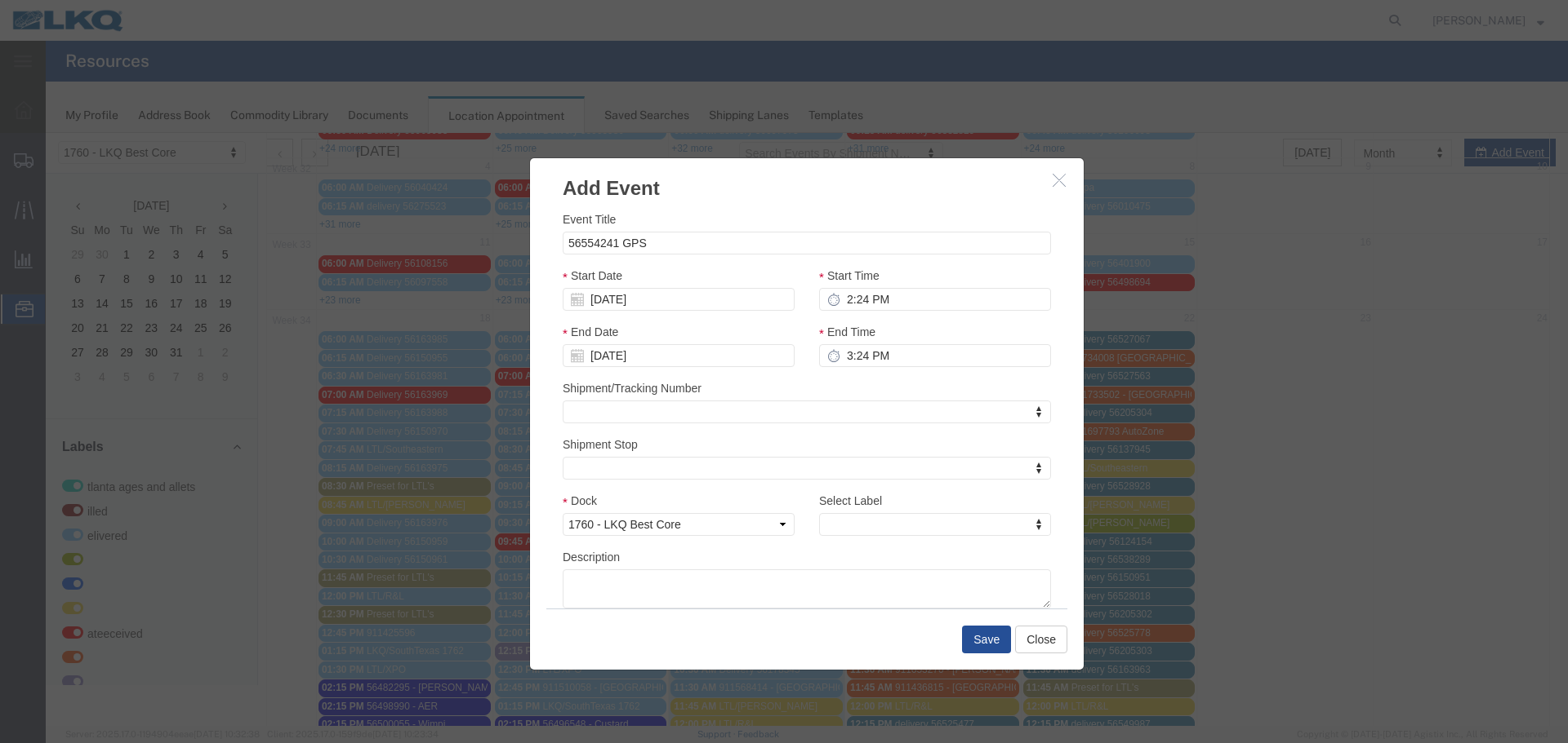
click at [776, 193] on h3 "Add Event" at bounding box center [806, 181] width 554 height 45
click at [626, 298] on input "08/03/2025" at bounding box center [678, 300] width 232 height 23
click at [602, 300] on input "08/03/2025" at bounding box center [678, 300] width 232 height 23
click at [598, 300] on input "08/03/2025" at bounding box center [678, 300] width 232 height 23
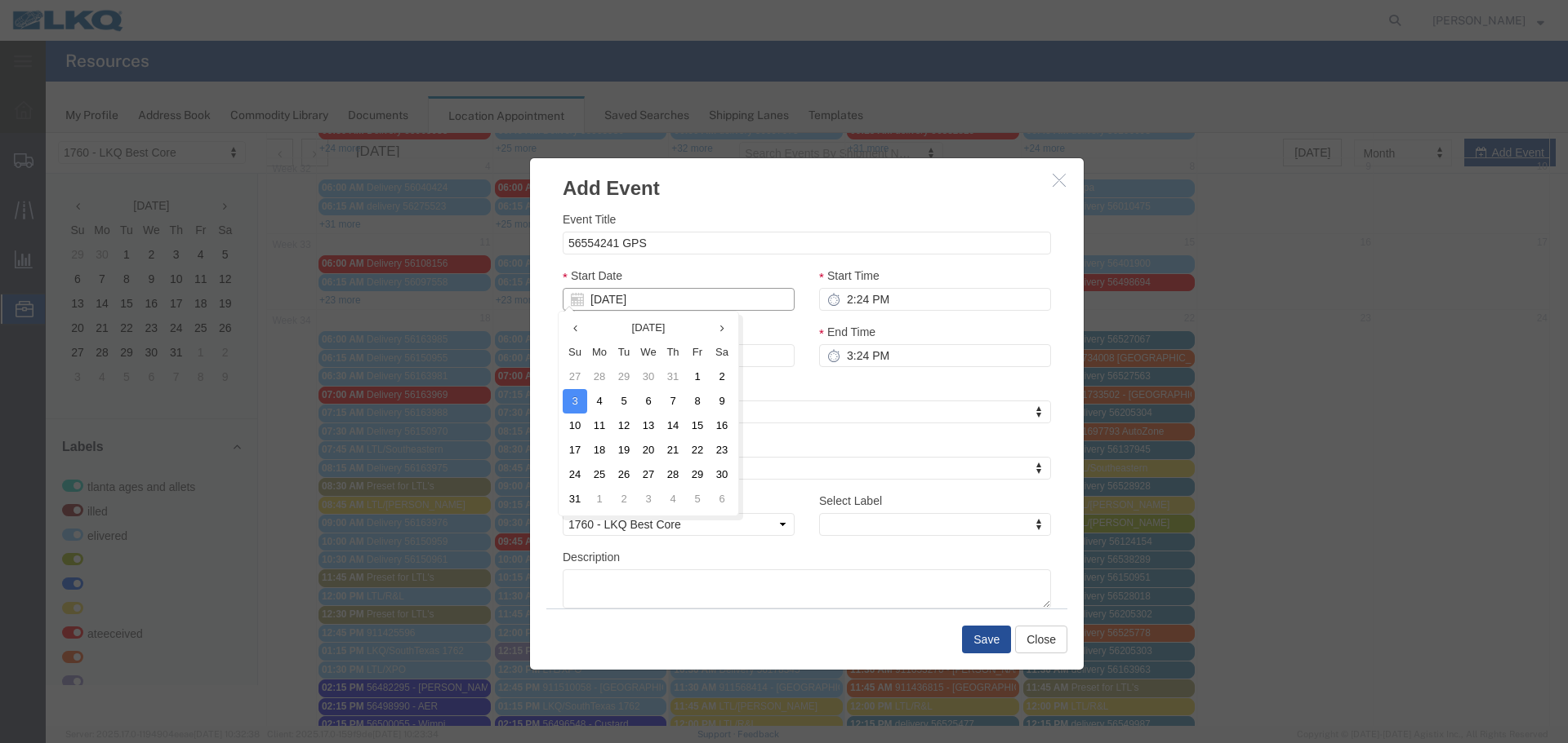
click at [598, 300] on input "08/03/2025" at bounding box center [678, 300] width 232 height 23
type input "6"
type input "08/20/2025"
type input "6/21/2"
type input "06/21/2"
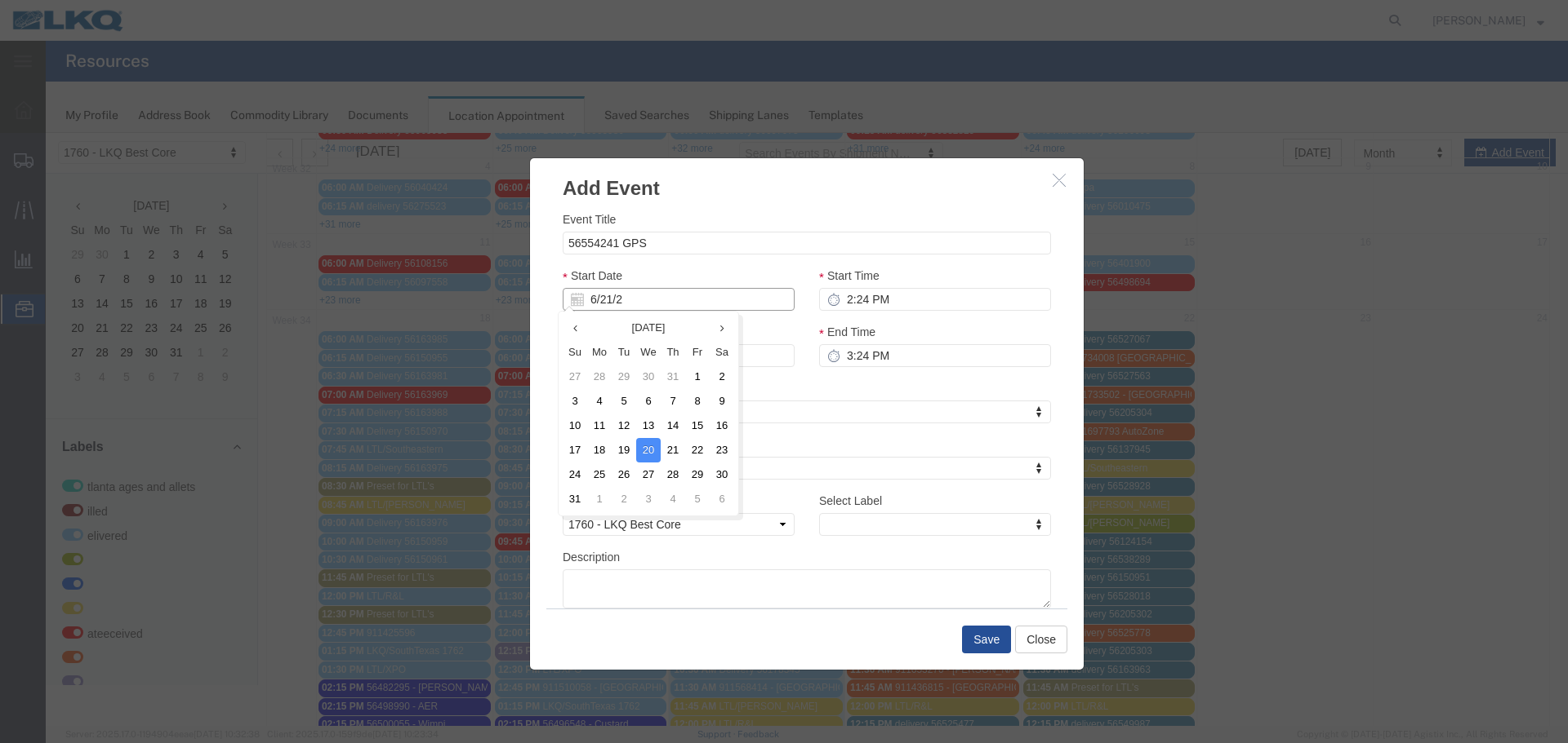
type input "6/21/25"
type input "06/21/25"
click at [679, 272] on div "Start Date 06/21/25" at bounding box center [678, 289] width 232 height 45
click at [876, 312] on div "Start Time 2:24 PM" at bounding box center [934, 295] width 256 height 56
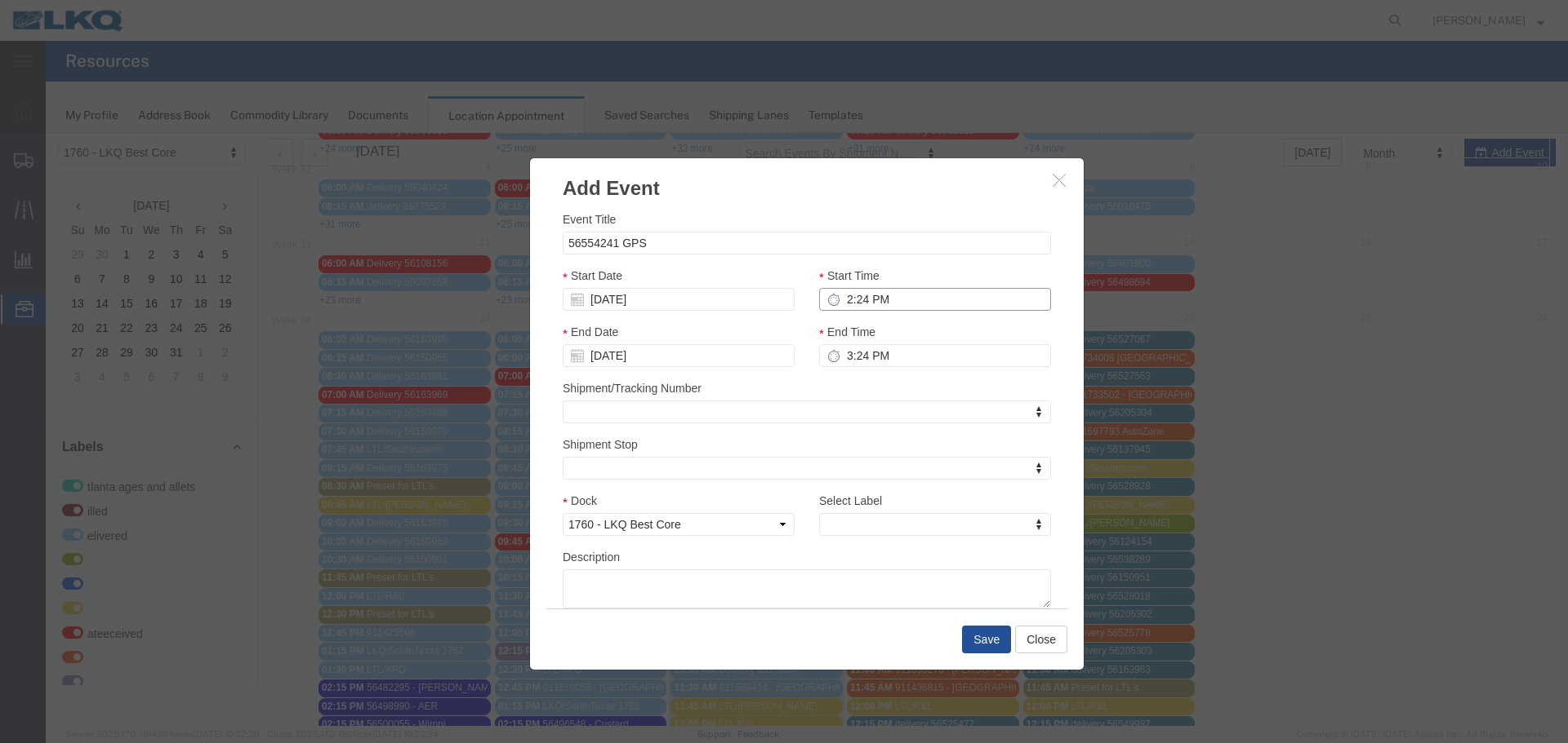
click at [873, 308] on input "2:24 PM" at bounding box center [935, 300] width 232 height 23
type input "2:15 PM"
type input "3:15 PM"
type input "2:15 PM"
click at [837, 347] on input "3:15 PM" at bounding box center [935, 356] width 232 height 23
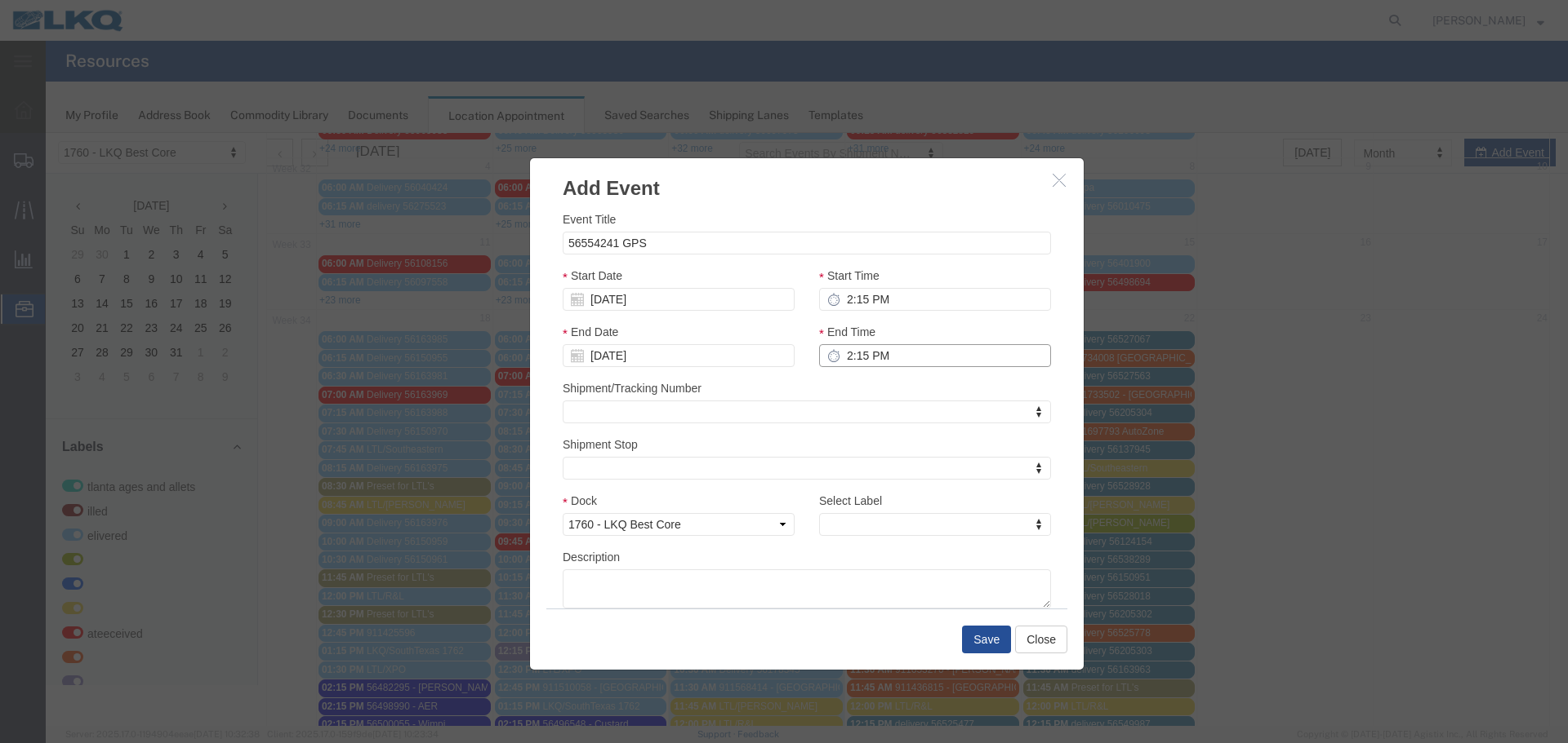
type input "2:15 PM"
click at [837, 389] on div "Shipment/Tracking Number Shipment/Tracking Number Shipment/Tracking Number" at bounding box center [806, 401] width 488 height 45
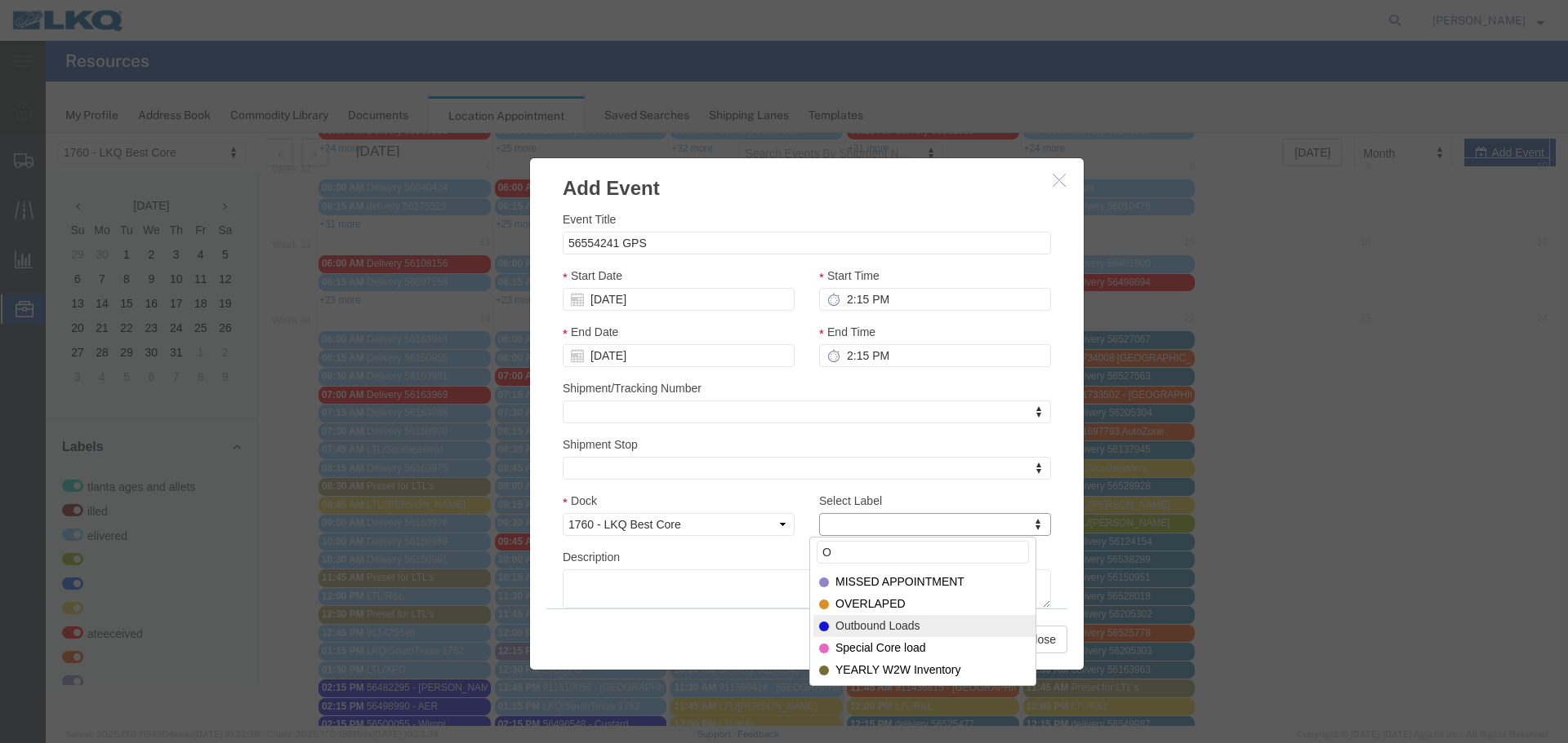
type input "O"
select select "80"
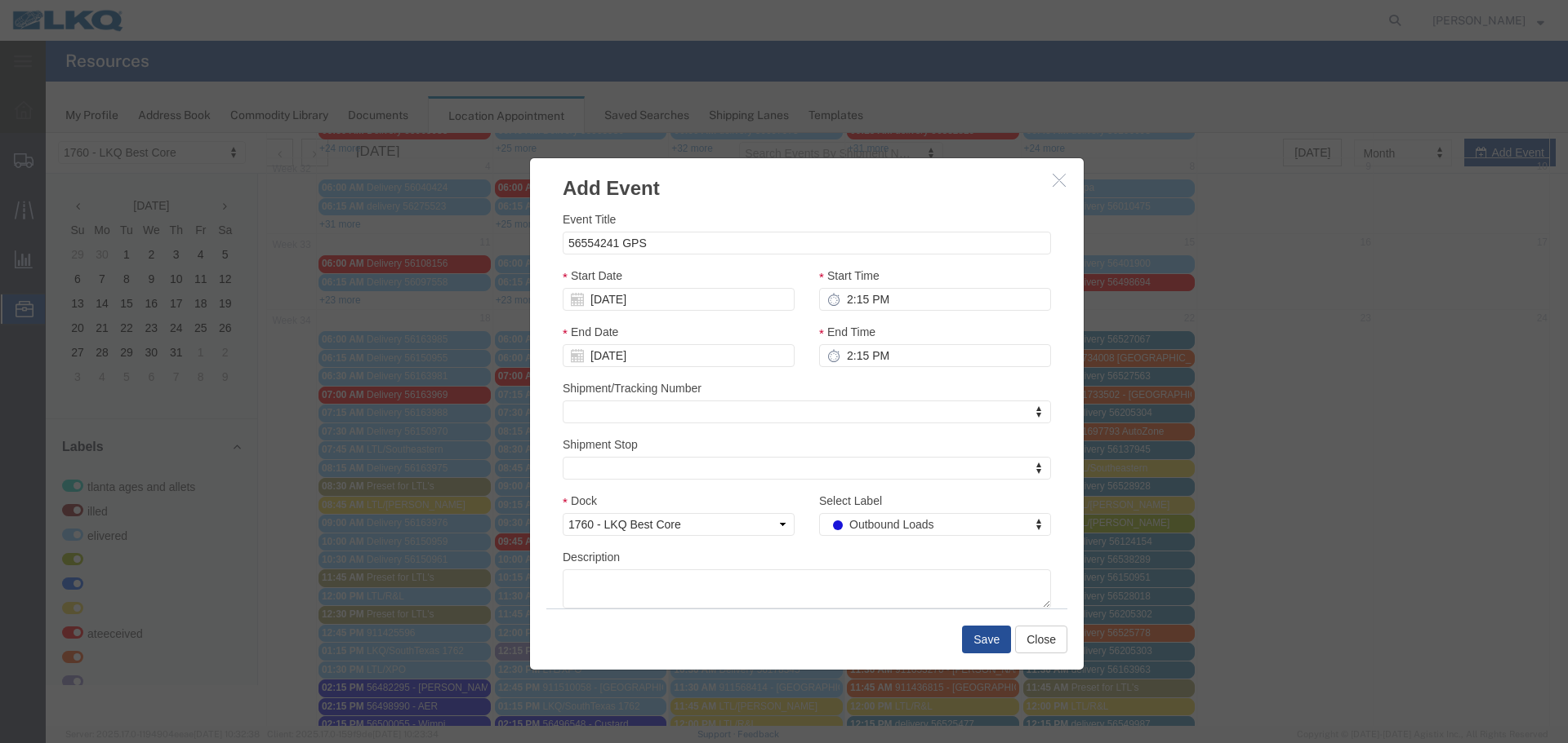
click at [816, 556] on div "Description" at bounding box center [806, 579] width 488 height 60
click at [977, 641] on button "Save" at bounding box center [986, 639] width 49 height 28
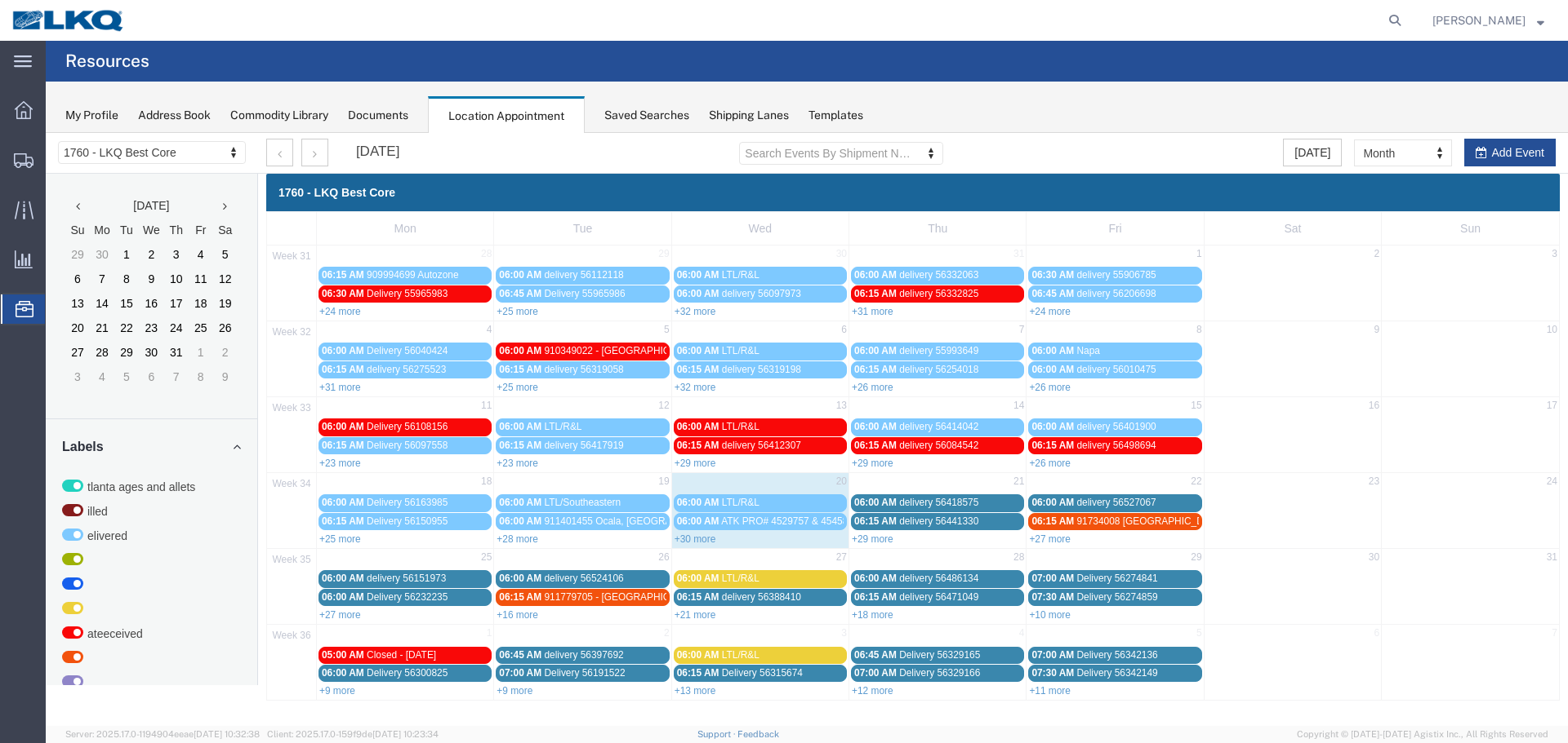
scroll to position [0, 0]
click at [874, 544] on link "+29 more" at bounding box center [872, 540] width 42 height 12
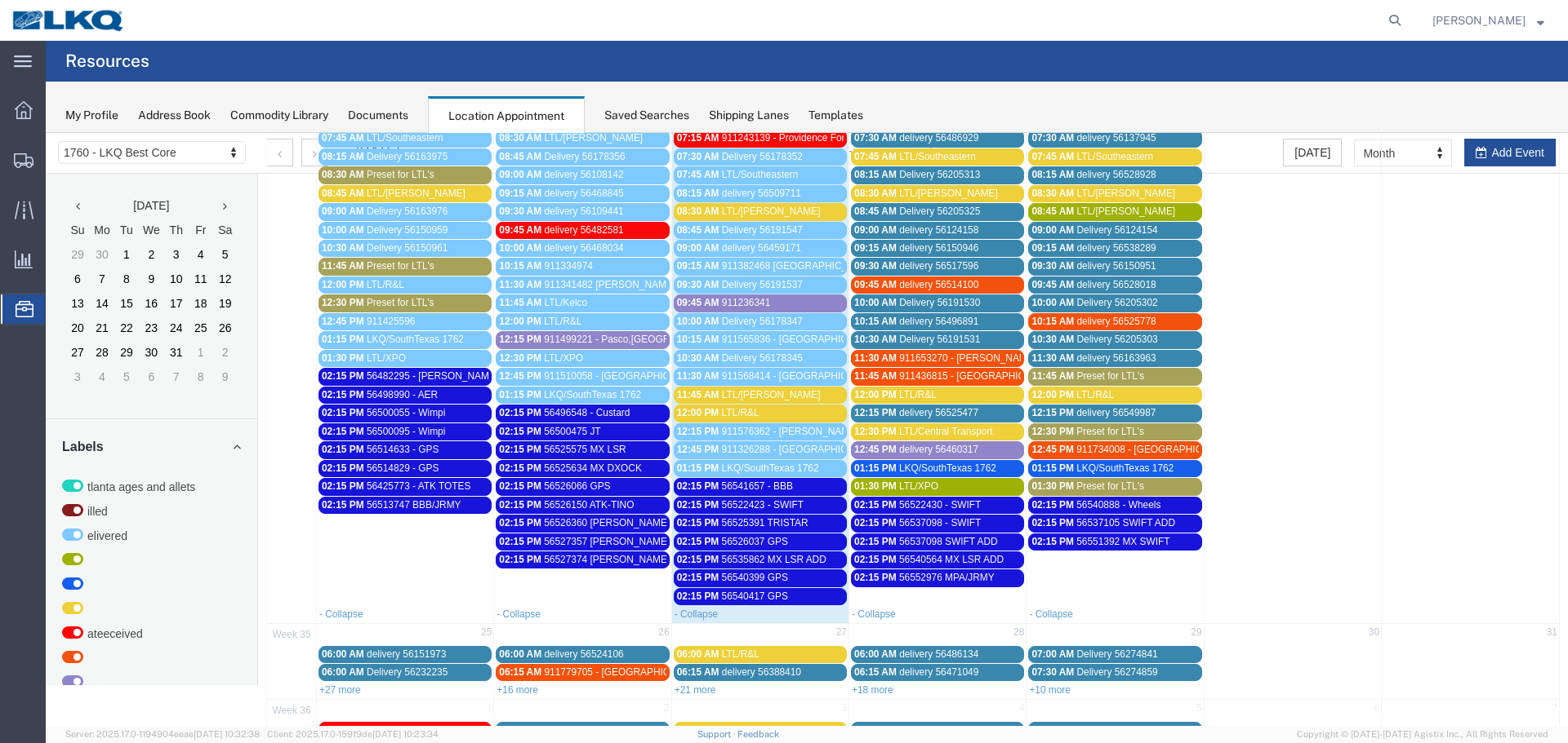
scroll to position [490, 0]
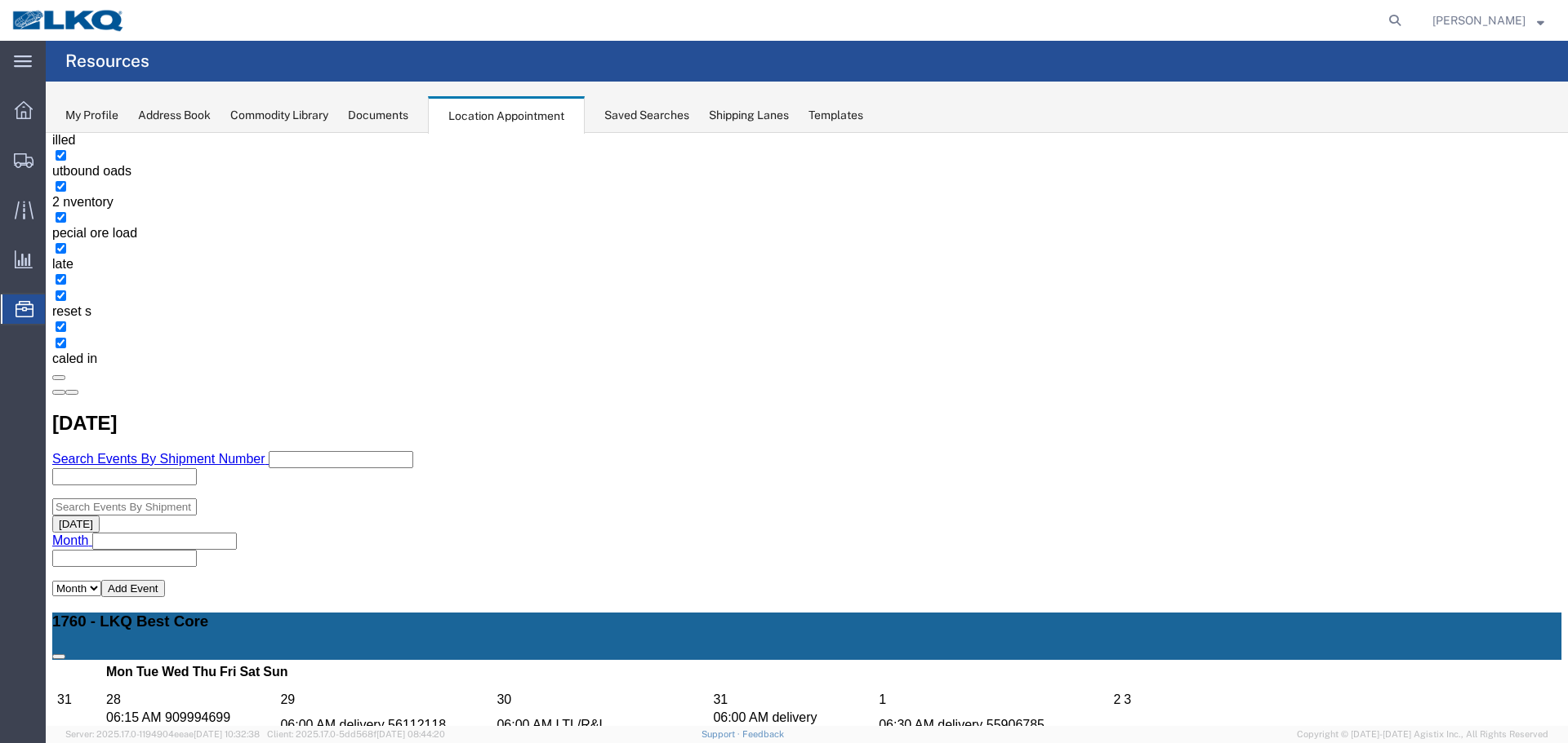
scroll to position [326, 0]
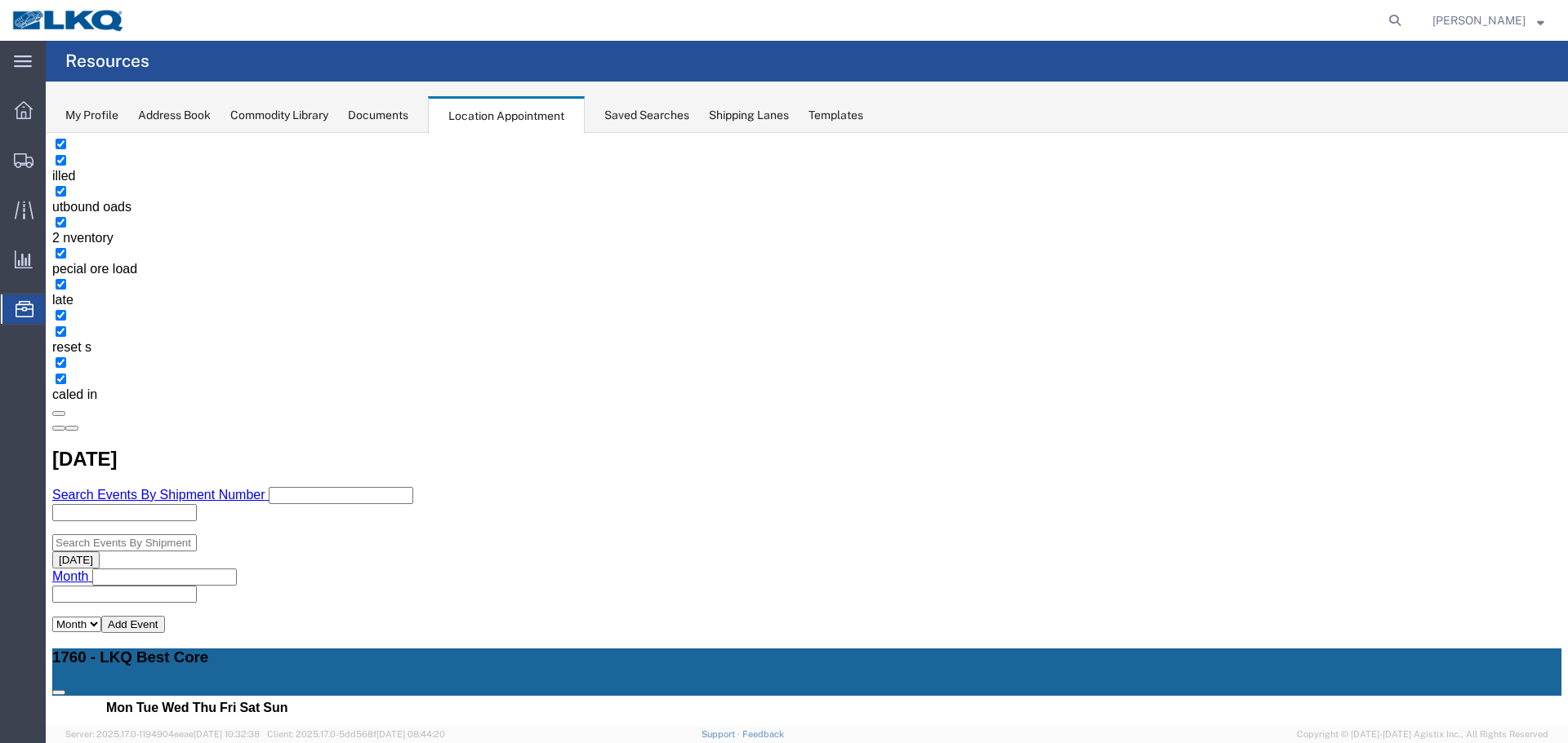
select select "1"
select select
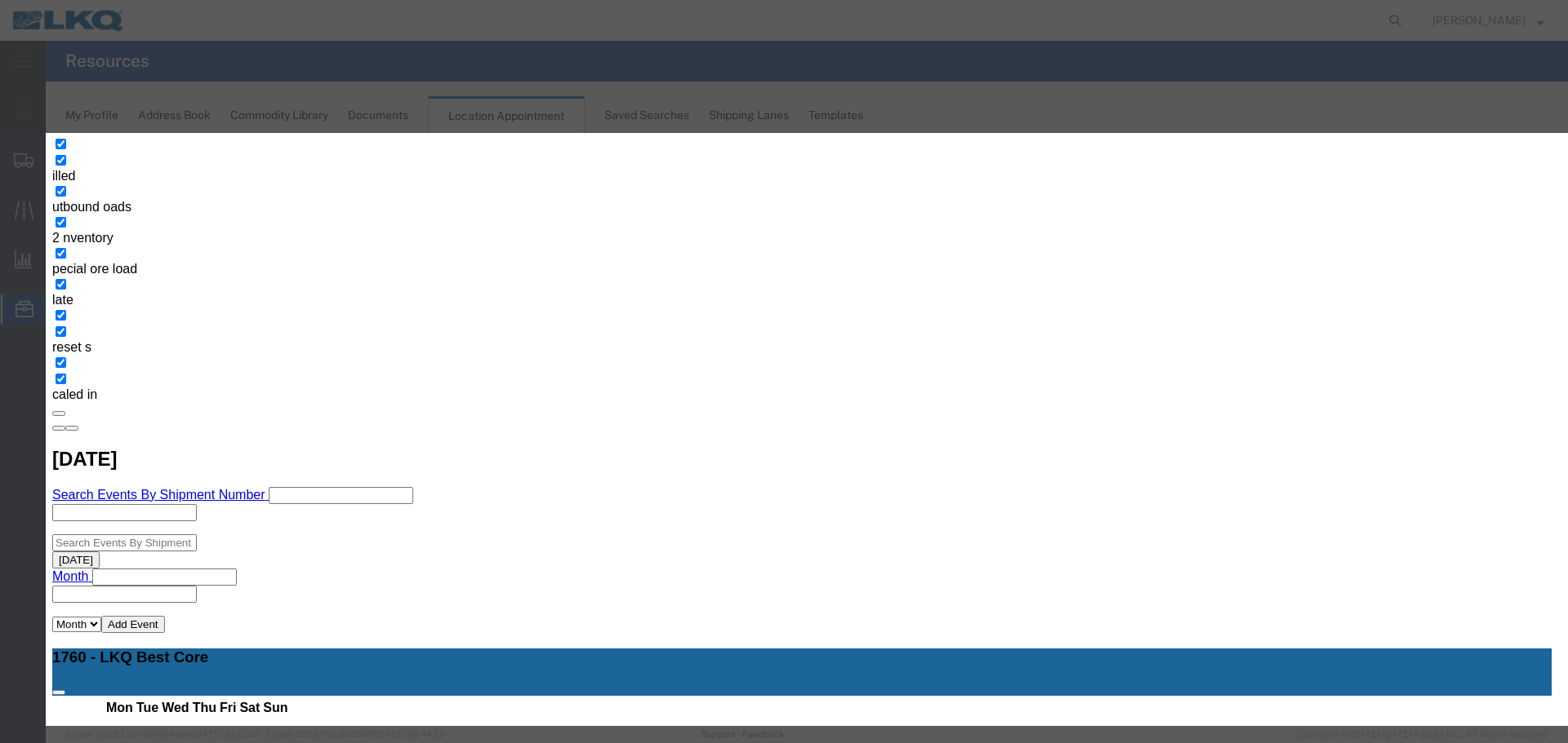
type input "56554241 GPS"
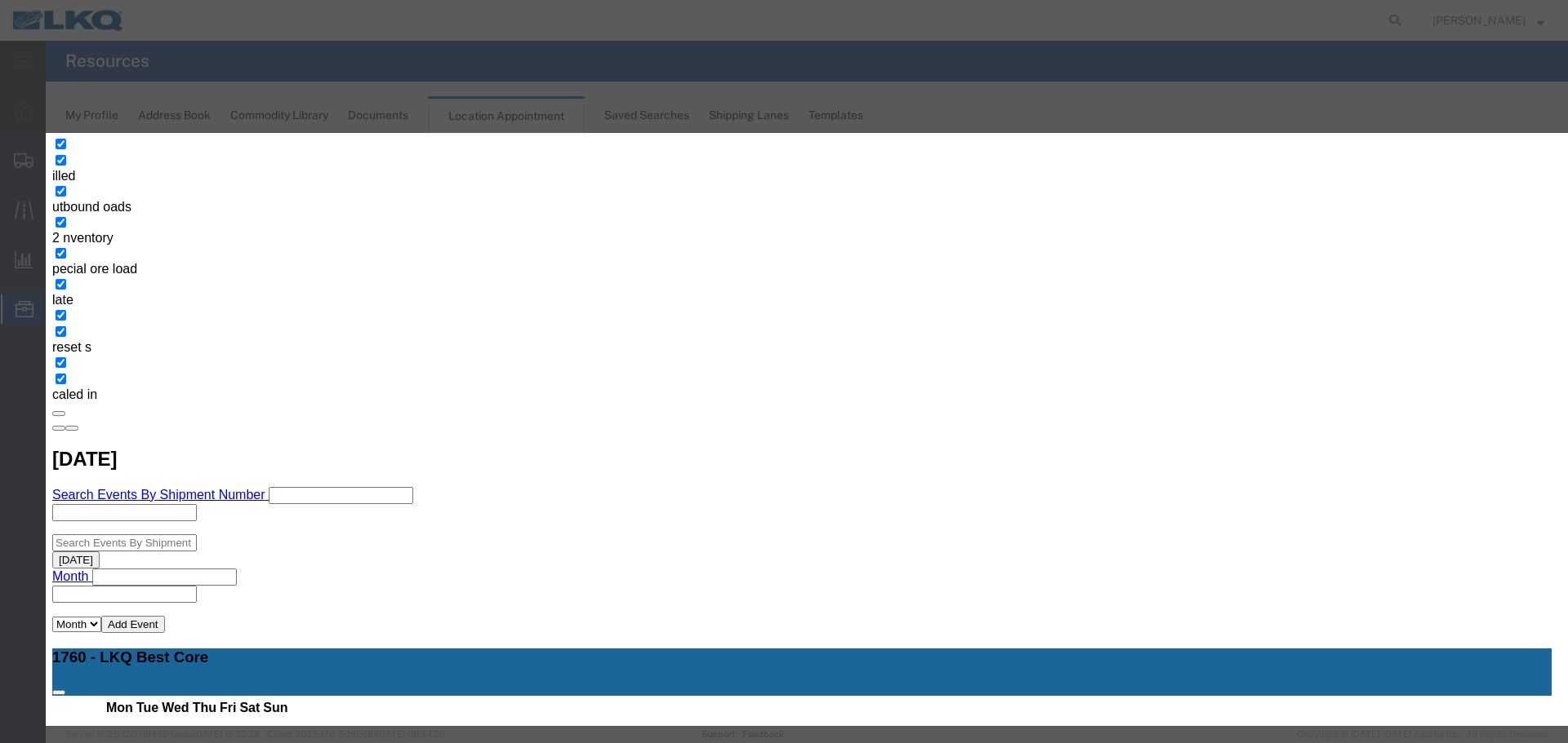
type input "08/21/25"
type input "2:15 PM"
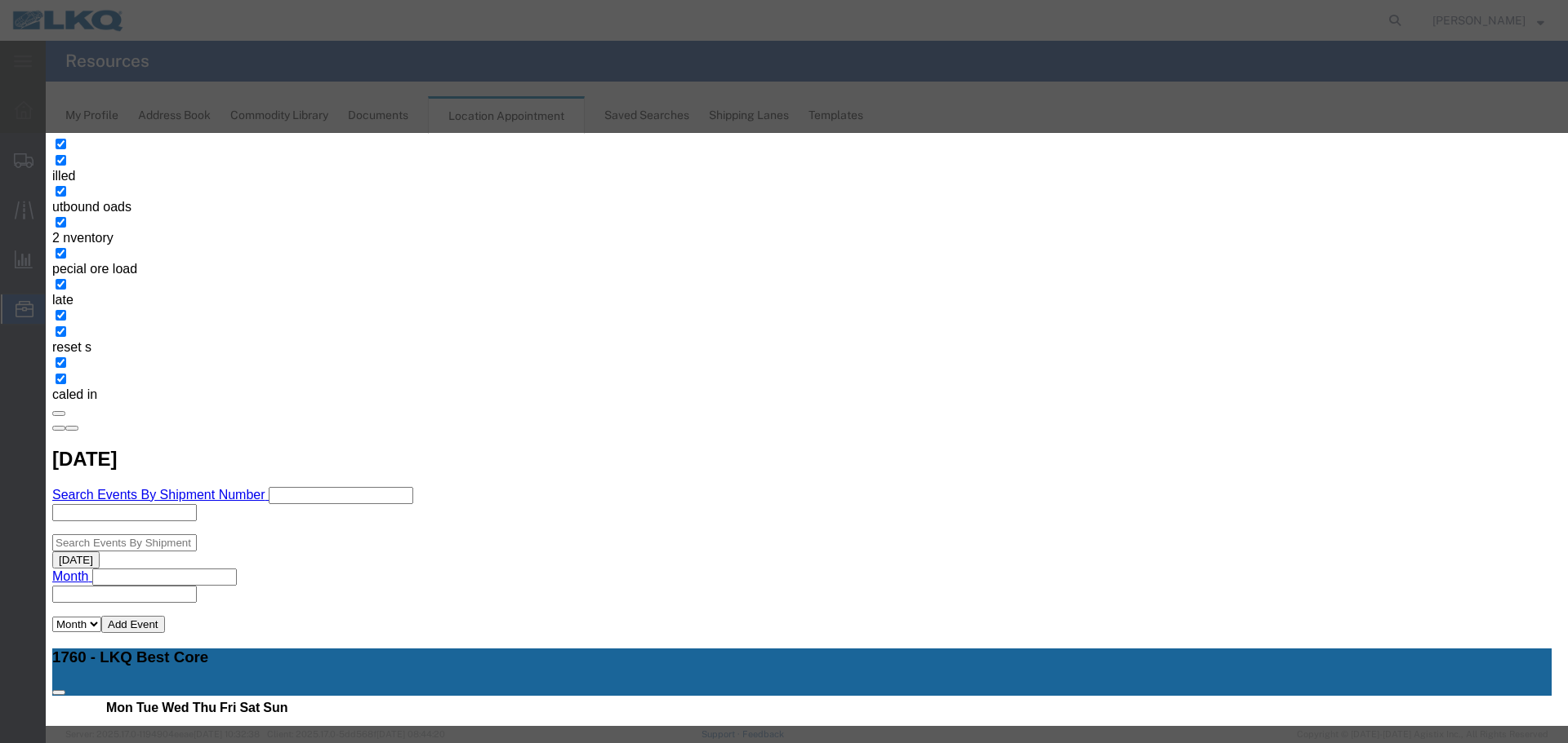
type input "2:15 PM"
type input "O"
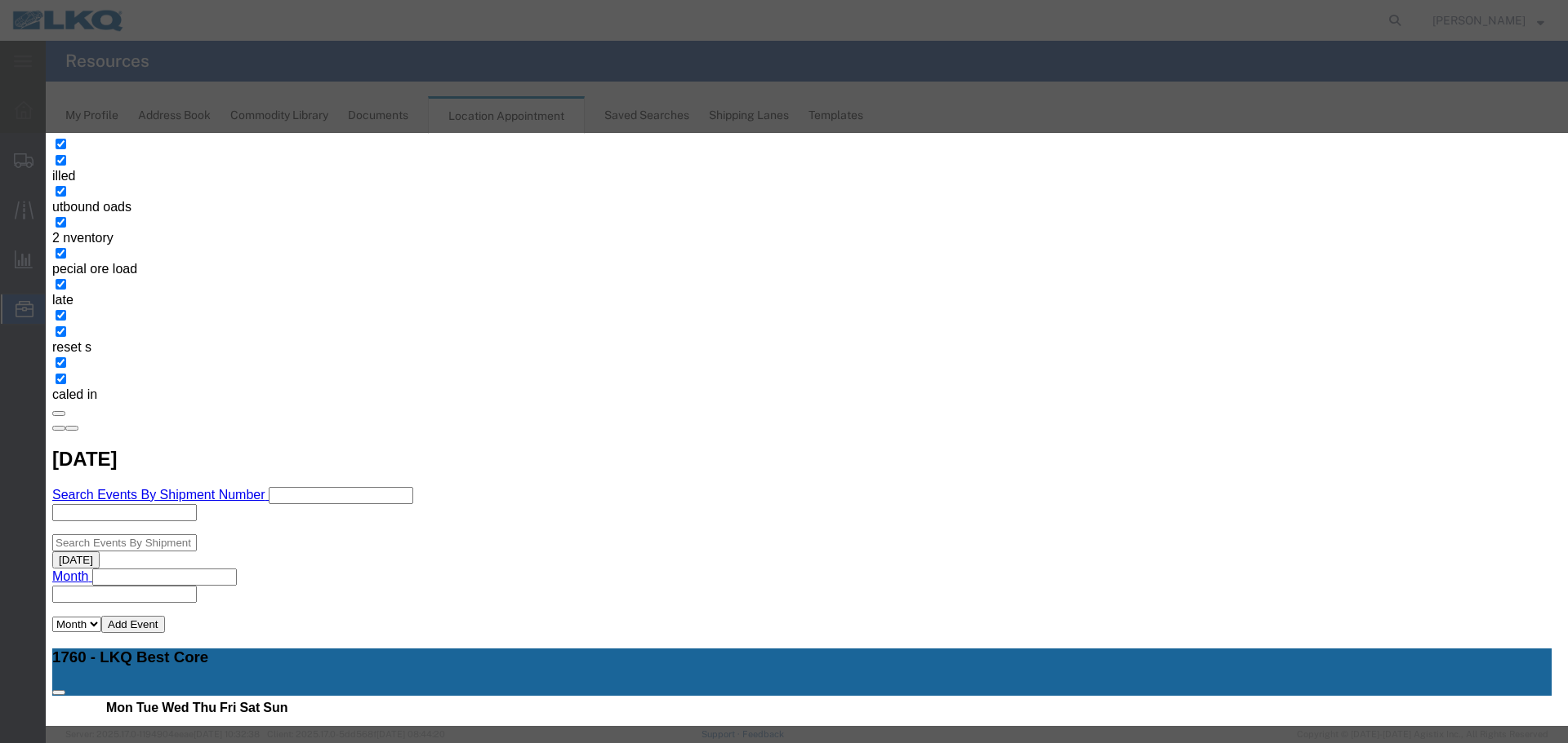
select select "80"
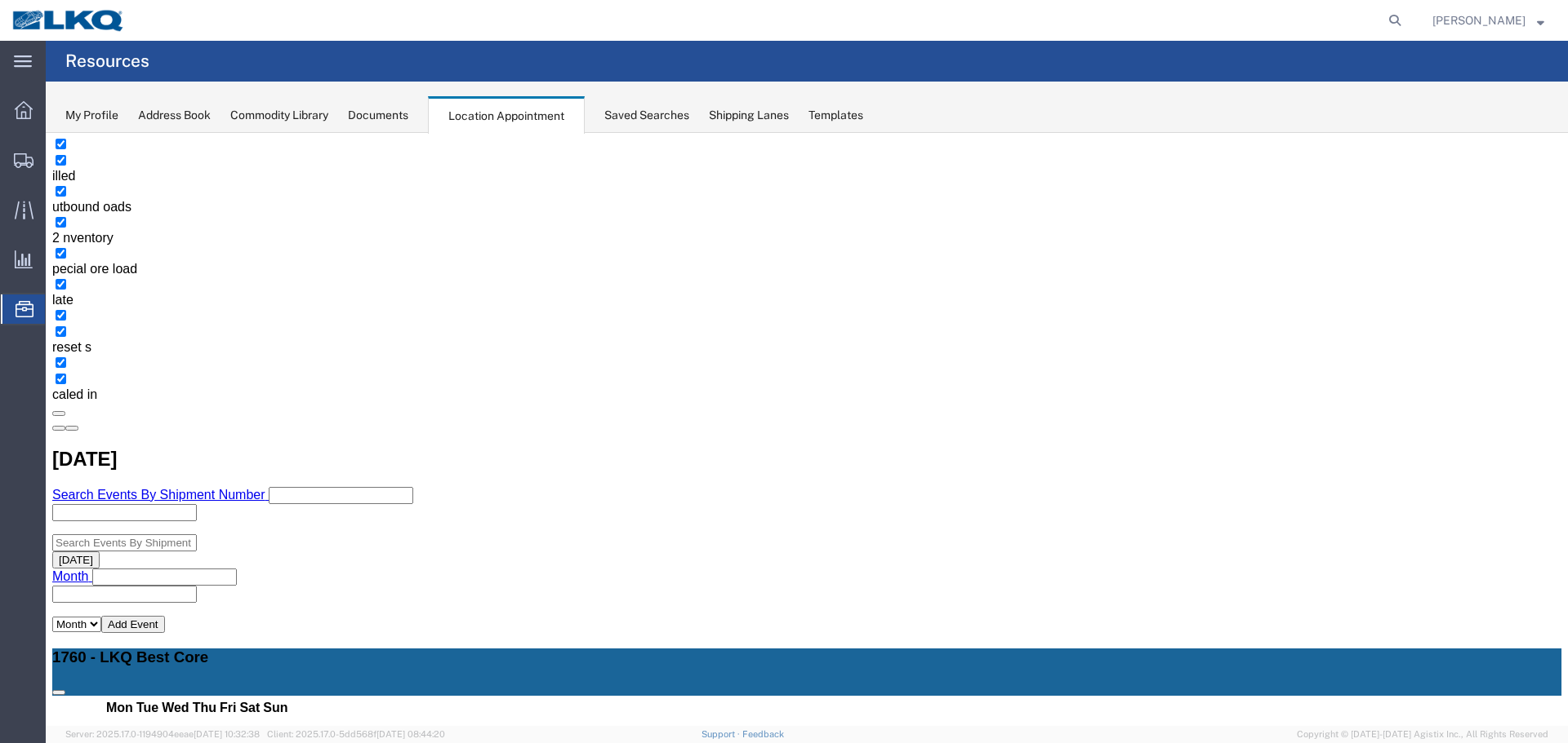
scroll to position [0, 0]
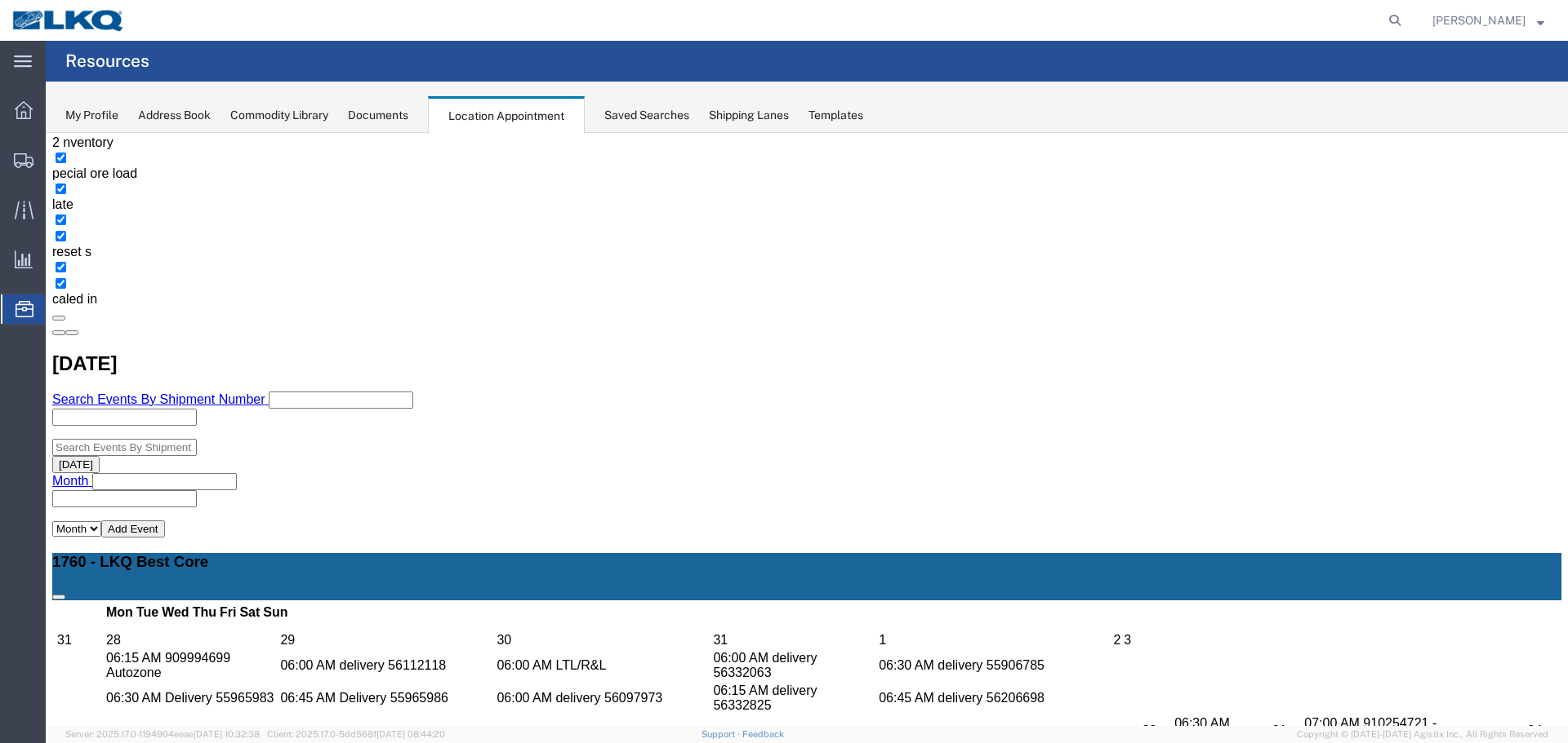
scroll to position [543, 0]
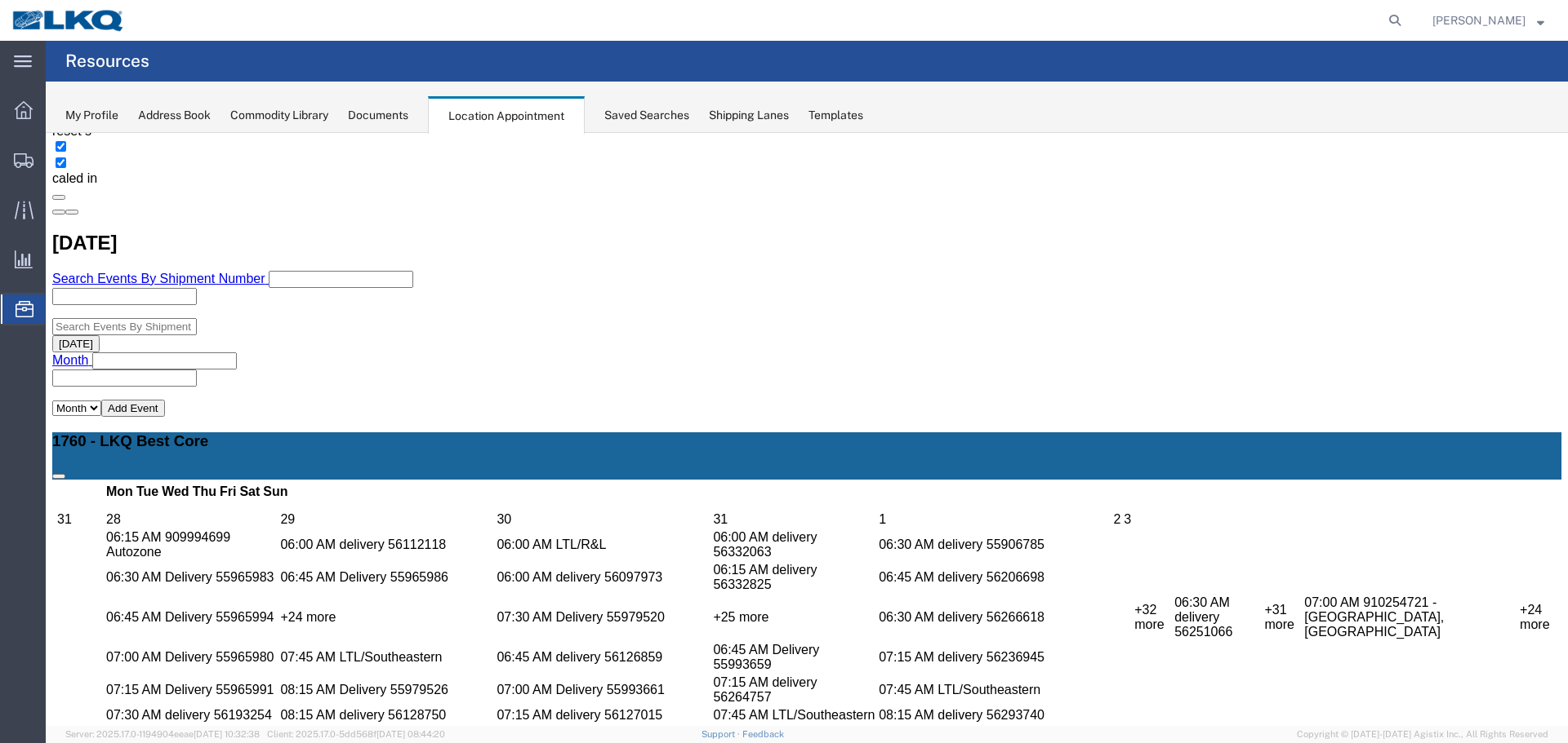
select select "1"
select select "80"
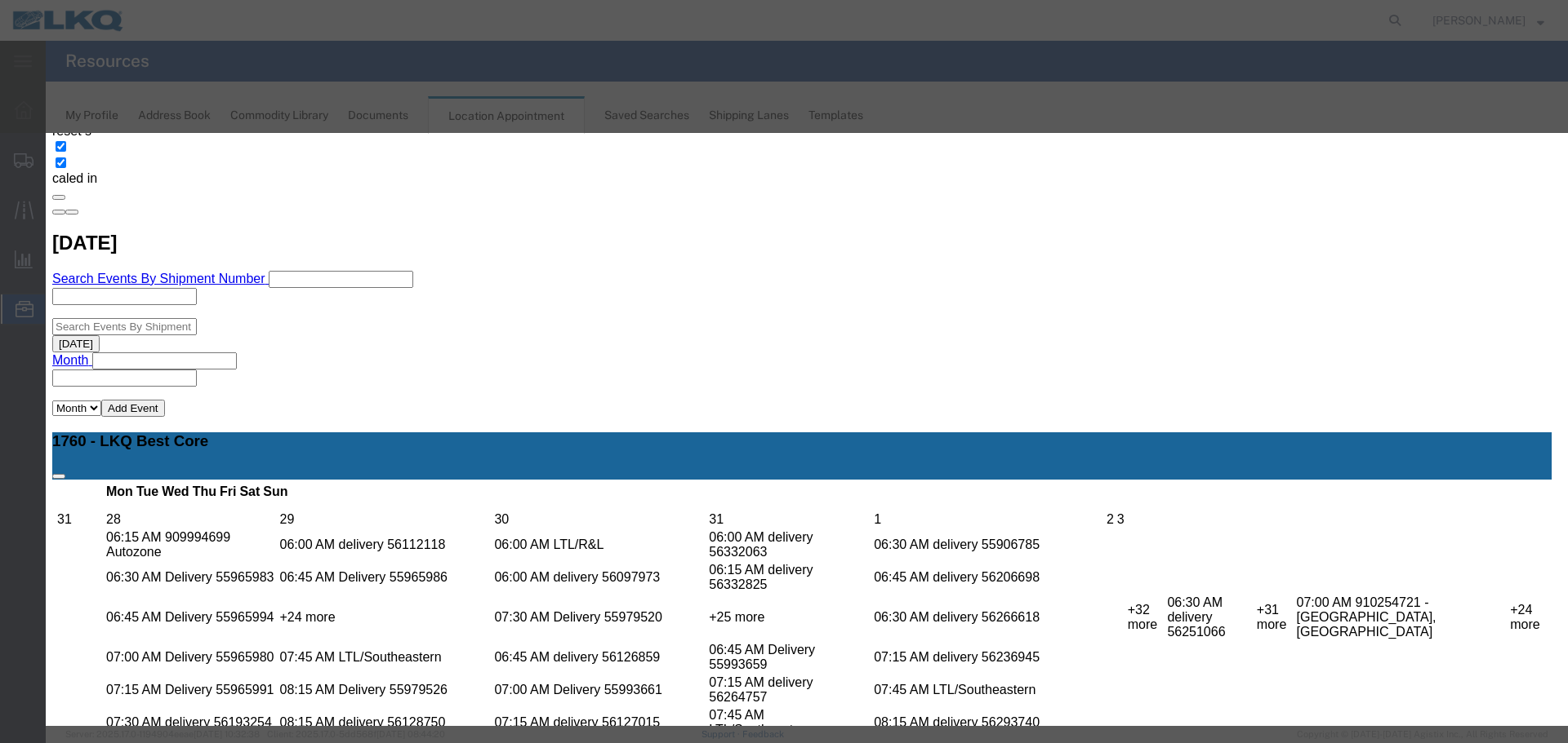
type input "08/21/25"
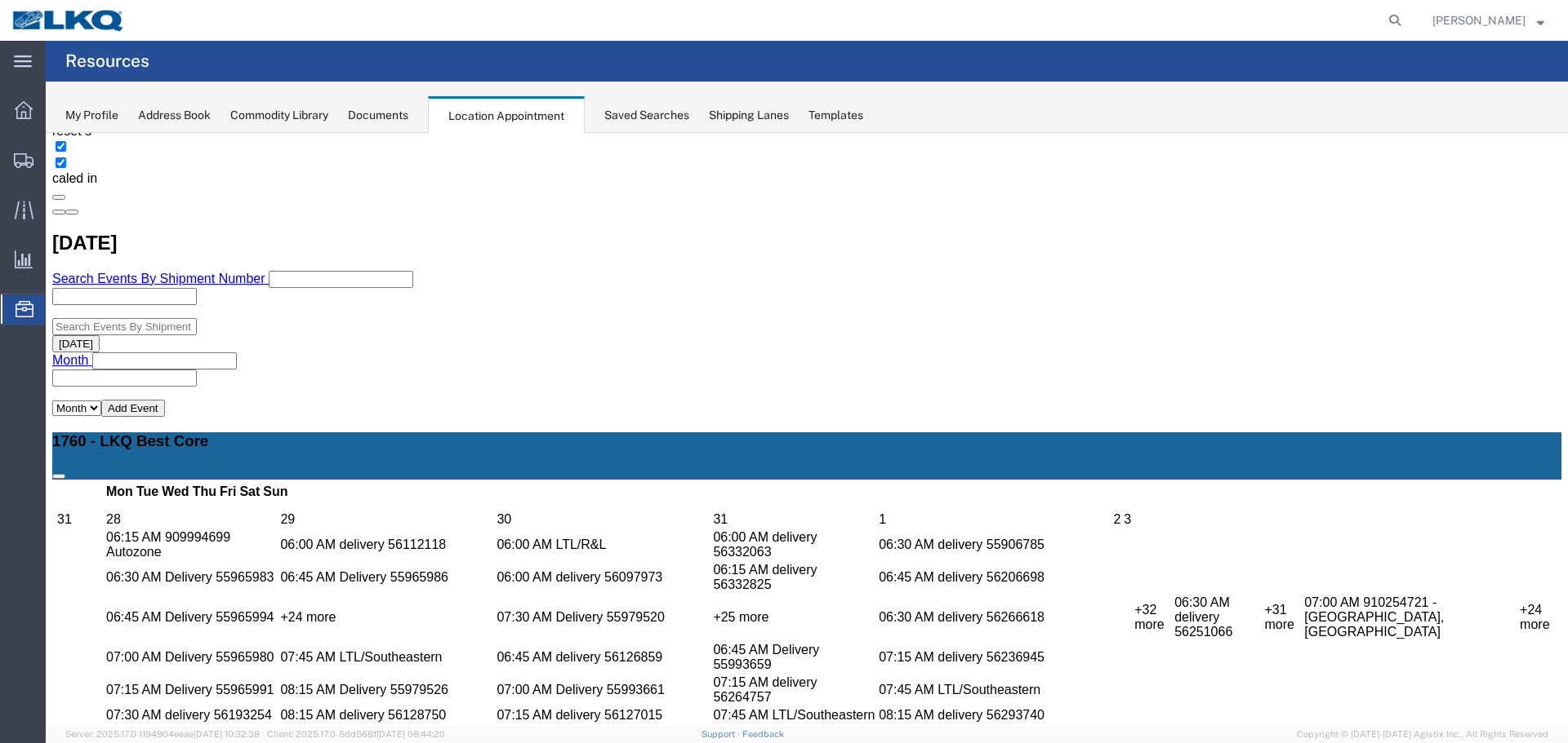
scroll to position [0, 0]
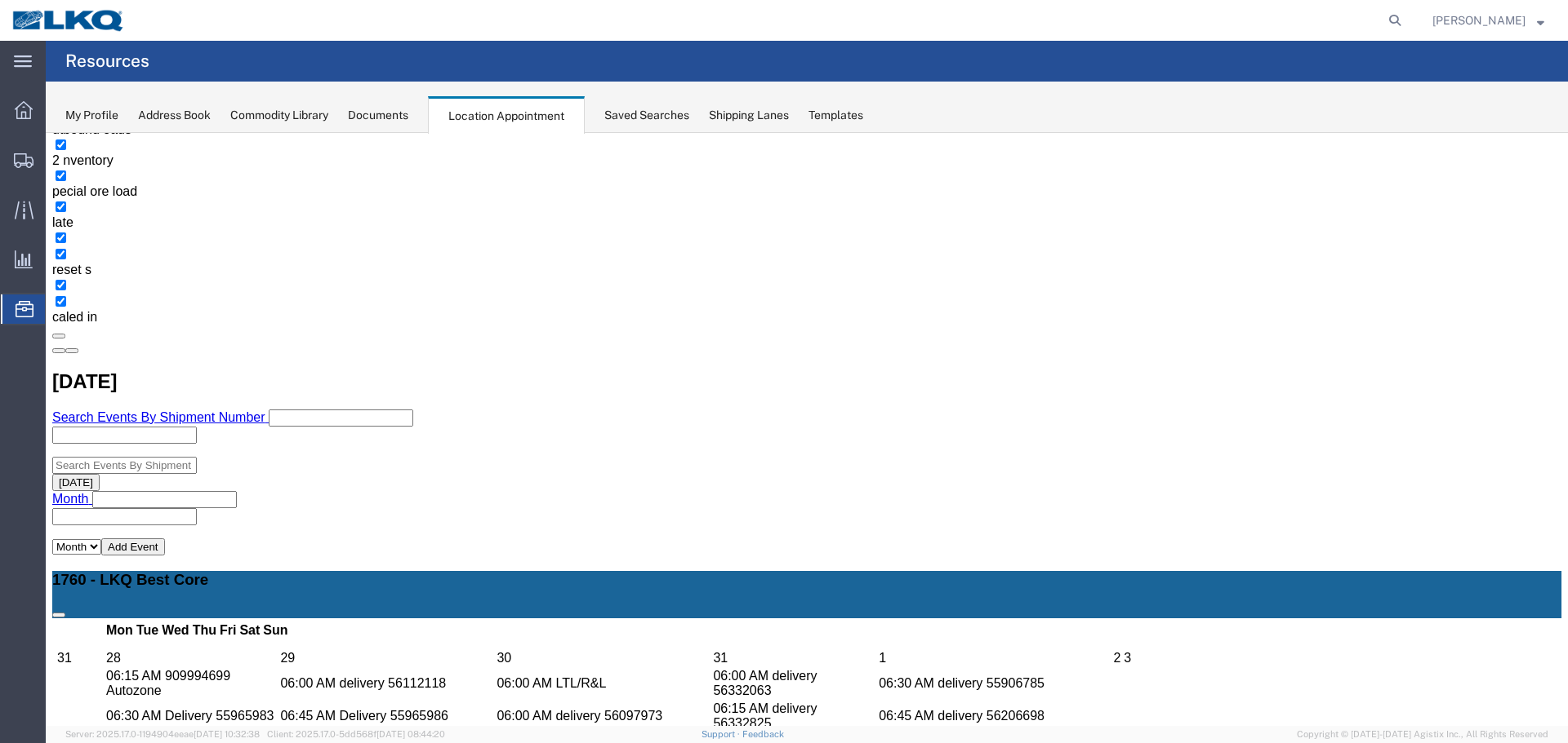
scroll to position [408, 0]
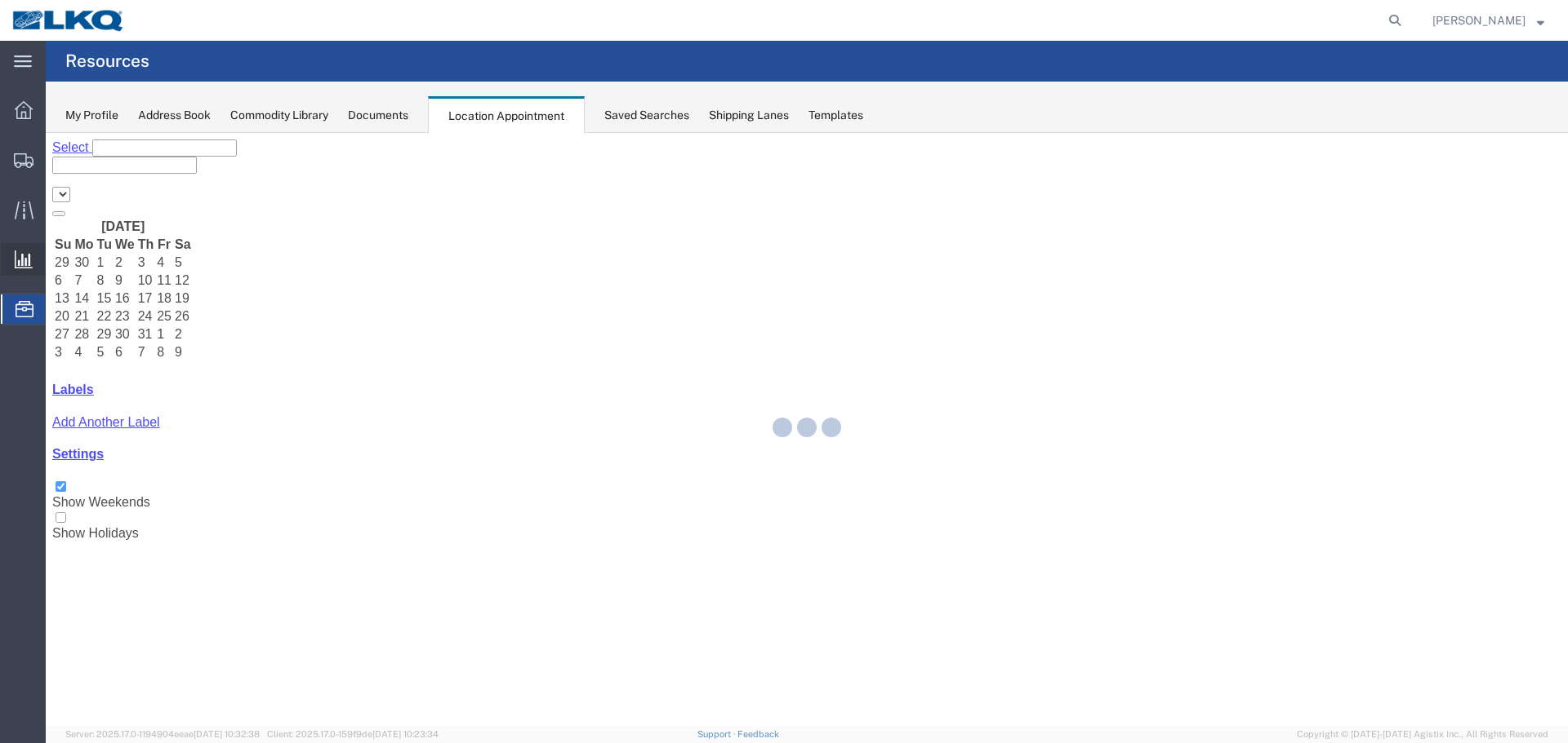
select select "27634"
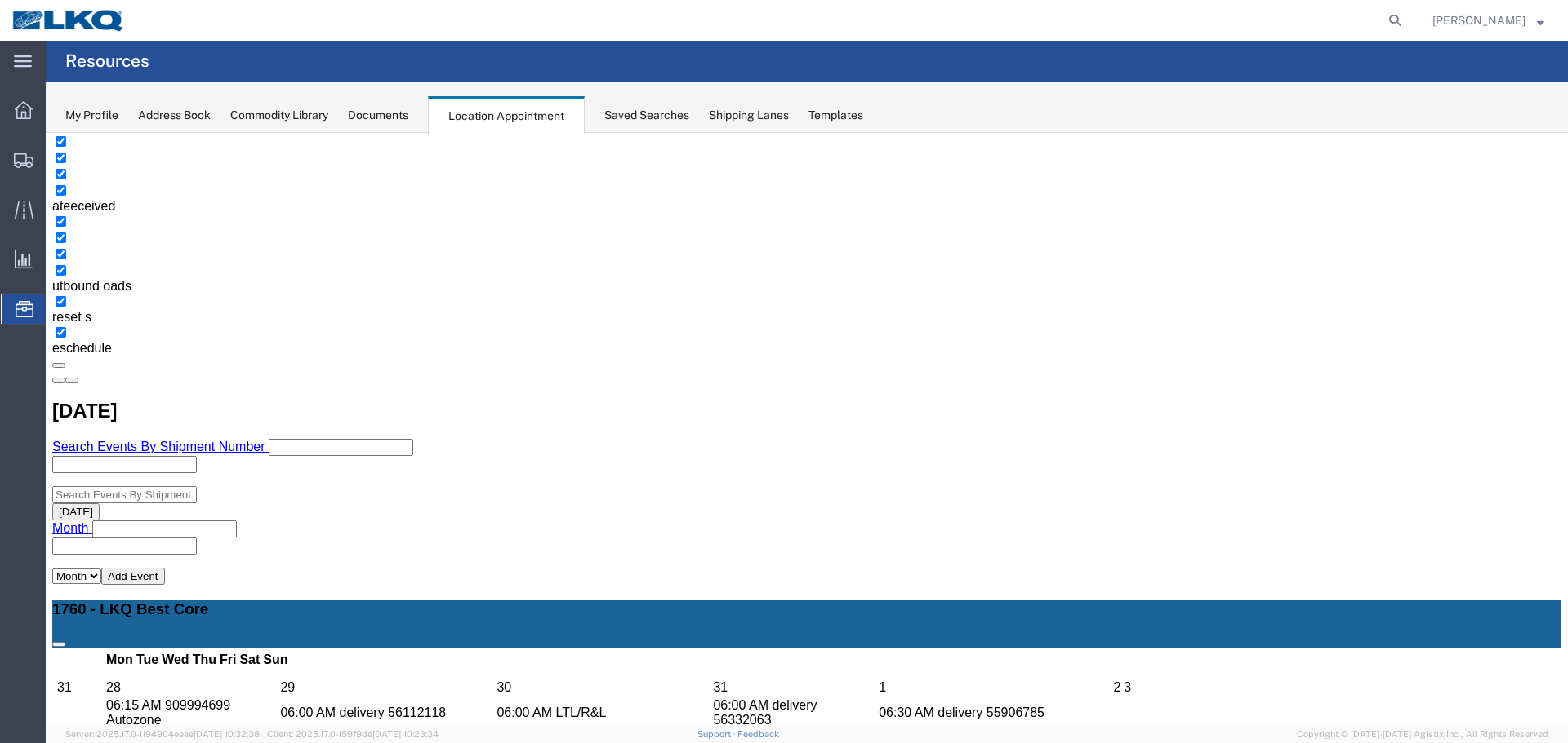
scroll to position [408, 0]
